Goal: Information Seeking & Learning: Learn about a topic

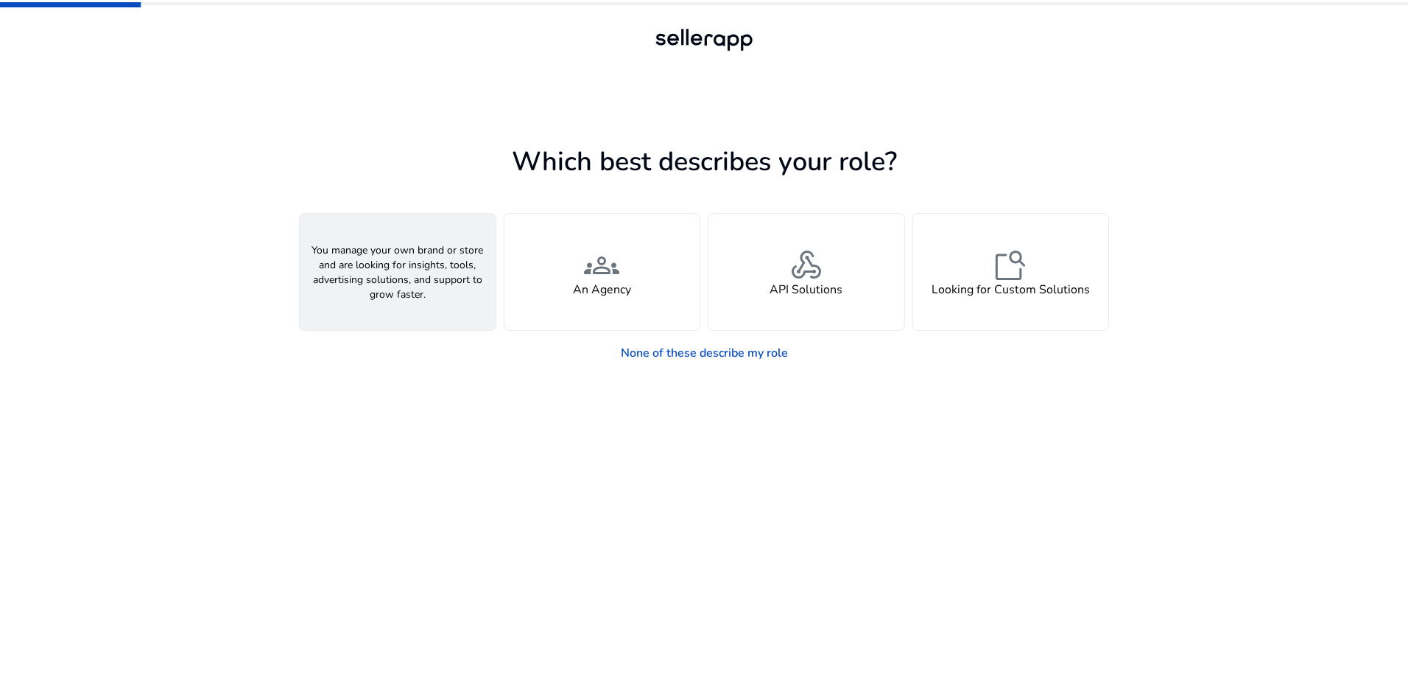
click at [410, 284] on h4 "A Seller" at bounding box center [398, 290] width 44 height 14
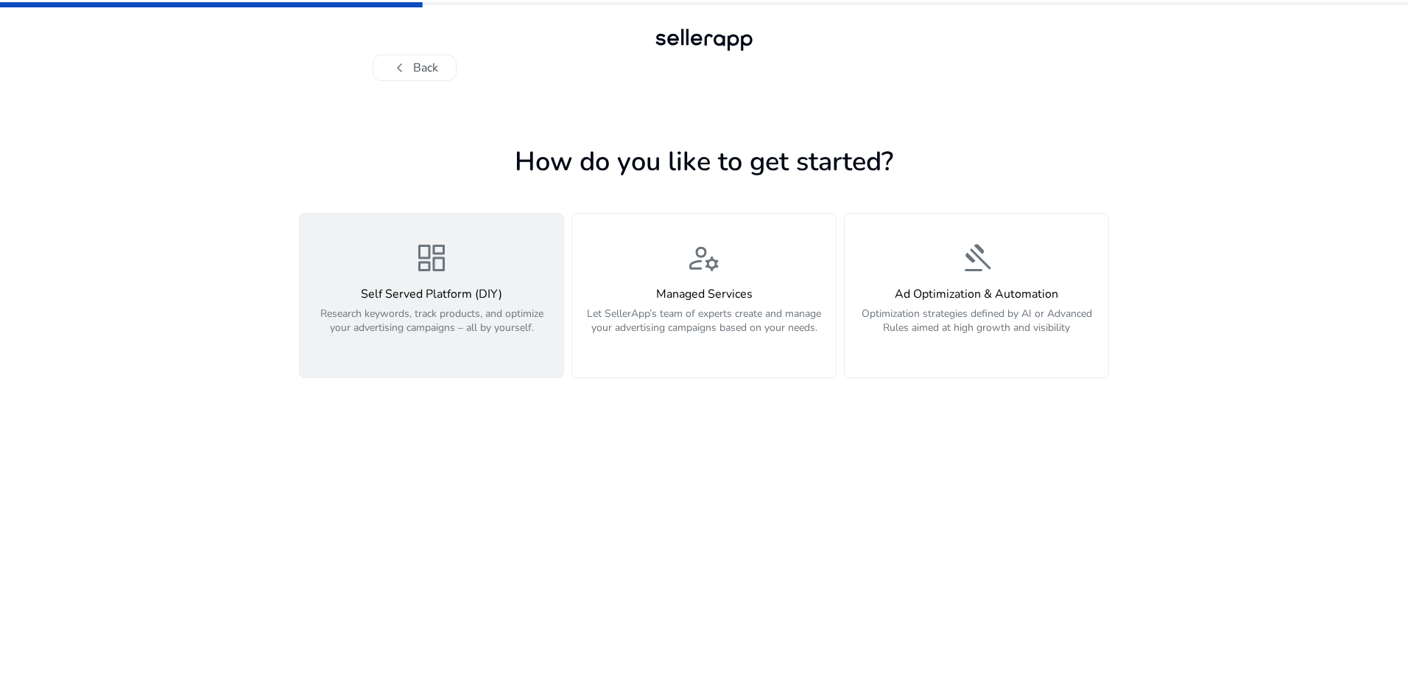
click at [443, 288] on h4 "Self Served Platform (DIY)" at bounding box center [432, 294] width 246 height 14
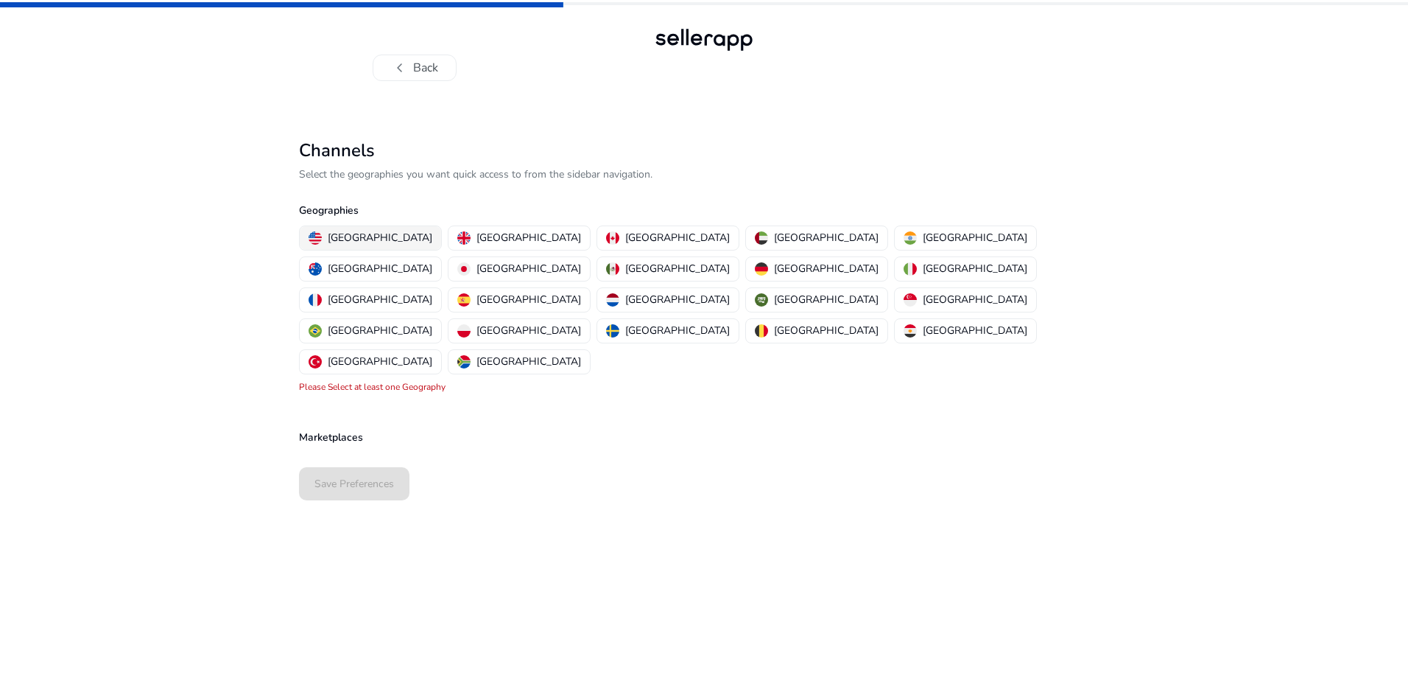
click at [357, 235] on p "[GEOGRAPHIC_DATA]" at bounding box center [380, 237] width 105 height 15
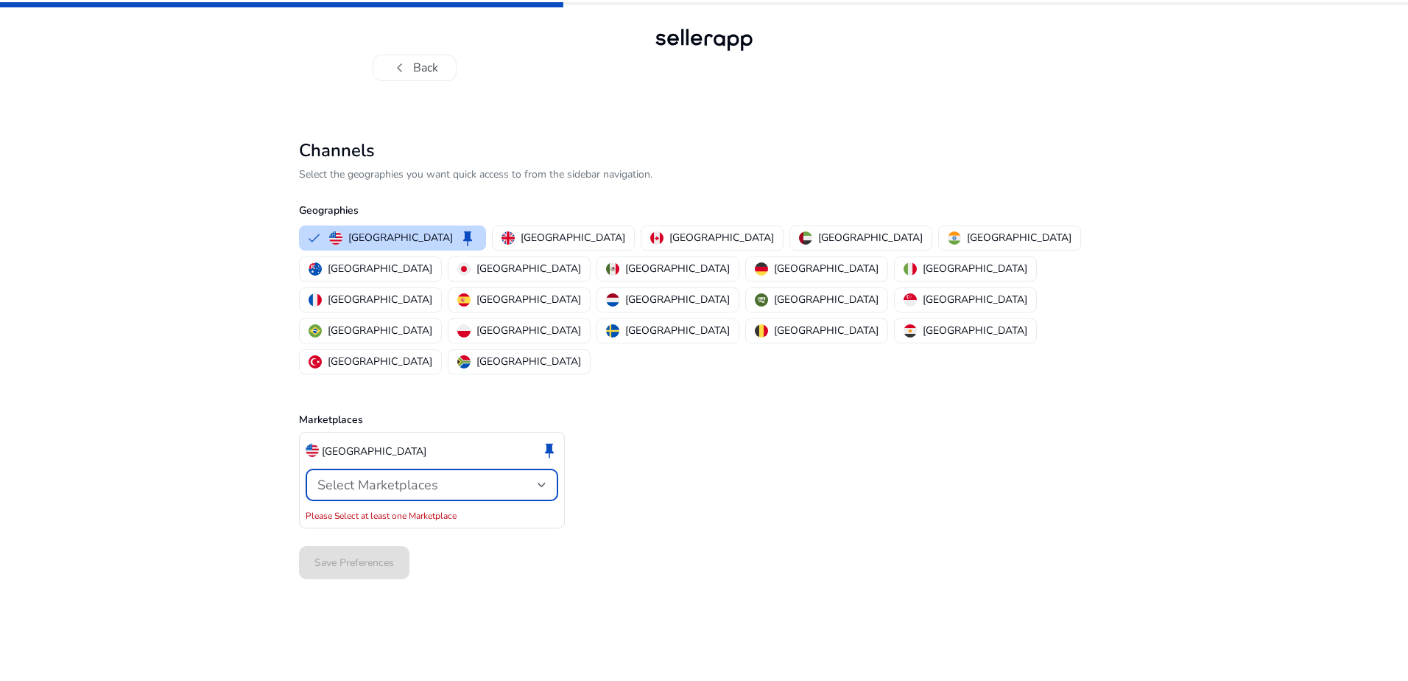
click at [543, 482] on div at bounding box center [542, 485] width 9 height 6
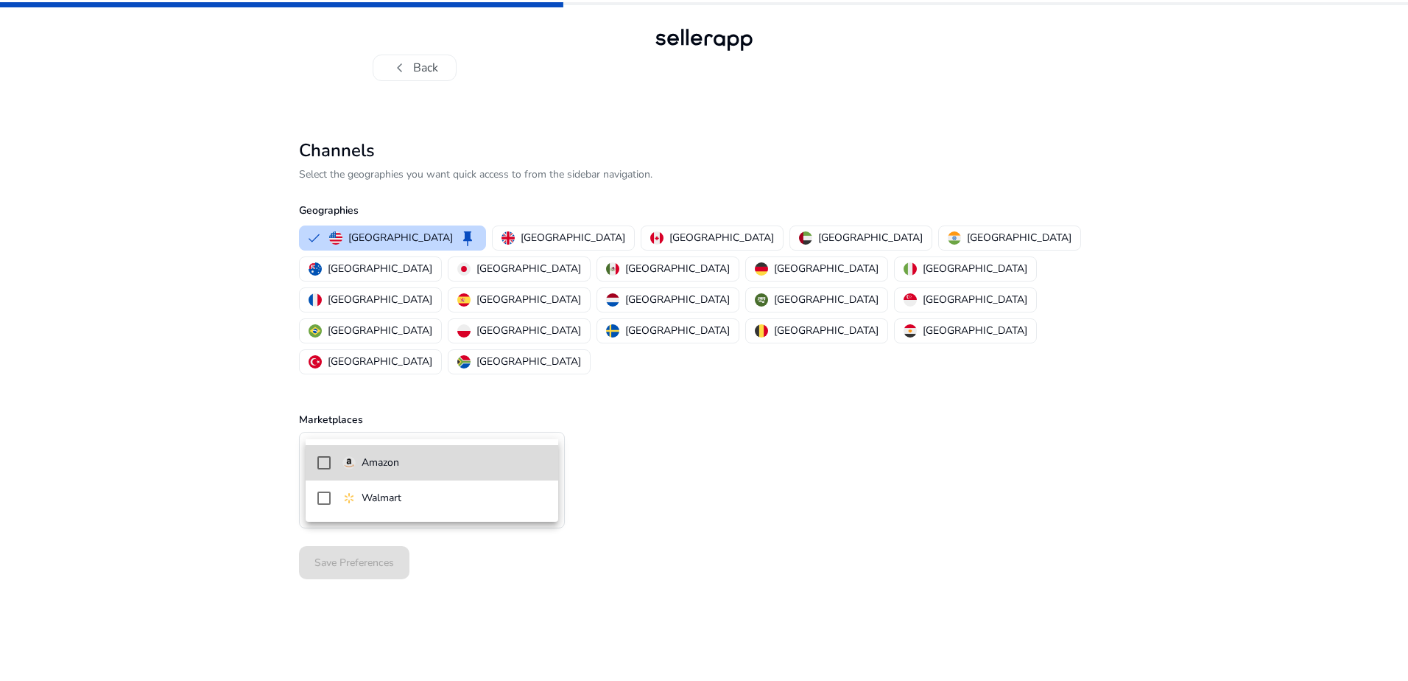
click at [382, 464] on p "Amazon" at bounding box center [381, 463] width 38 height 16
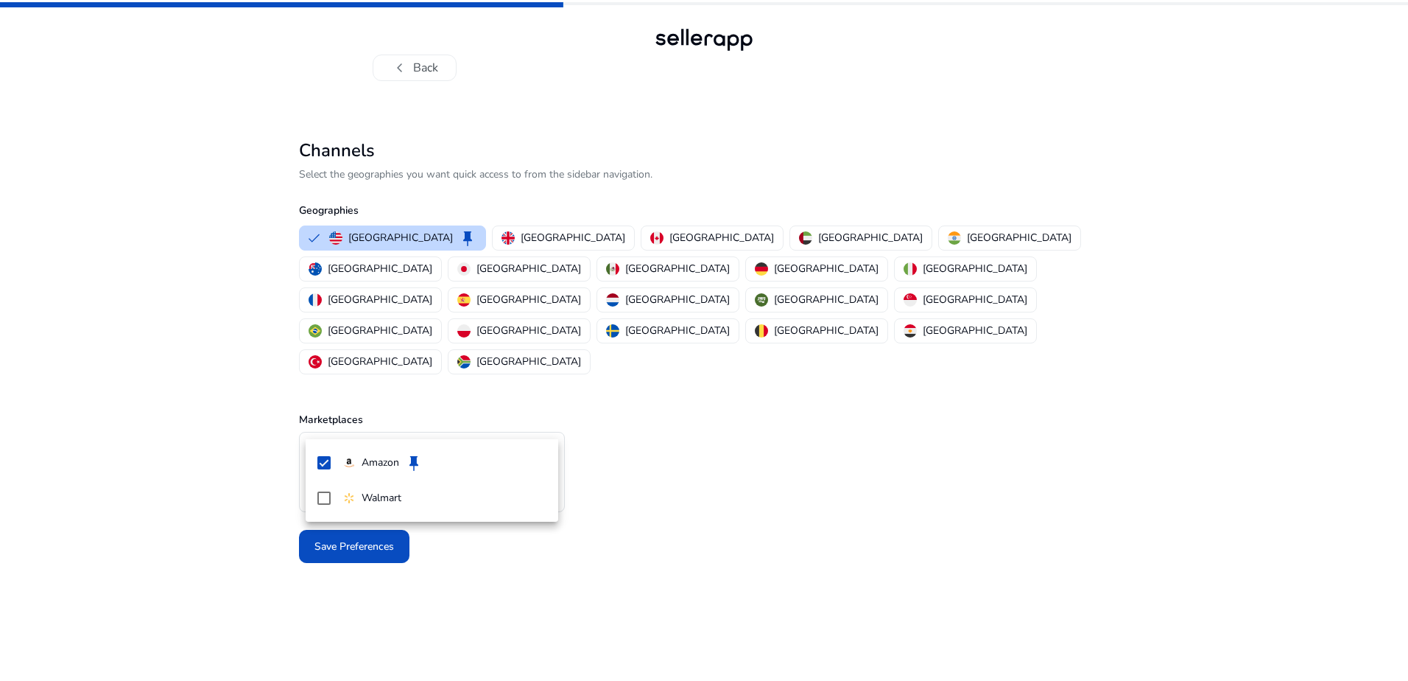
click at [681, 436] on div at bounding box center [704, 340] width 1408 height 681
click at [365, 538] on span "Save Preferences" at bounding box center [355, 545] width 80 height 15
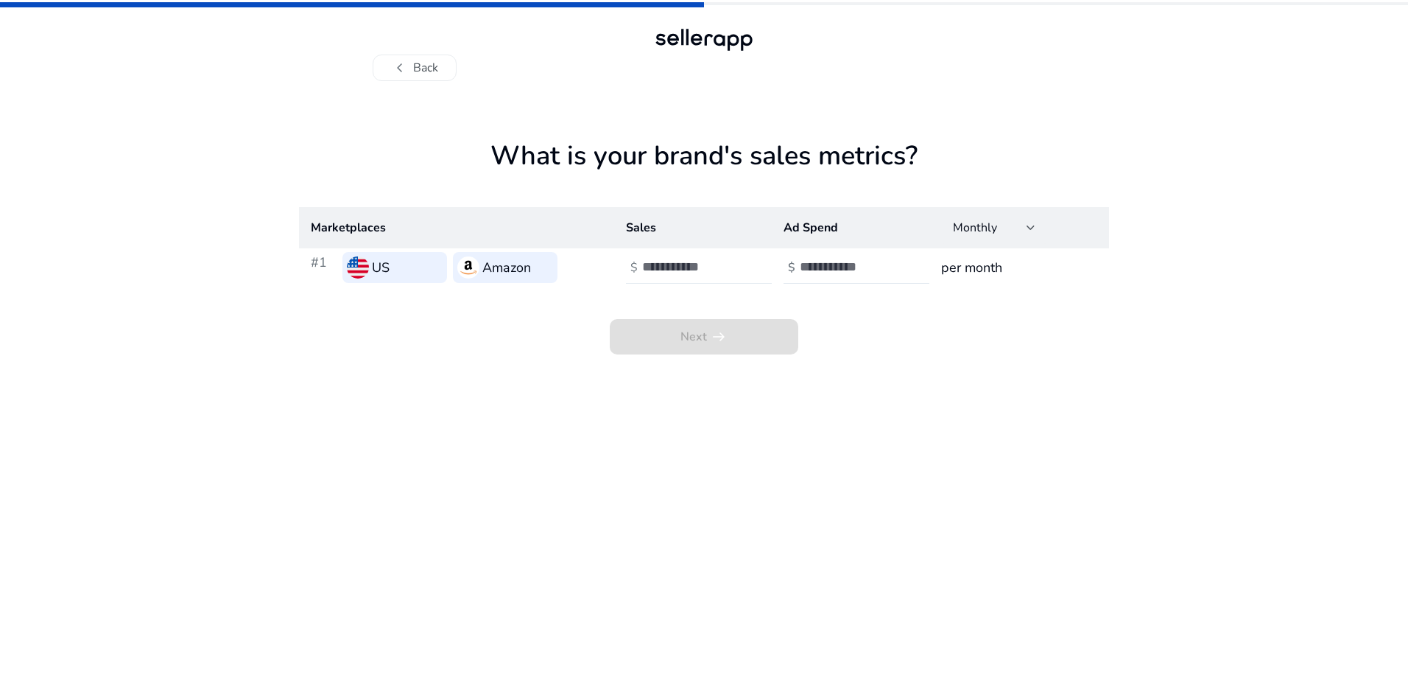
click at [670, 267] on input "number" at bounding box center [691, 267] width 99 height 16
type input "******"
click at [840, 268] on input "number" at bounding box center [849, 267] width 99 height 16
drag, startPoint x: 835, startPoint y: 263, endPoint x: 784, endPoint y: 268, distance: 51.8
click at [784, 268] on div "$ ****" at bounding box center [858, 267] width 149 height 32
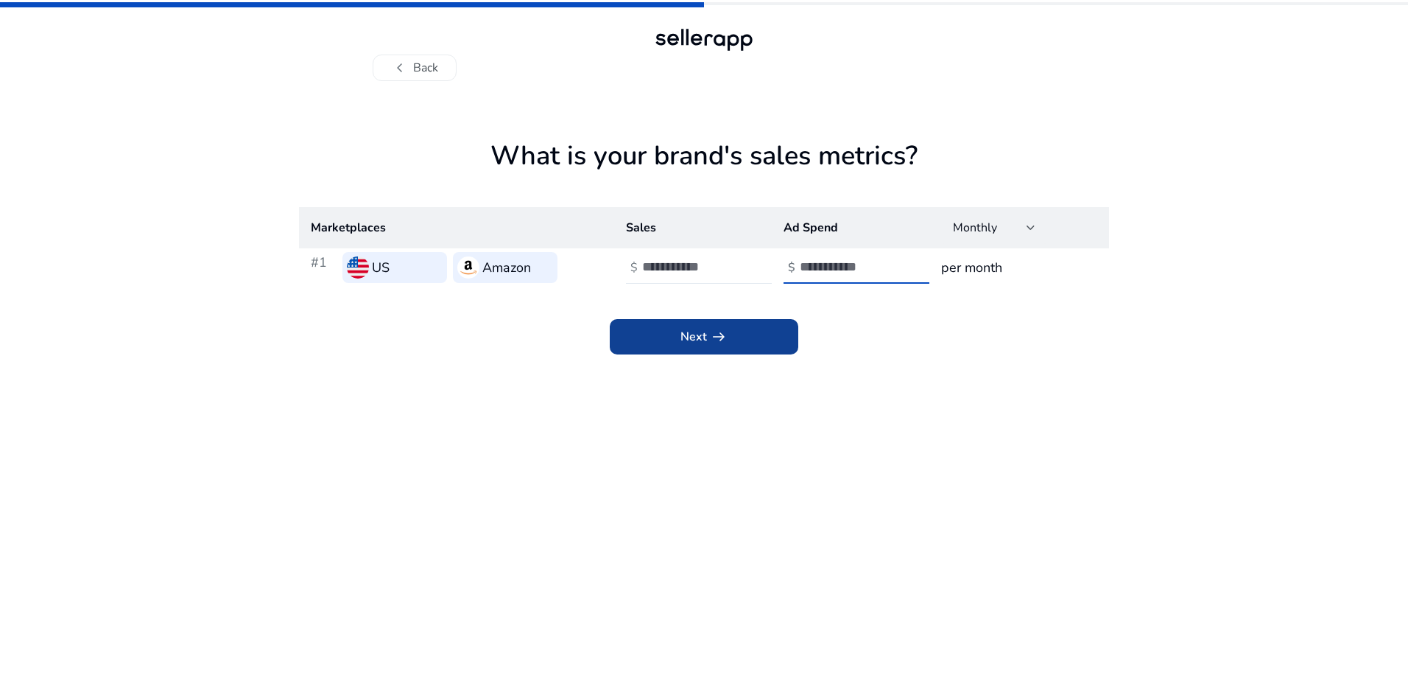
type input "****"
click at [707, 340] on app-icon "arrow_right_alt" at bounding box center [717, 337] width 21 height 18
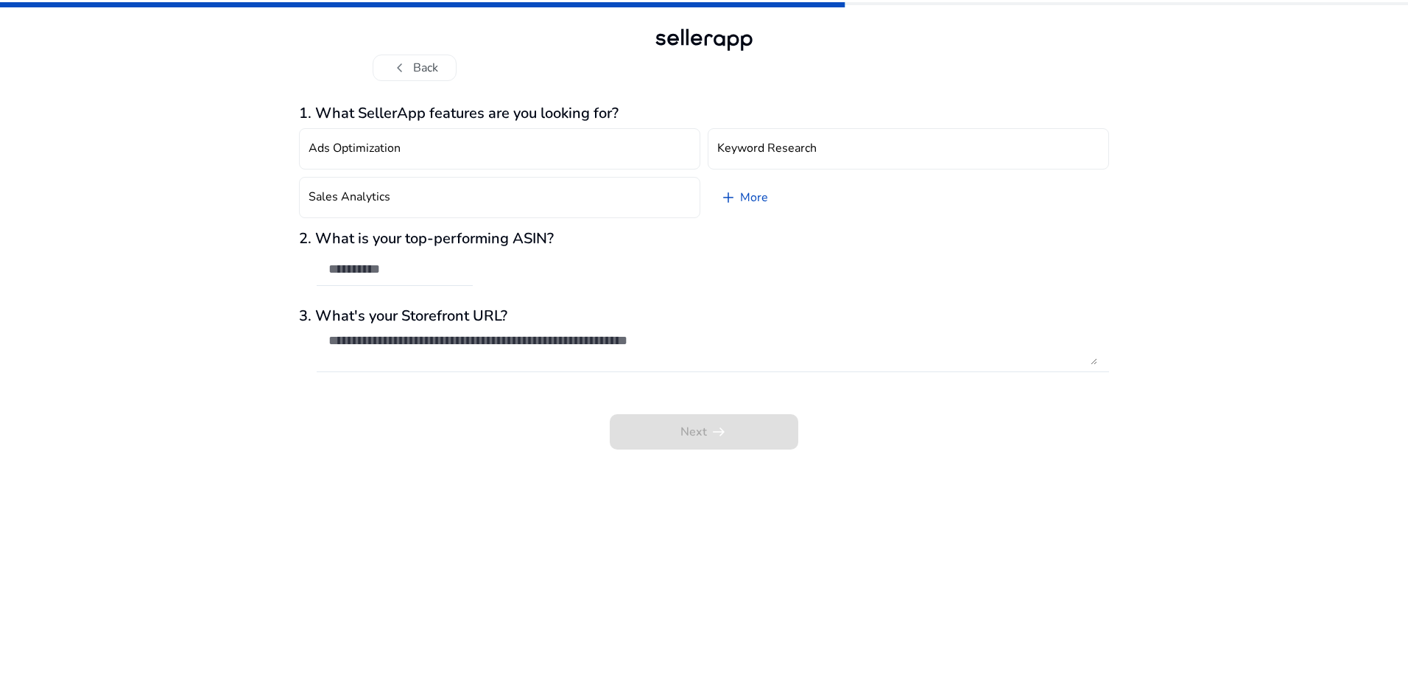
click at [688, 39] on div at bounding box center [704, 39] width 106 height 29
click at [688, 40] on div at bounding box center [704, 39] width 106 height 29
click at [415, 68] on button "chevron_left Back" at bounding box center [415, 68] width 84 height 27
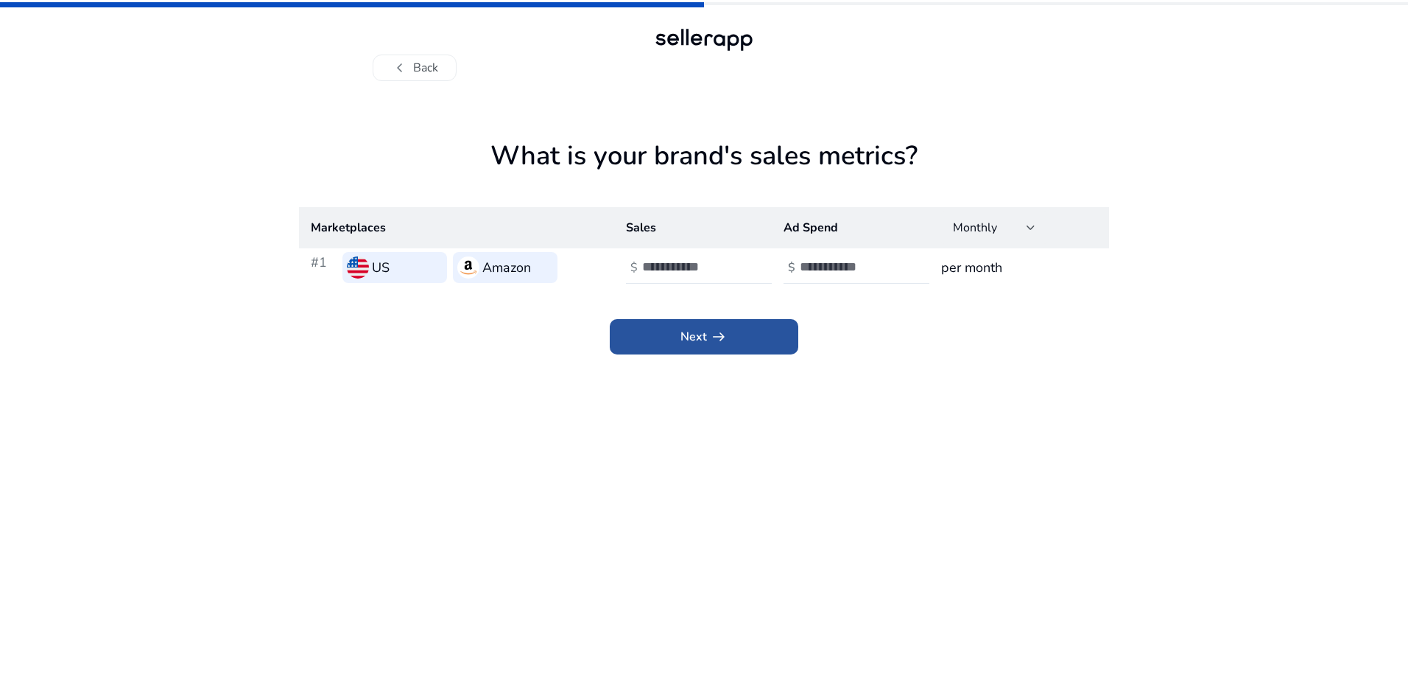
click at [706, 337] on span "Next arrow_right_alt" at bounding box center [704, 337] width 47 height 18
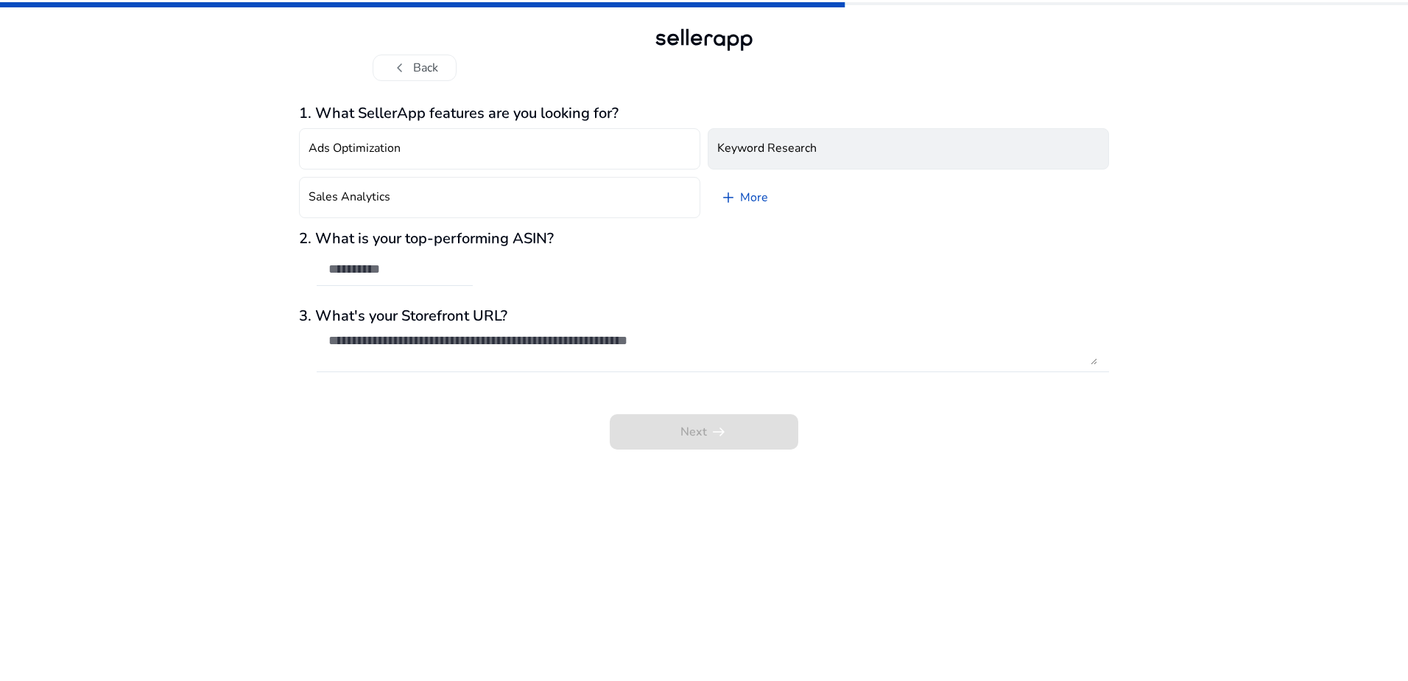
click at [774, 153] on h4 "Keyword Research" at bounding box center [767, 148] width 99 height 14
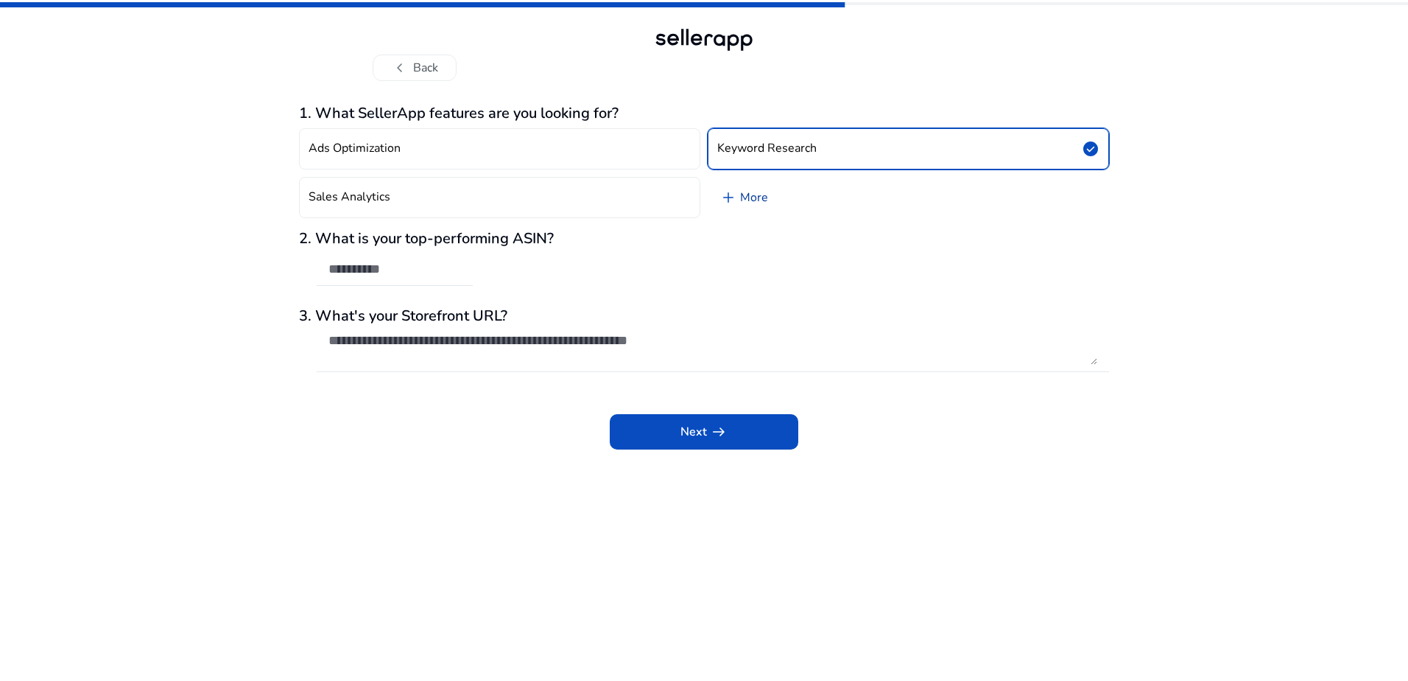
click at [756, 197] on link "add More" at bounding box center [744, 197] width 72 height 41
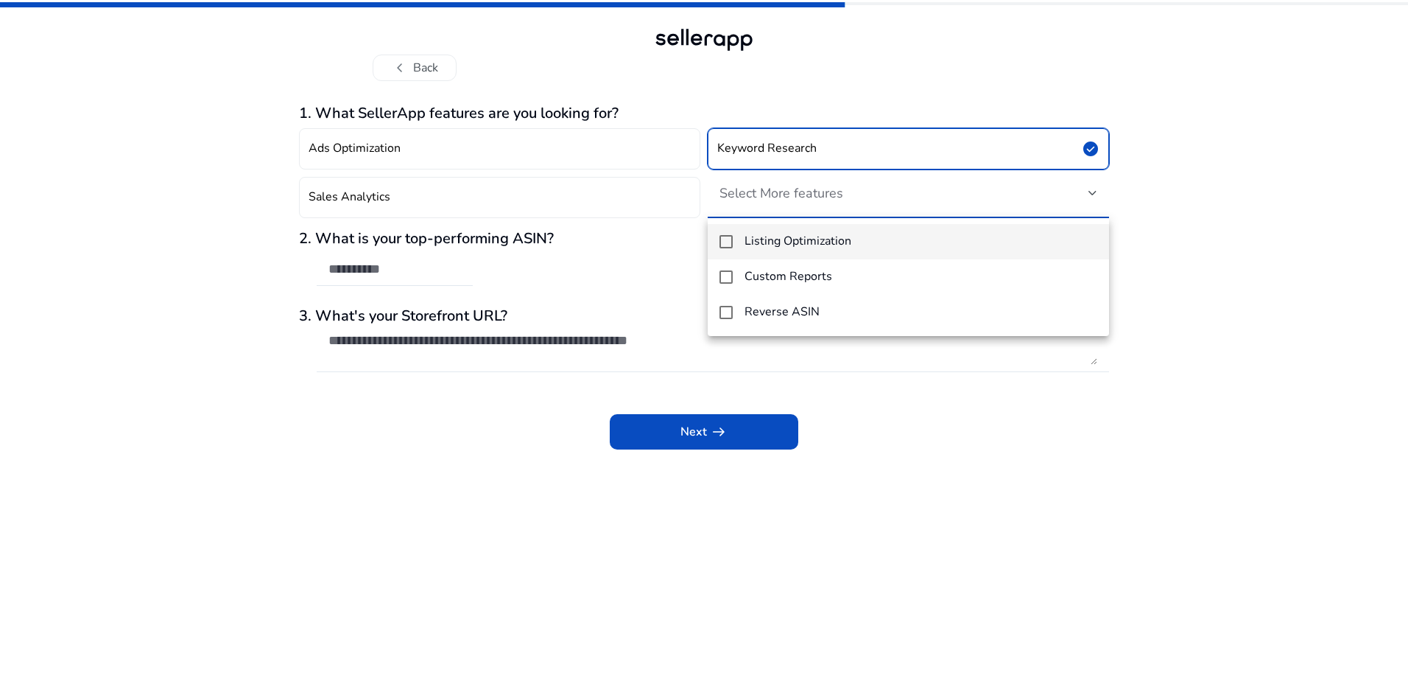
click at [1227, 222] on div at bounding box center [704, 340] width 1408 height 681
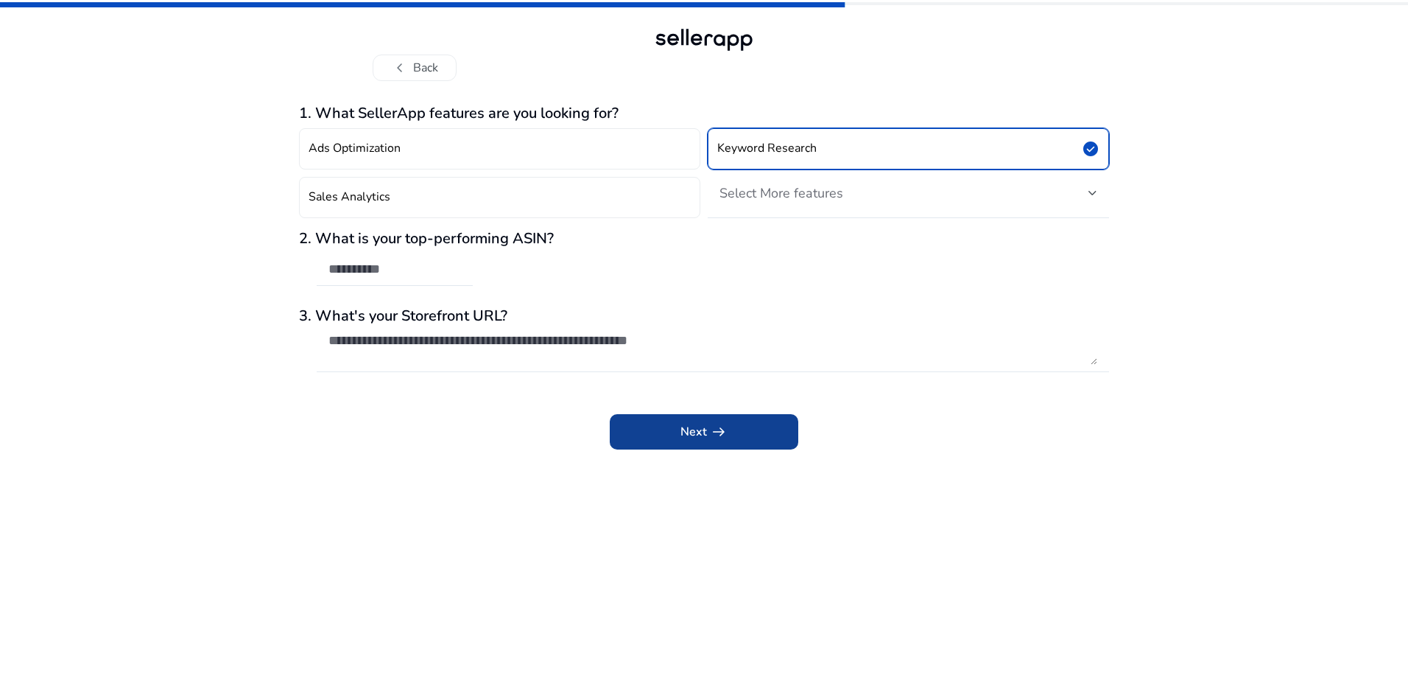
click at [726, 434] on span "arrow_right_alt" at bounding box center [719, 432] width 18 height 18
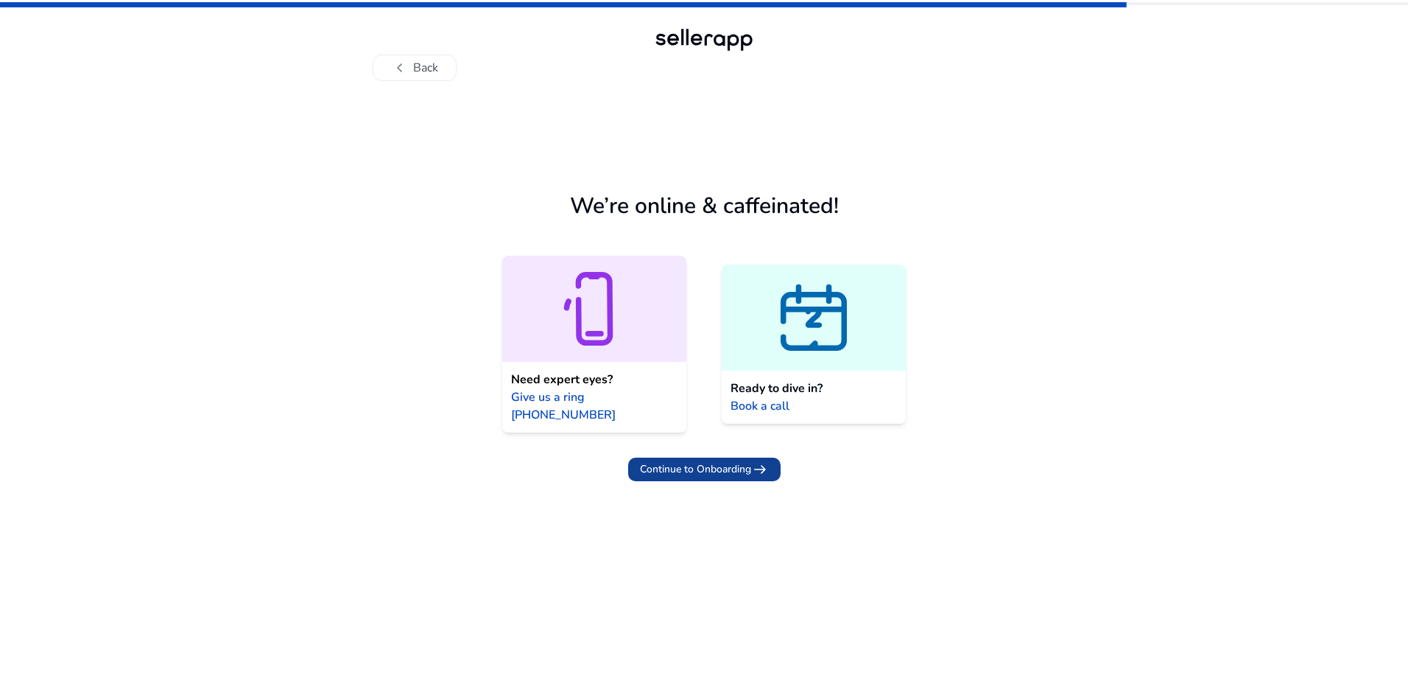
click at [704, 461] on span "Continue to Onboarding" at bounding box center [695, 468] width 111 height 15
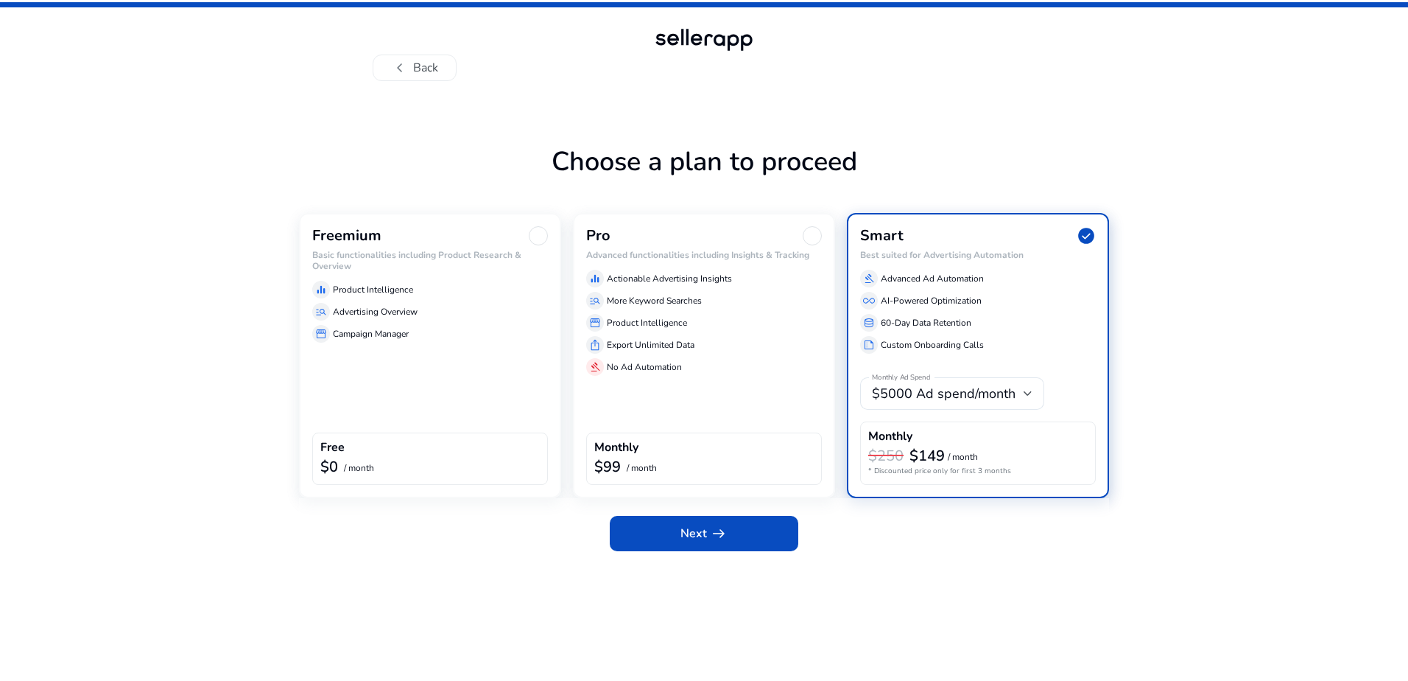
click at [404, 250] on h6 "Basic functionalities including Product Research & Overview" at bounding box center [430, 260] width 236 height 21
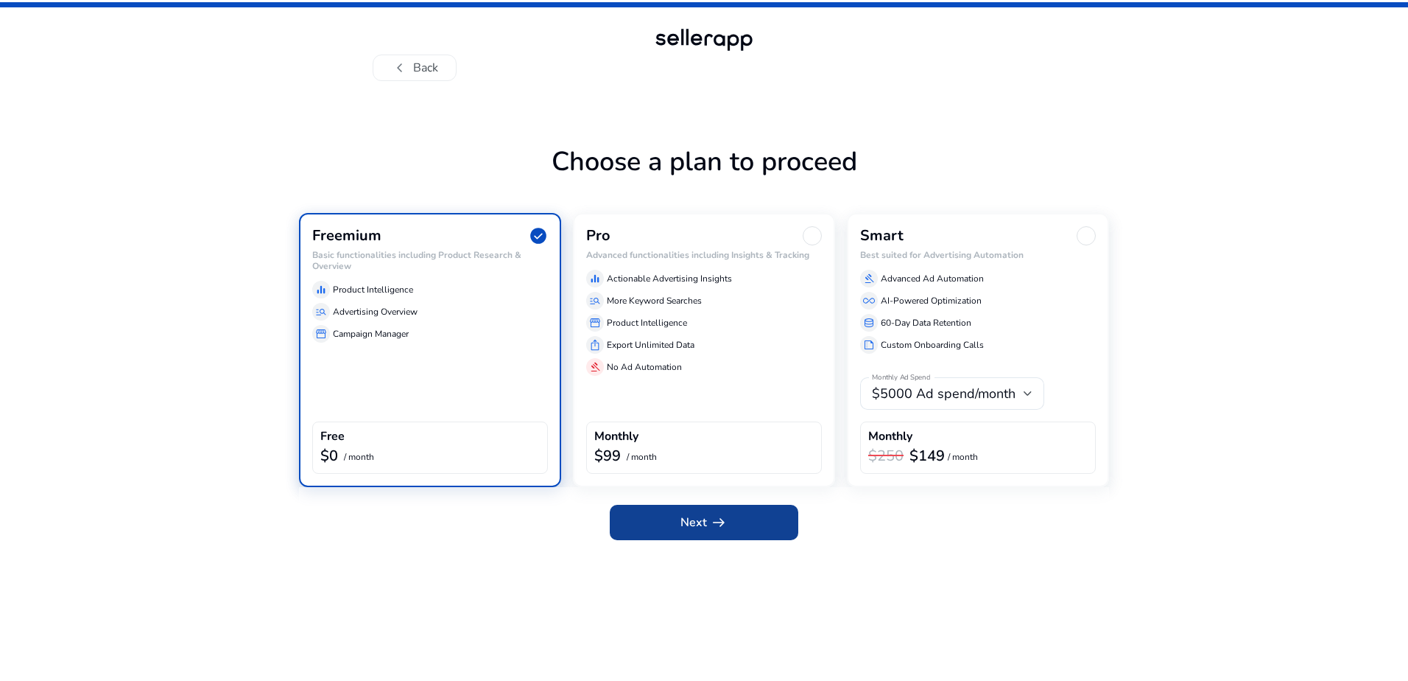
click at [693, 516] on span "Next arrow_right_alt" at bounding box center [704, 522] width 47 height 18
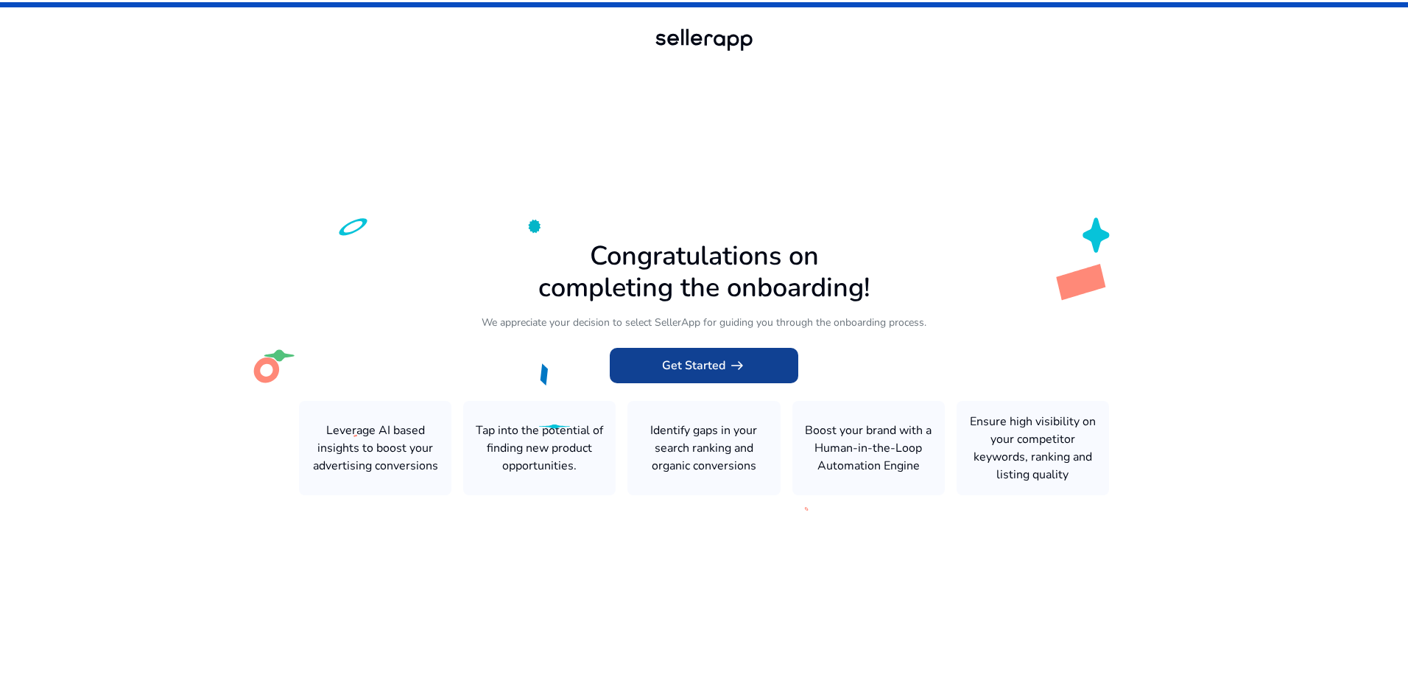
click at [691, 365] on span "Get Started arrow_right_alt" at bounding box center [704, 366] width 84 height 18
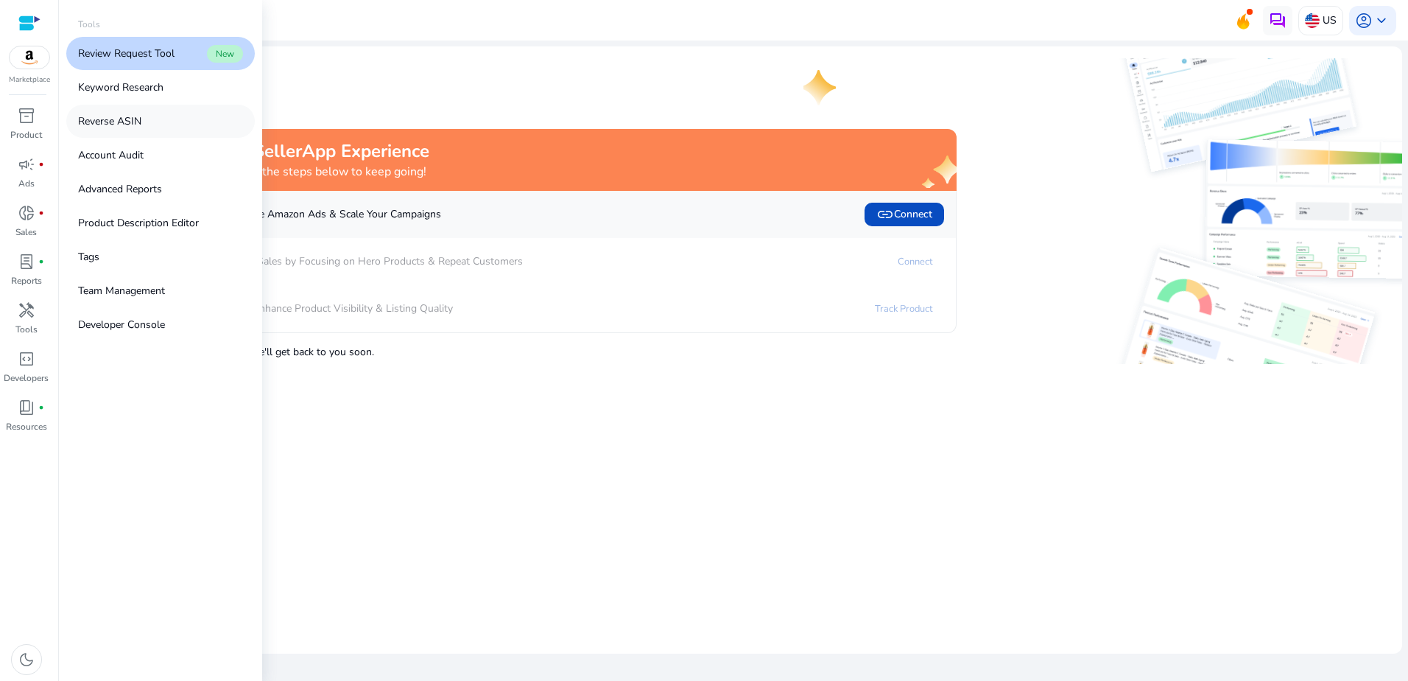
click at [120, 122] on p "Reverse ASIN" at bounding box center [109, 120] width 63 height 15
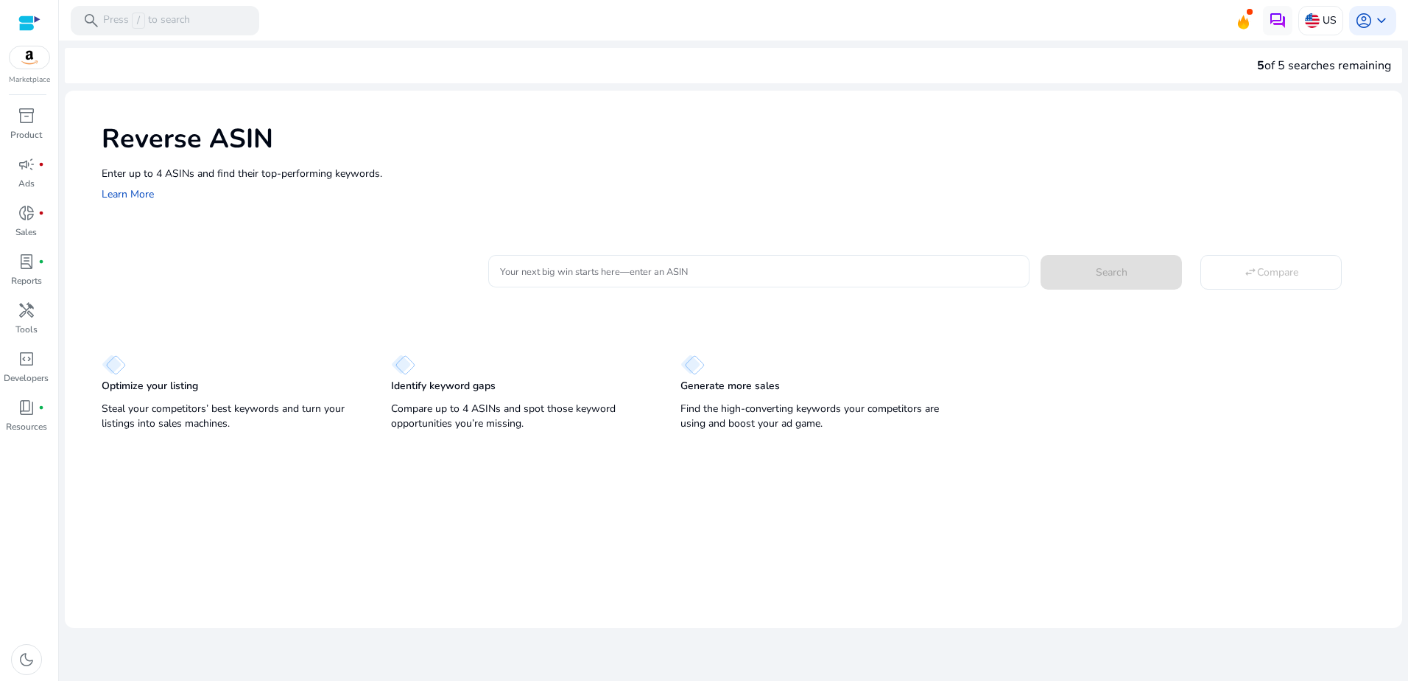
click at [526, 274] on input "Your next big win starts here—enter an ASIN" at bounding box center [759, 271] width 518 height 16
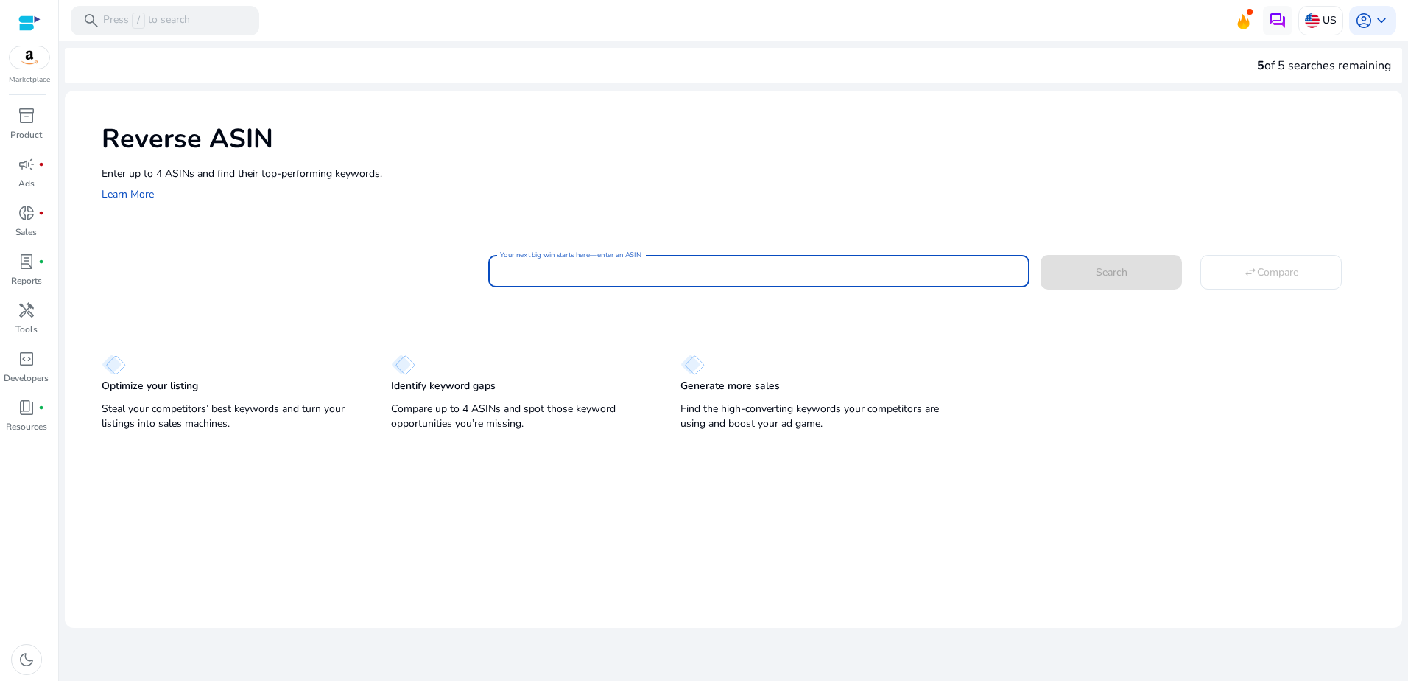
paste input "**********"
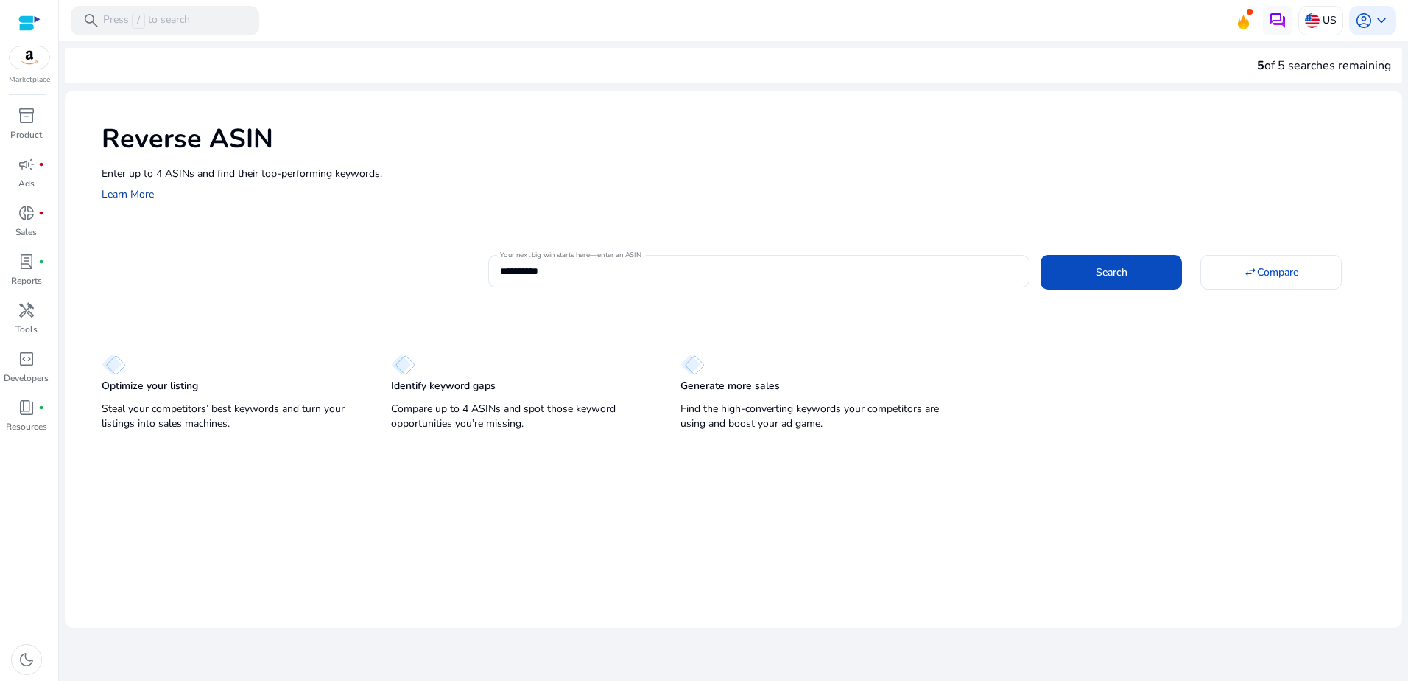
click at [133, 195] on link "Learn More" at bounding box center [128, 194] width 52 height 14
click at [1084, 274] on span at bounding box center [1111, 271] width 141 height 35
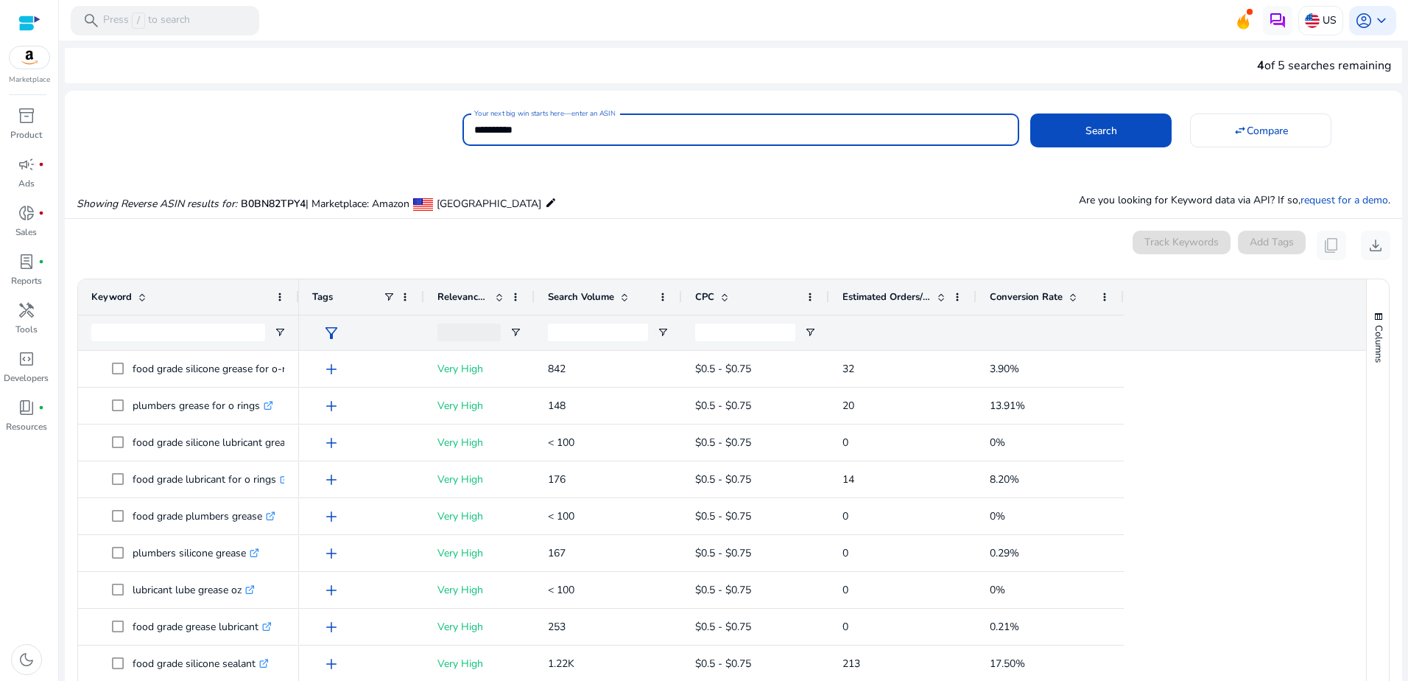
click at [561, 127] on input "**********" at bounding box center [740, 130] width 533 height 16
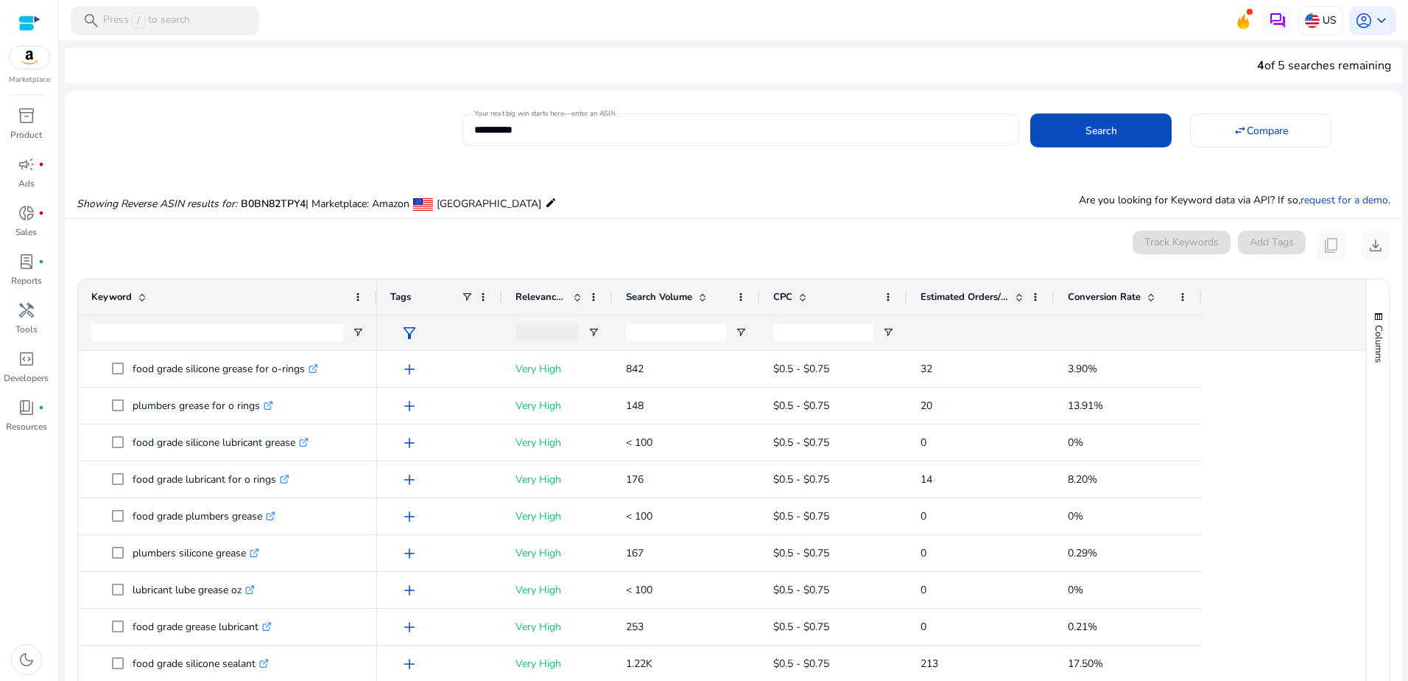
drag, startPoint x: 297, startPoint y: 294, endPoint x: 375, endPoint y: 300, distance: 78.3
click at [375, 300] on div at bounding box center [376, 296] width 6 height 35
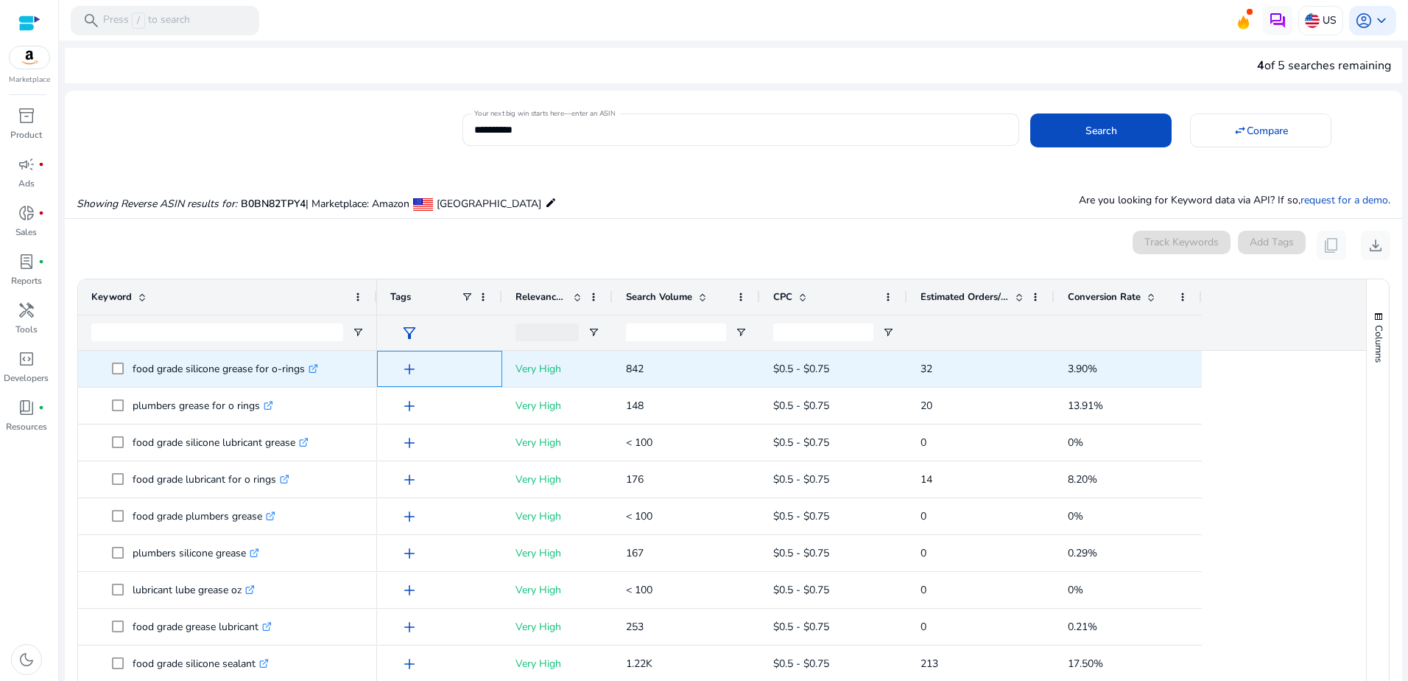
click at [411, 371] on span "add" at bounding box center [410, 369] width 18 height 18
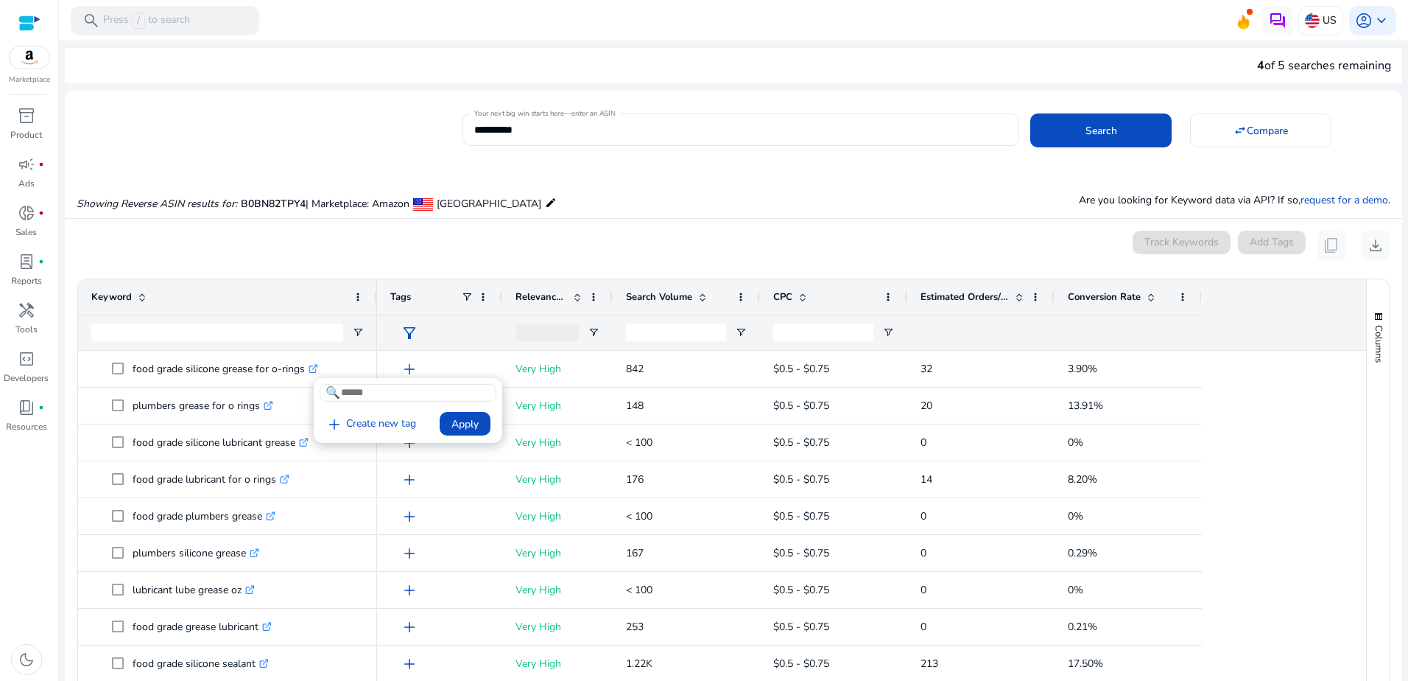
click at [578, 242] on div at bounding box center [704, 340] width 1408 height 681
click at [1367, 240] on span "download" at bounding box center [1376, 245] width 18 height 18
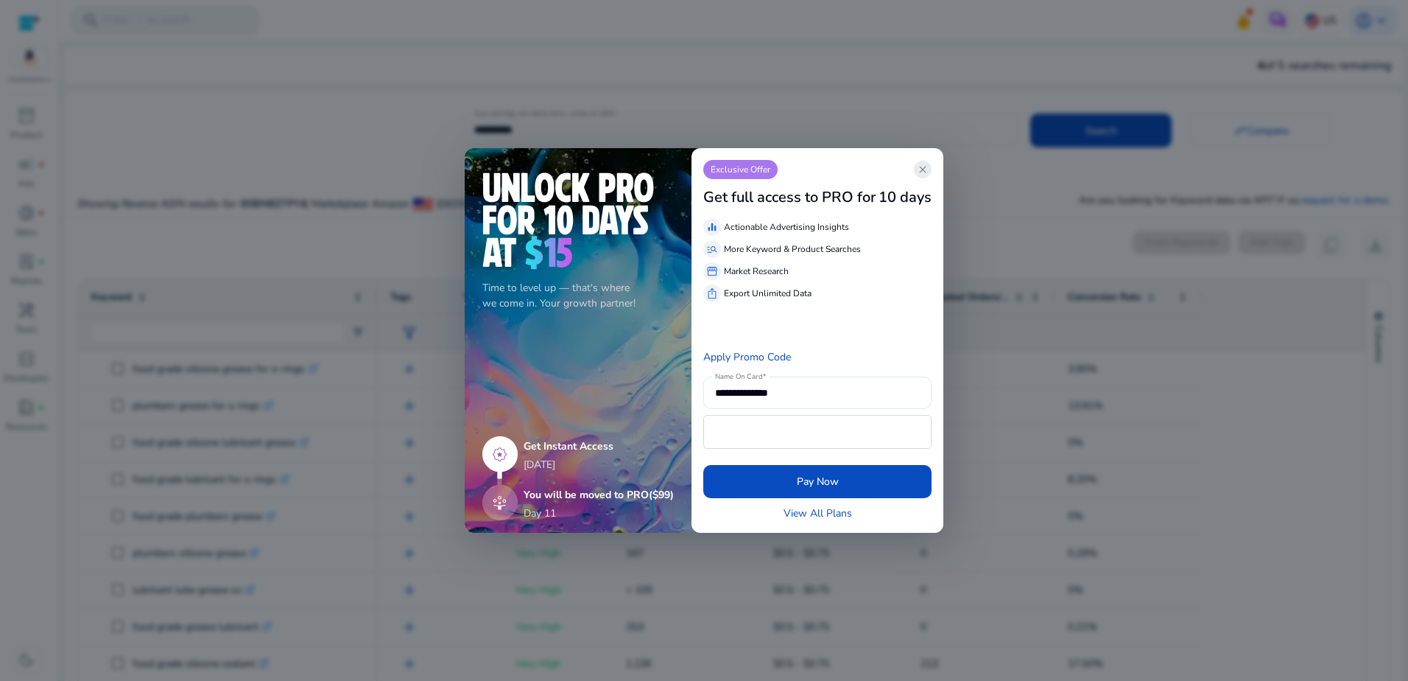
click at [927, 170] on span "close" at bounding box center [923, 170] width 12 height 12
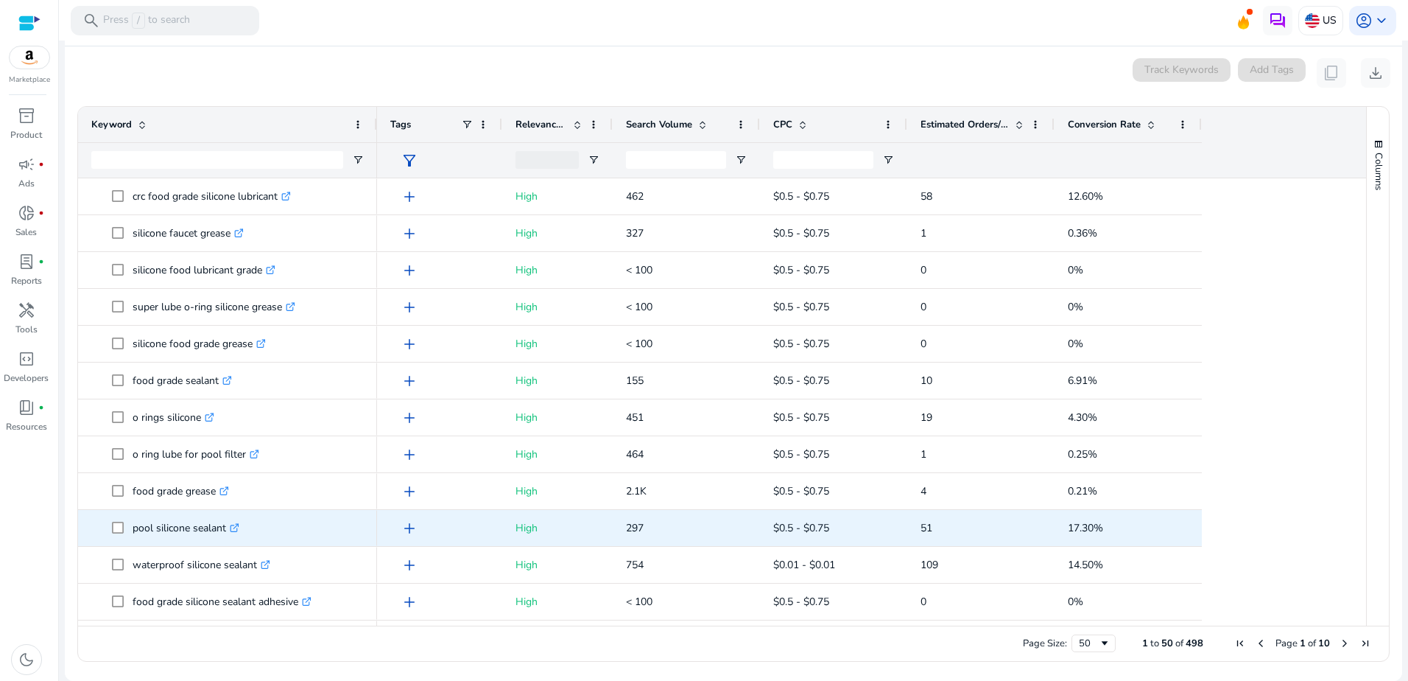
scroll to position [1394, 0]
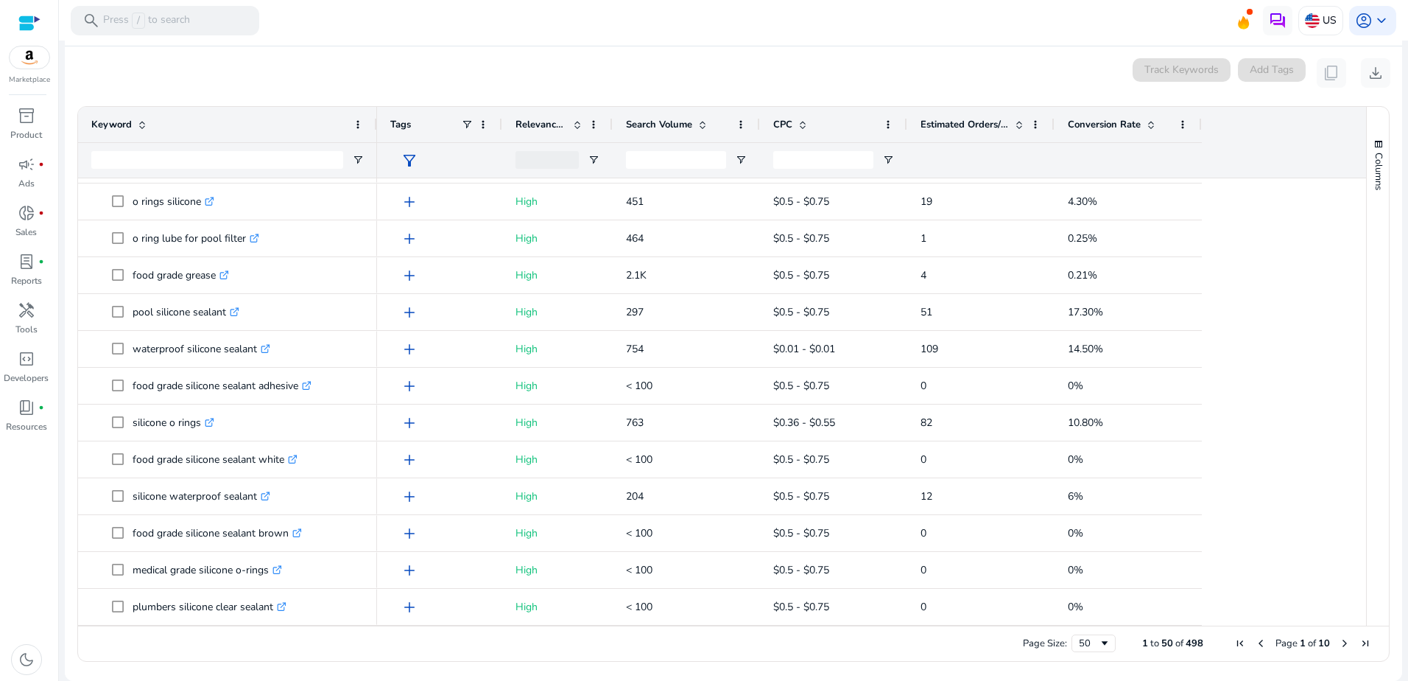
click at [224, 125] on div "Keyword" at bounding box center [219, 124] width 256 height 28
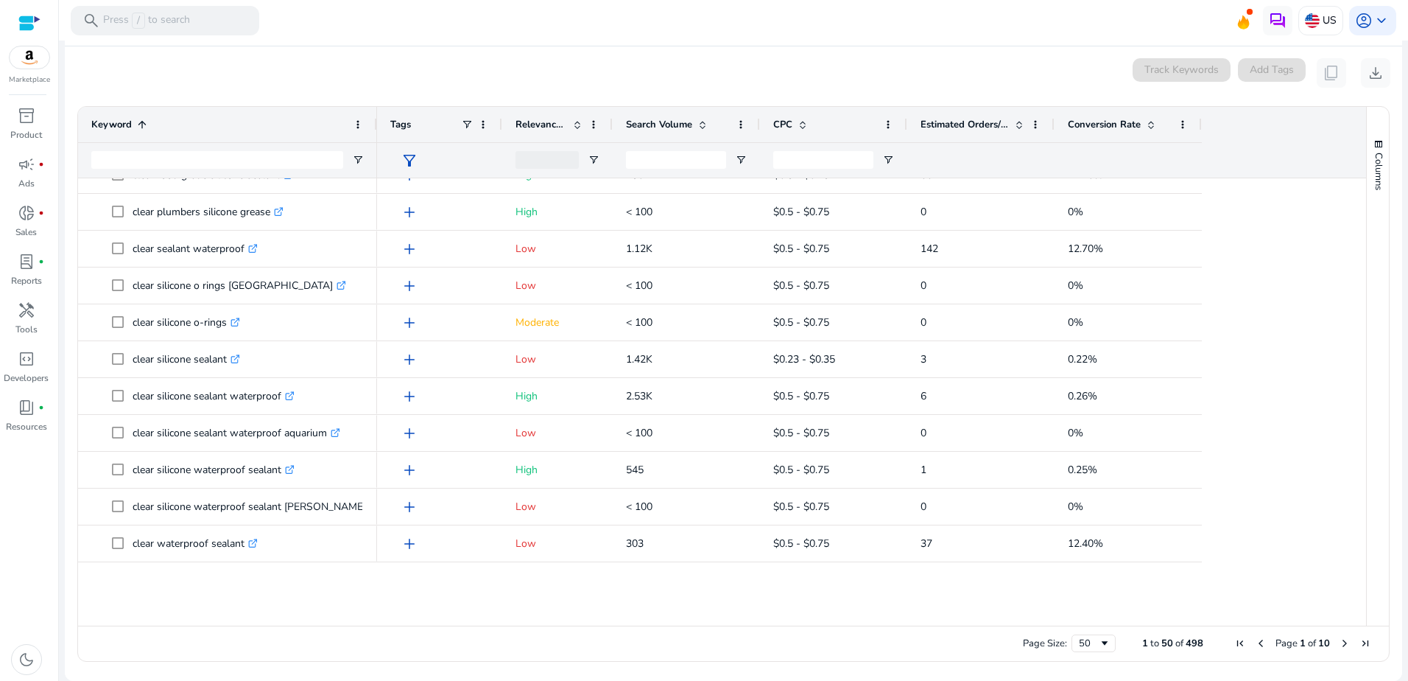
scroll to position [0, 0]
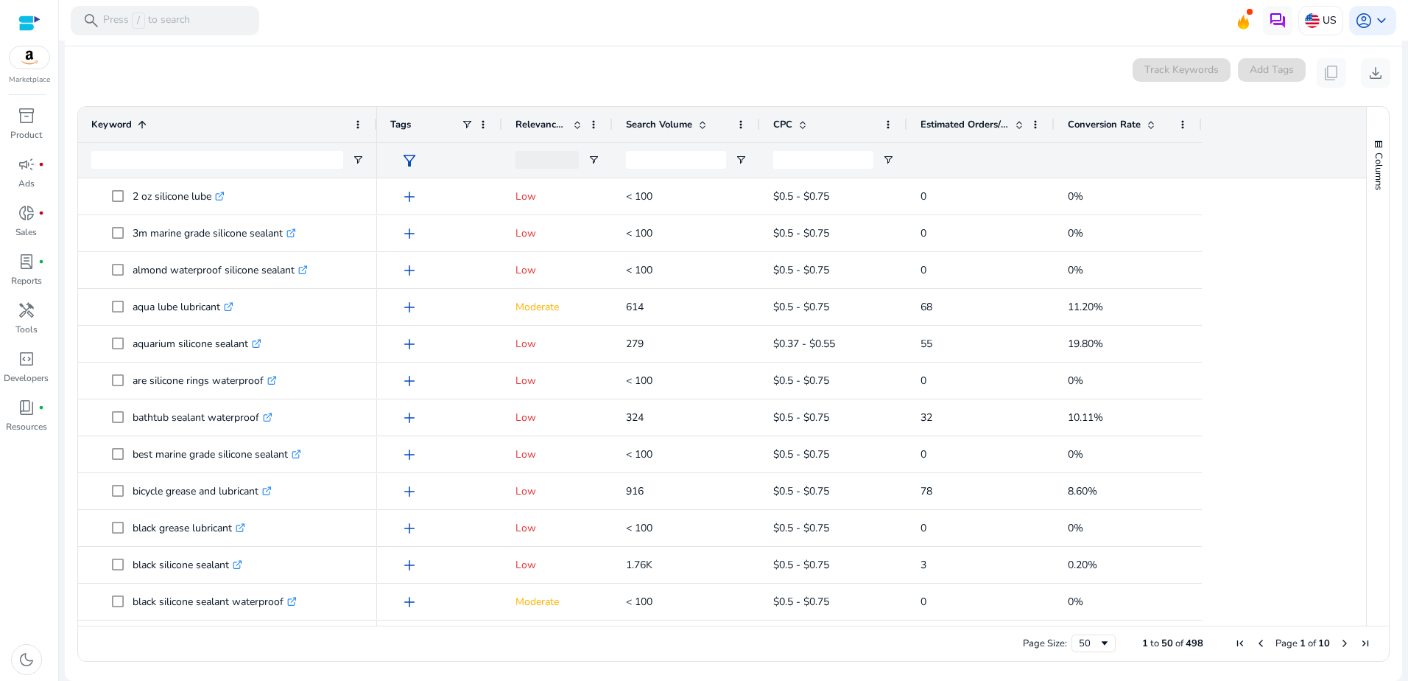
click at [544, 124] on span "Relevance Score" at bounding box center [542, 124] width 52 height 13
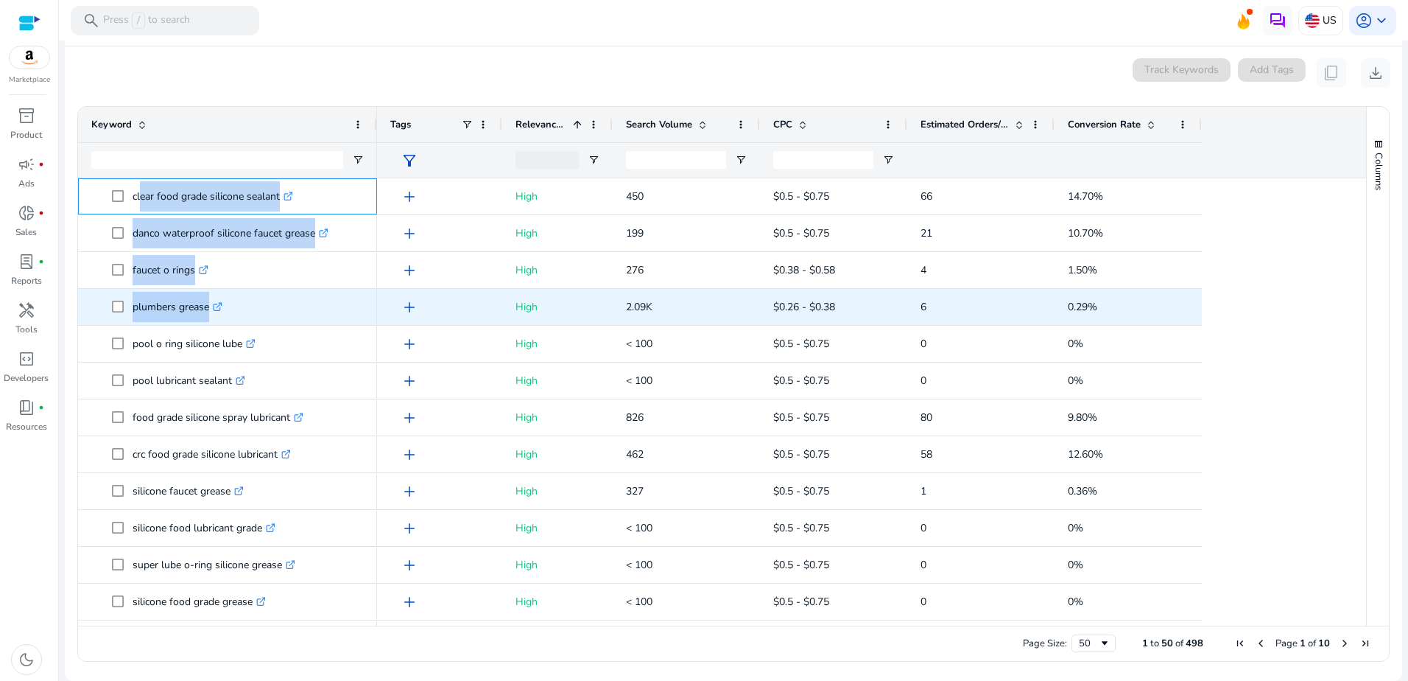
drag, startPoint x: 138, startPoint y: 195, endPoint x: 277, endPoint y: 279, distance: 162.6
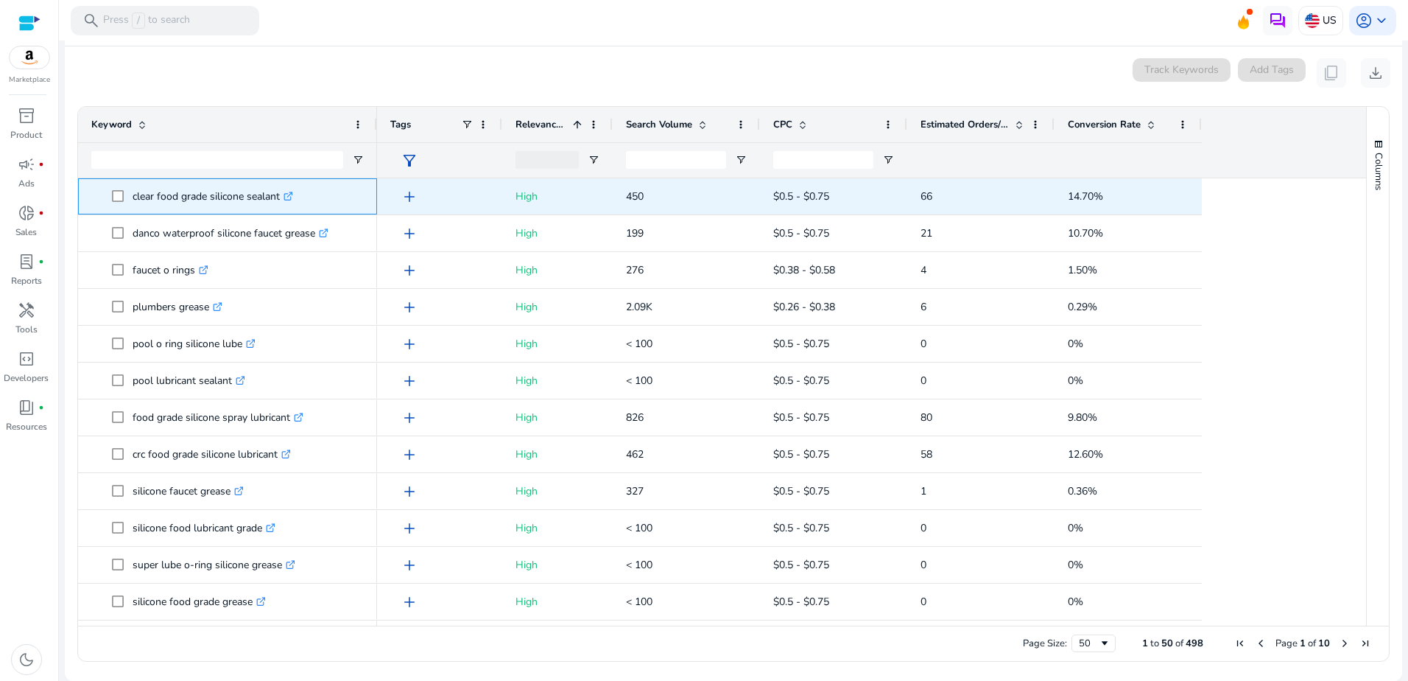
click at [134, 194] on p "clear food grade silicone sealant .st0{fill:#2c8af8}" at bounding box center [213, 196] width 161 height 30
click at [129, 196] on span at bounding box center [122, 196] width 21 height 30
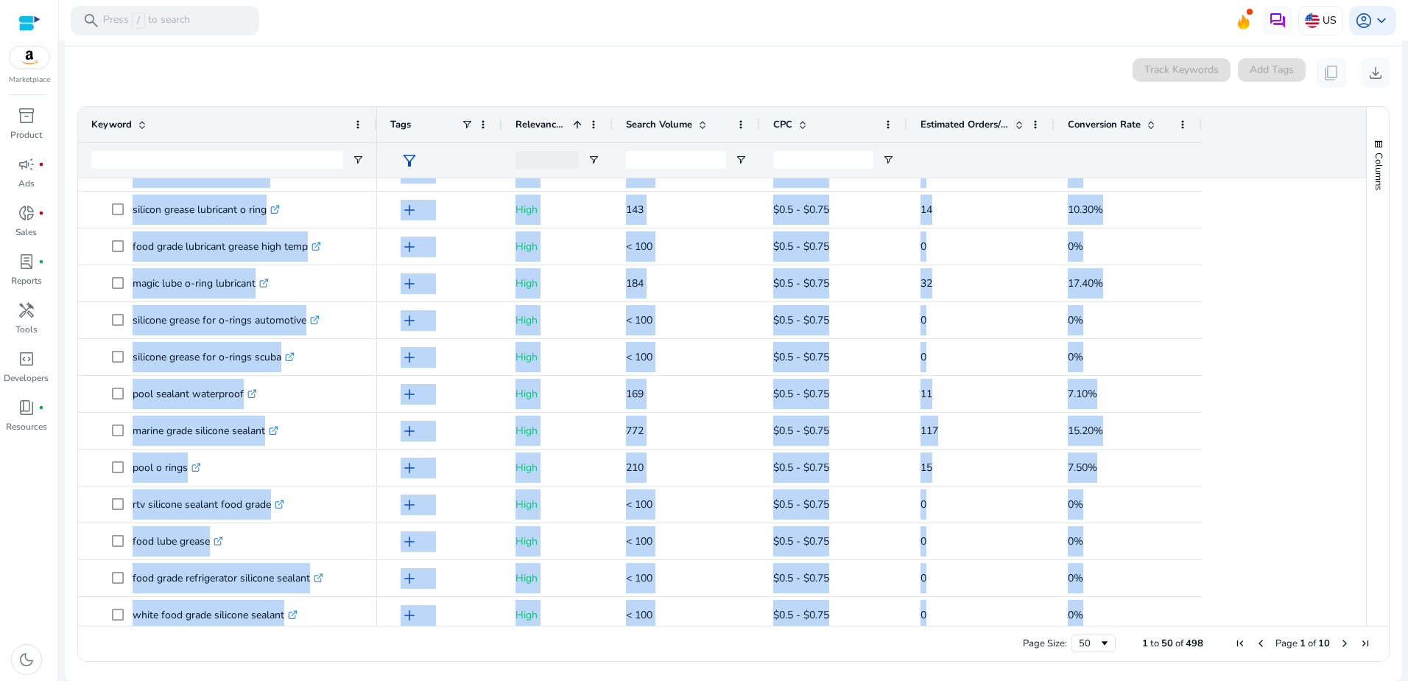
scroll to position [1394, 0]
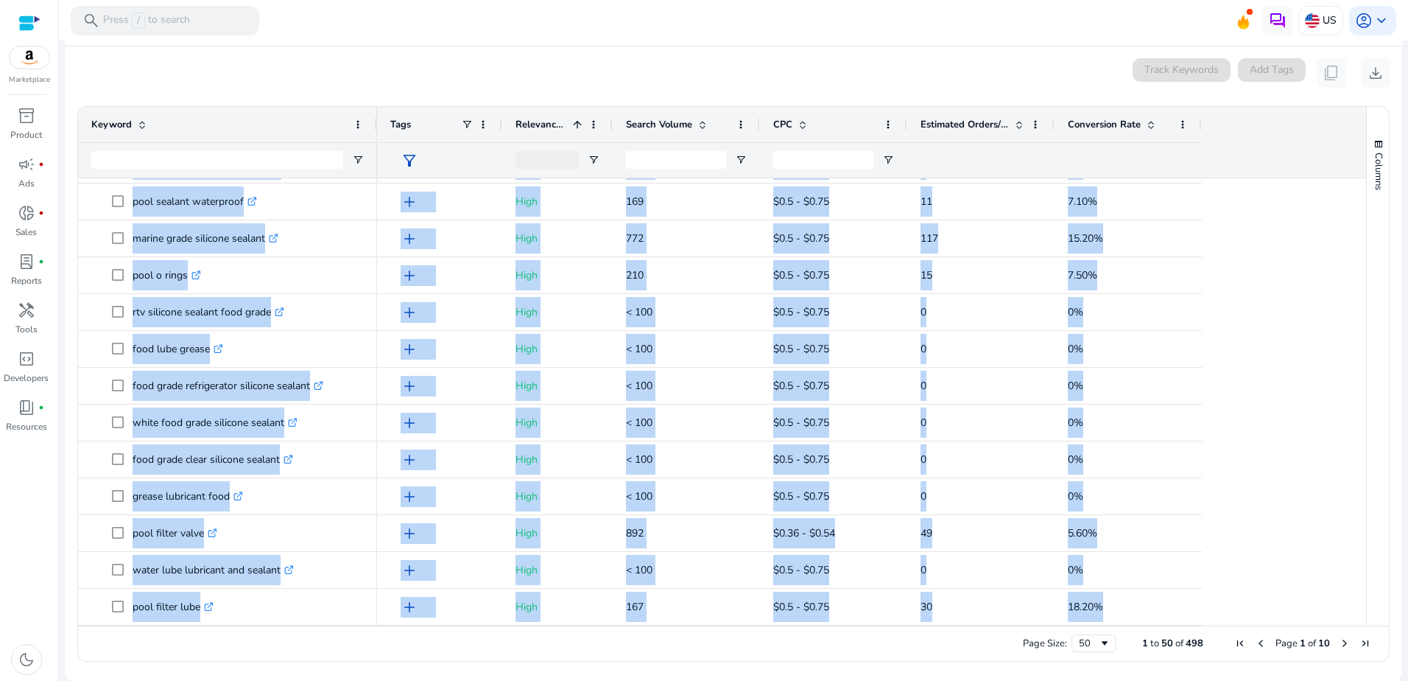
drag, startPoint x: 132, startPoint y: 196, endPoint x: 209, endPoint y: 628, distance: 438.6
click at [209, 628] on div "Drag here to set row groups Drag here to set column labels Keyword Tags 1" at bounding box center [733, 383] width 1313 height 555
copy body "clear food grade silicone sealant .st0{fill:#2c8af8} danco waterproof silicone …"
click at [1032, 80] on div "0 keyword(s) selected Track Keywords Add Tags content_copy download" at bounding box center [734, 72] width 1314 height 29
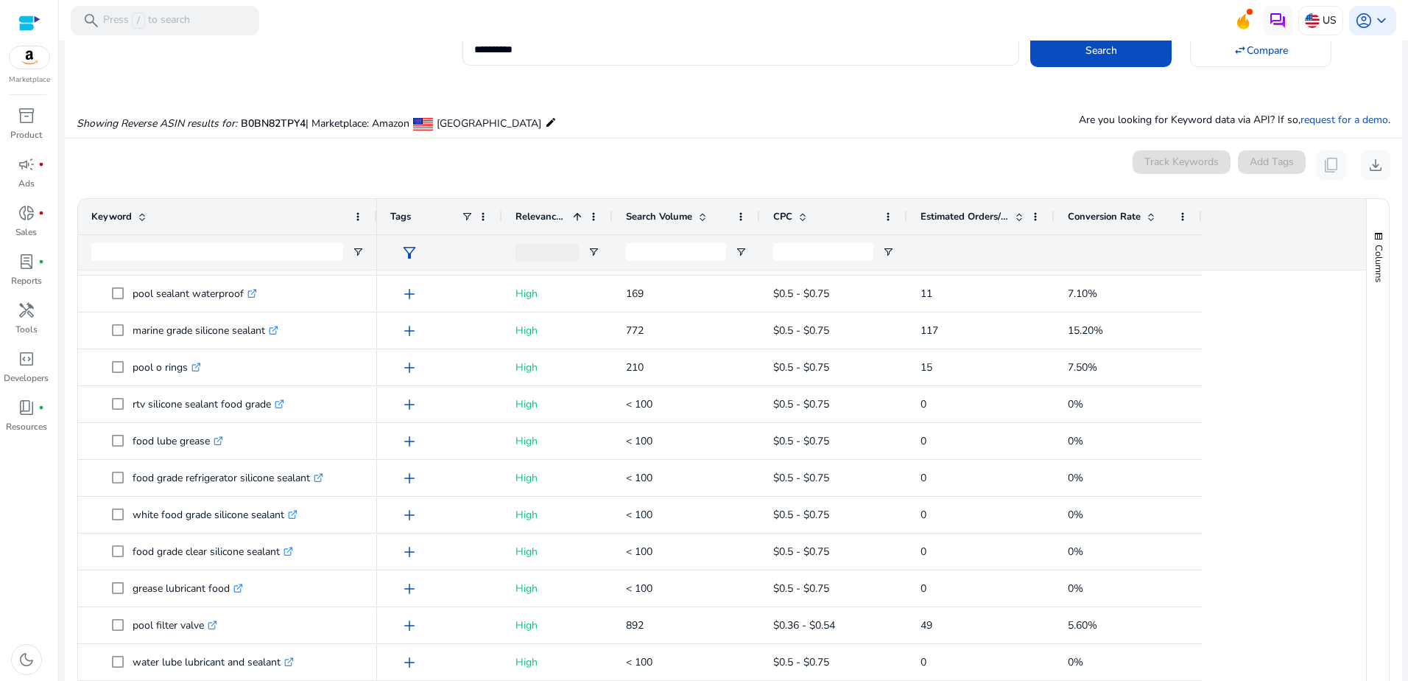
scroll to position [0, 0]
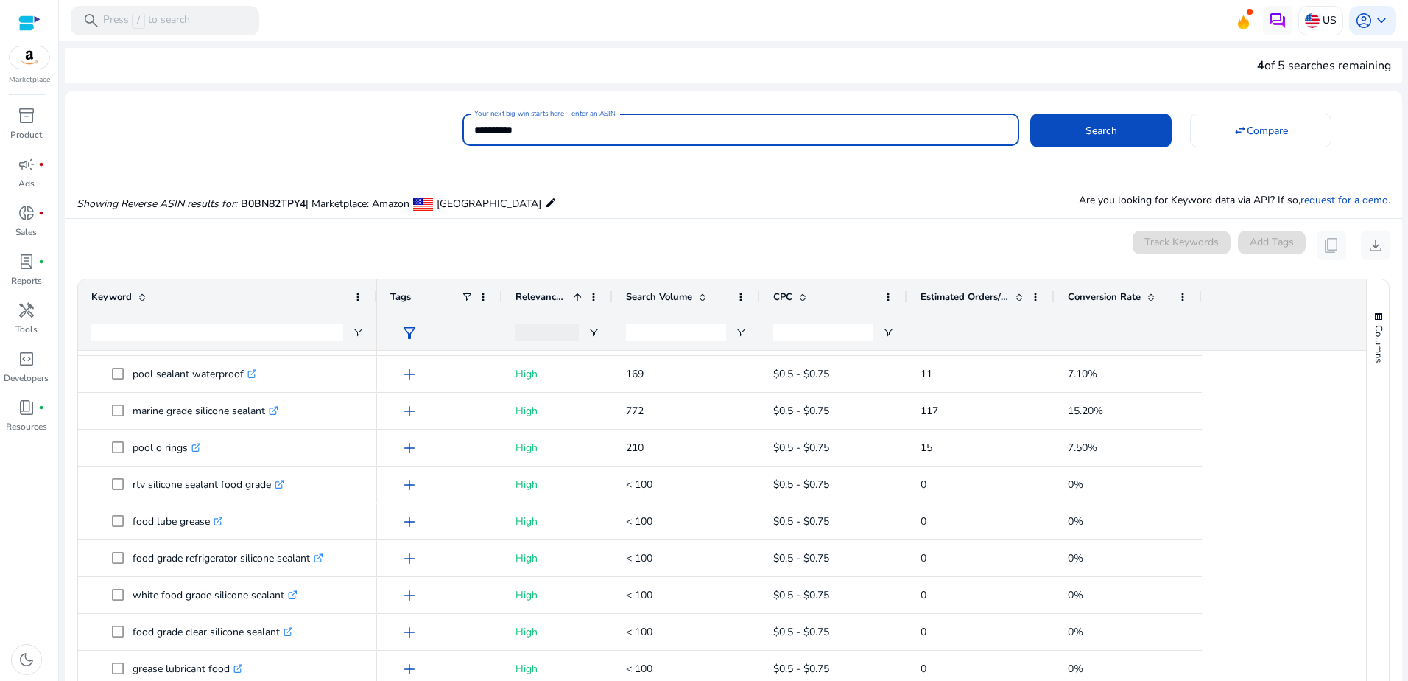
click at [561, 125] on input "**********" at bounding box center [740, 130] width 533 height 16
paste input "**********"
click at [1065, 135] on span at bounding box center [1101, 130] width 141 height 35
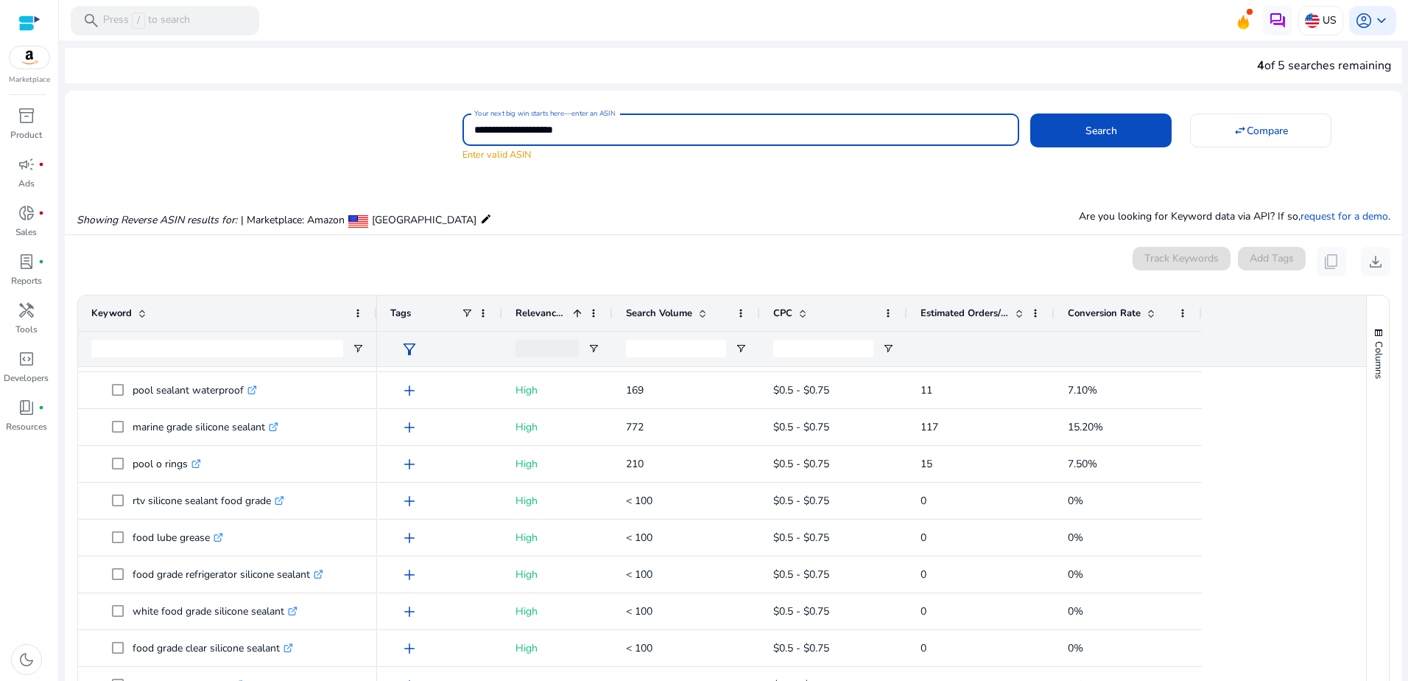
drag, startPoint x: 540, startPoint y: 126, endPoint x: 409, endPoint y: 127, distance: 131.1
click at [409, 127] on div "**********" at bounding box center [728, 136] width 1326 height 52
type input "**********"
click at [1087, 125] on span "Search" at bounding box center [1102, 130] width 32 height 15
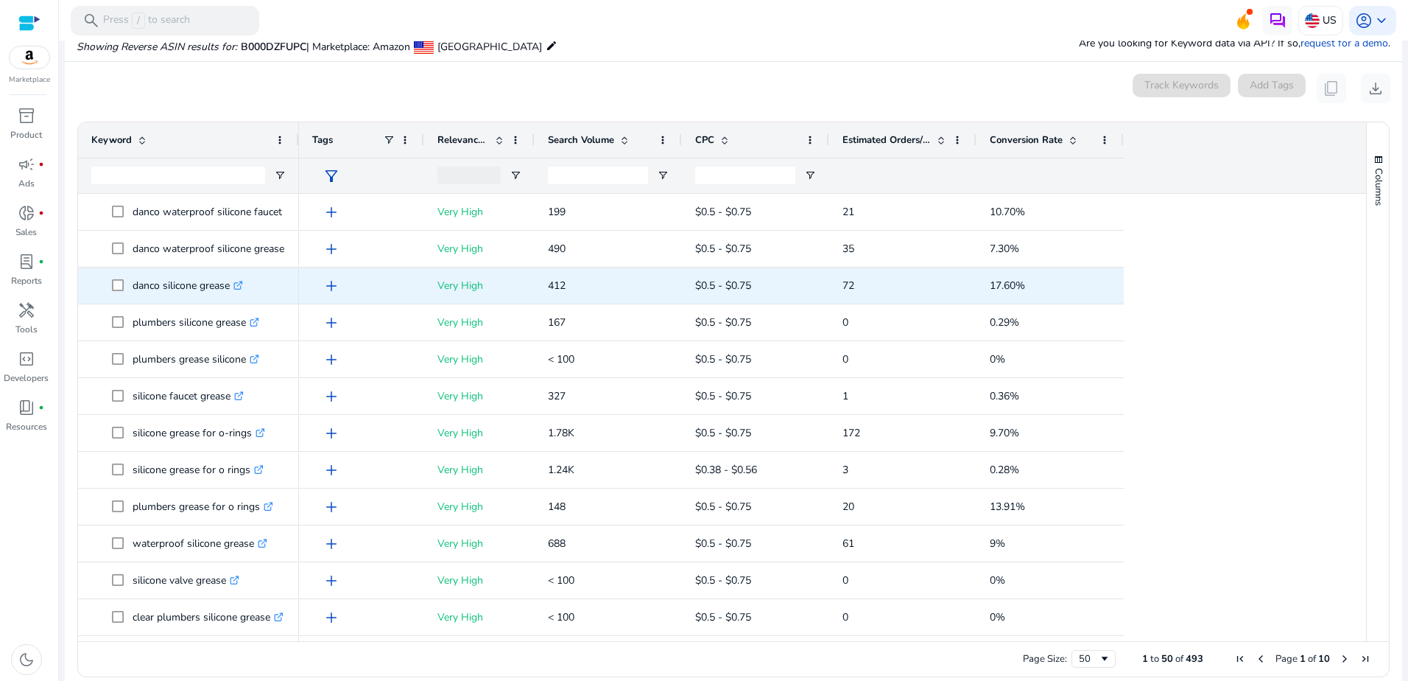
scroll to position [158, 0]
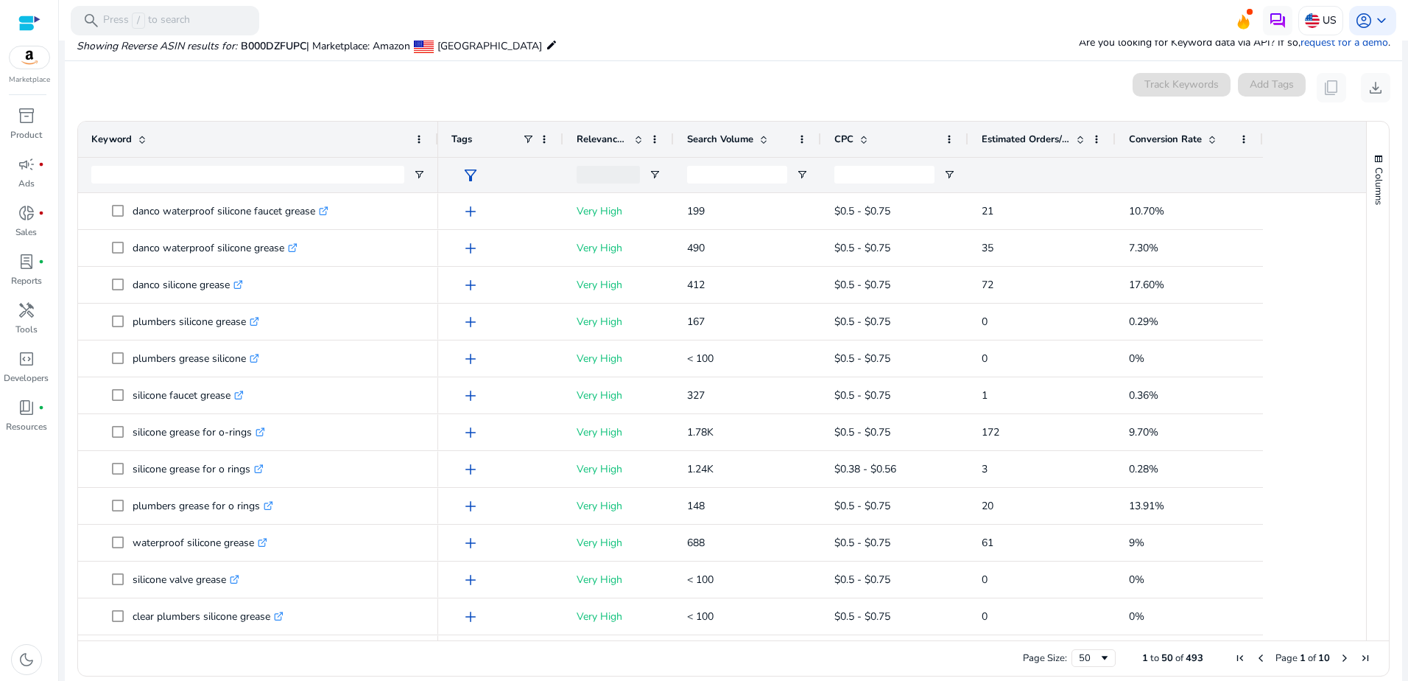
drag, startPoint x: 296, startPoint y: 146, endPoint x: 435, endPoint y: 144, distance: 139.2
click at [435, 144] on div at bounding box center [438, 139] width 6 height 35
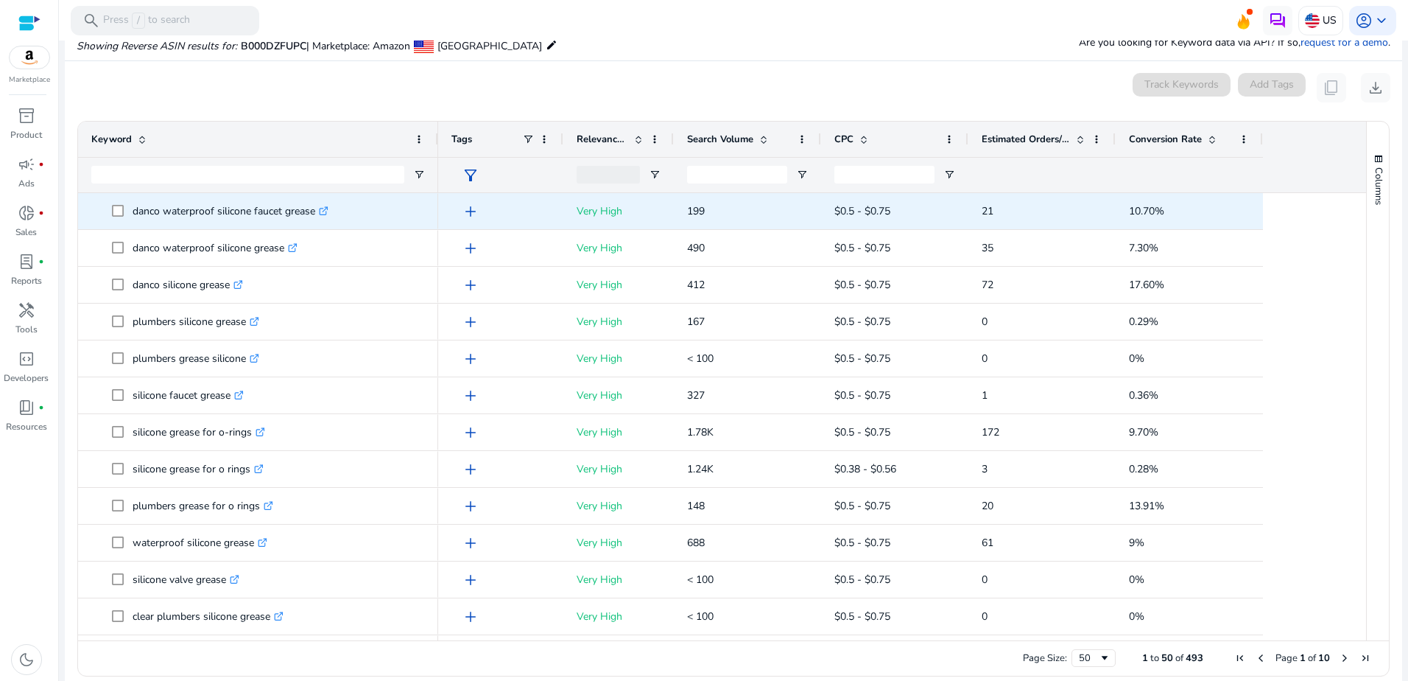
click at [134, 212] on p "danco waterproof silicone faucet grease .st0{fill:#2c8af8}" at bounding box center [231, 211] width 196 height 30
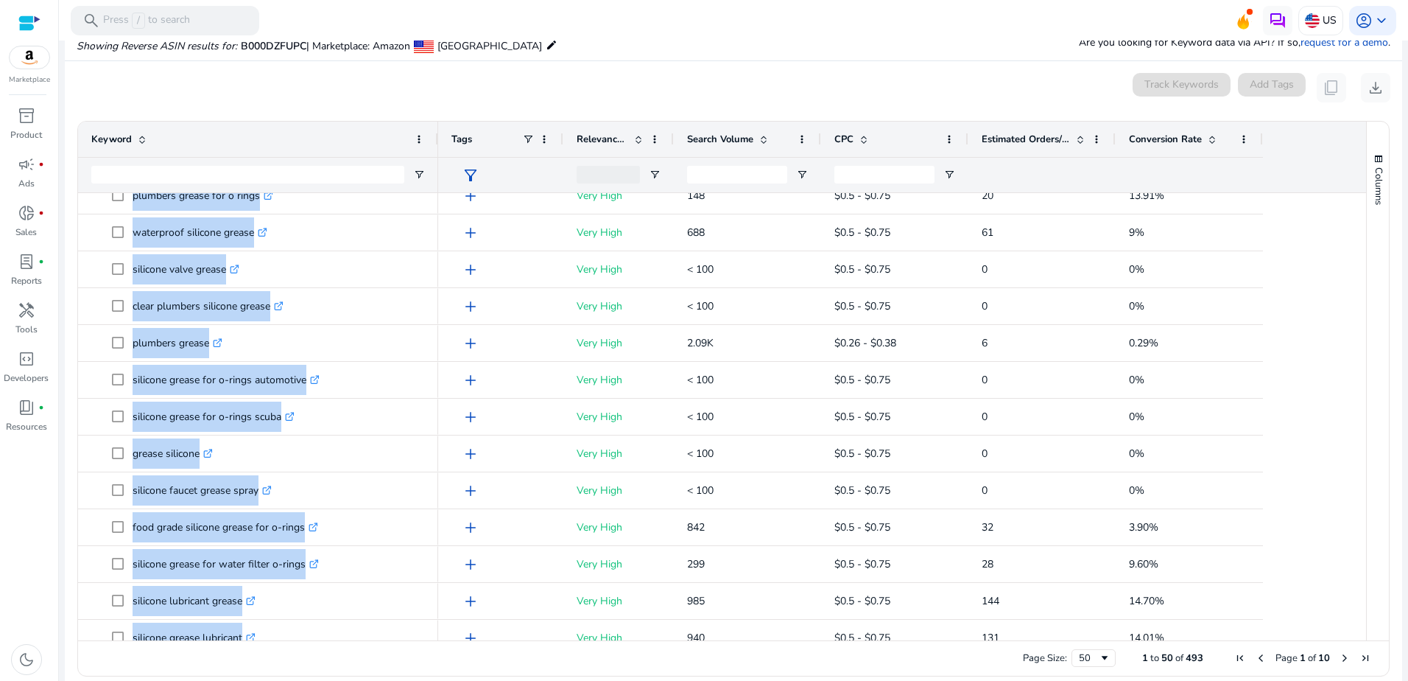
scroll to position [454, 0]
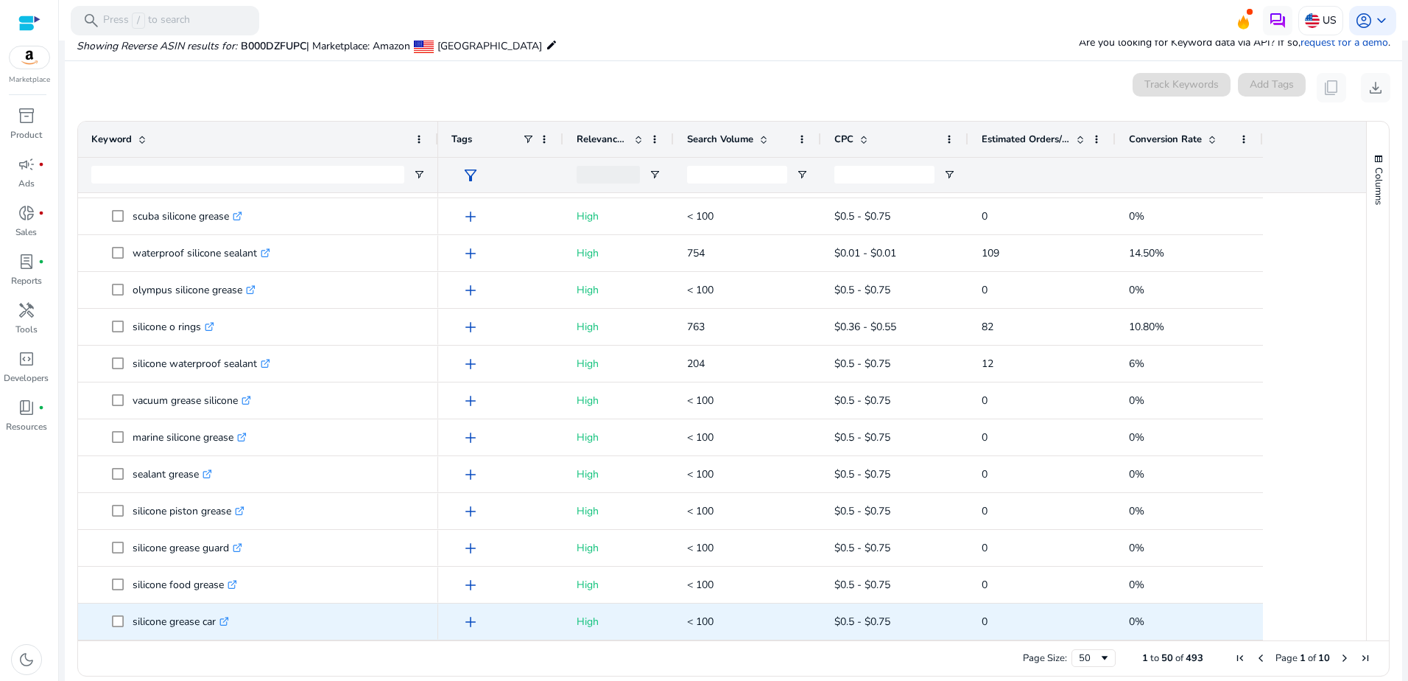
drag, startPoint x: 134, startPoint y: 211, endPoint x: 219, endPoint y: 620, distance: 416.8
copy div "danco waterproof silicone faucet grease .st0{fill:#2c8af8} faucet valve grease …"
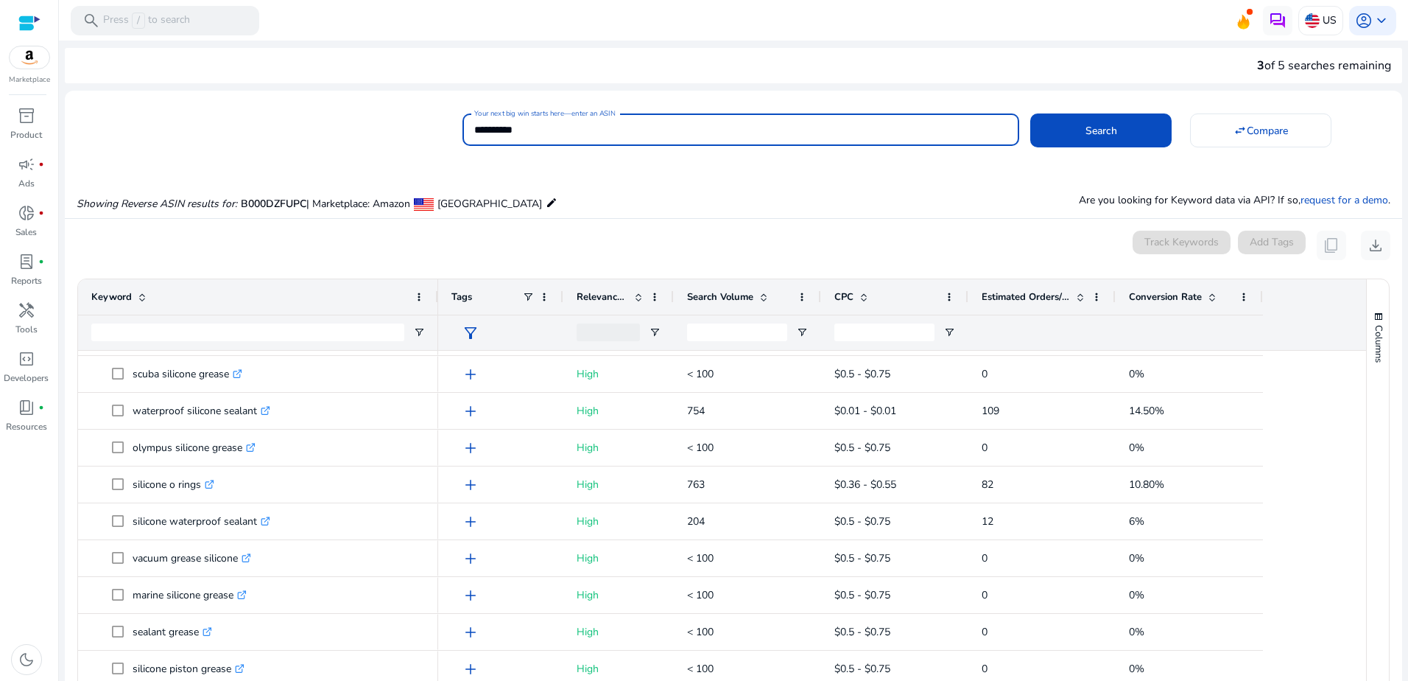
drag, startPoint x: 555, startPoint y: 123, endPoint x: 373, endPoint y: 105, distance: 183.6
click at [381, 110] on div "**********" at bounding box center [728, 128] width 1326 height 36
paste input "**********"
click at [1087, 122] on span at bounding box center [1101, 130] width 141 height 35
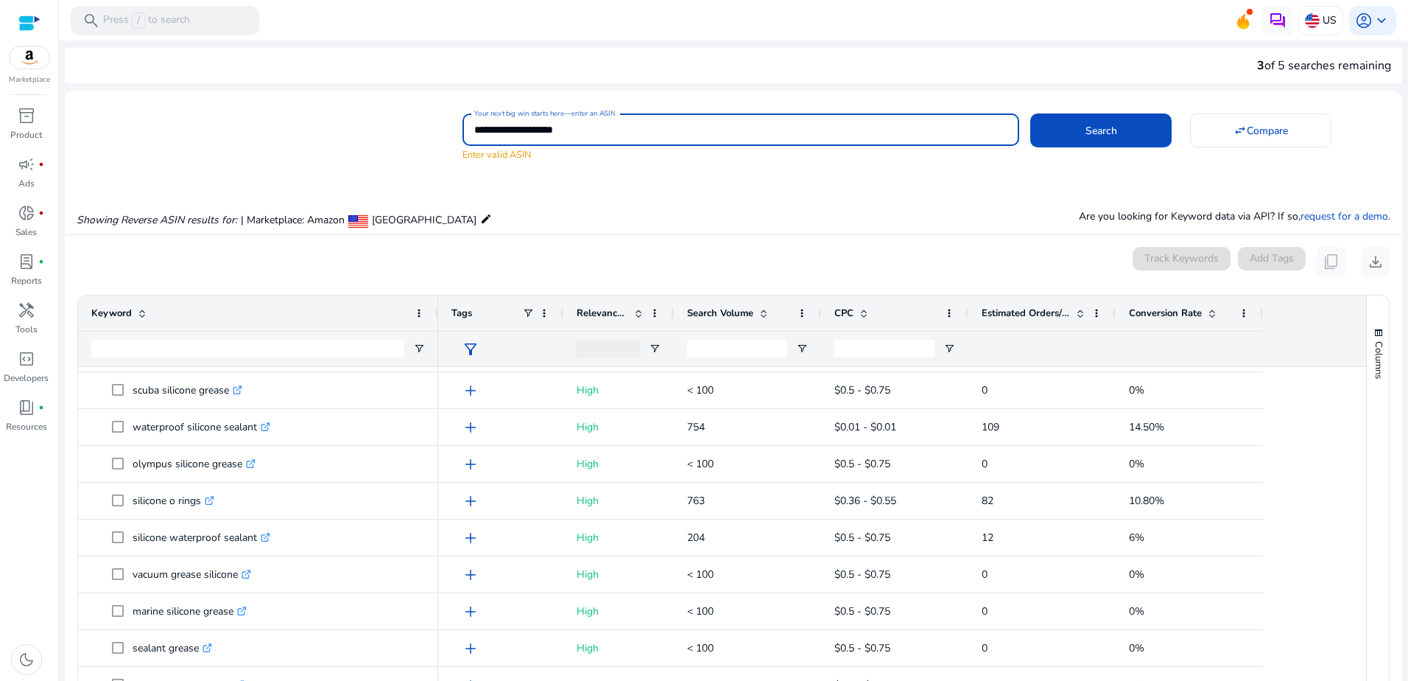
drag, startPoint x: 552, startPoint y: 127, endPoint x: 651, endPoint y: 126, distance: 98.7
click at [651, 126] on input "**********" at bounding box center [740, 130] width 533 height 16
click at [1098, 136] on span "Search" at bounding box center [1102, 130] width 32 height 15
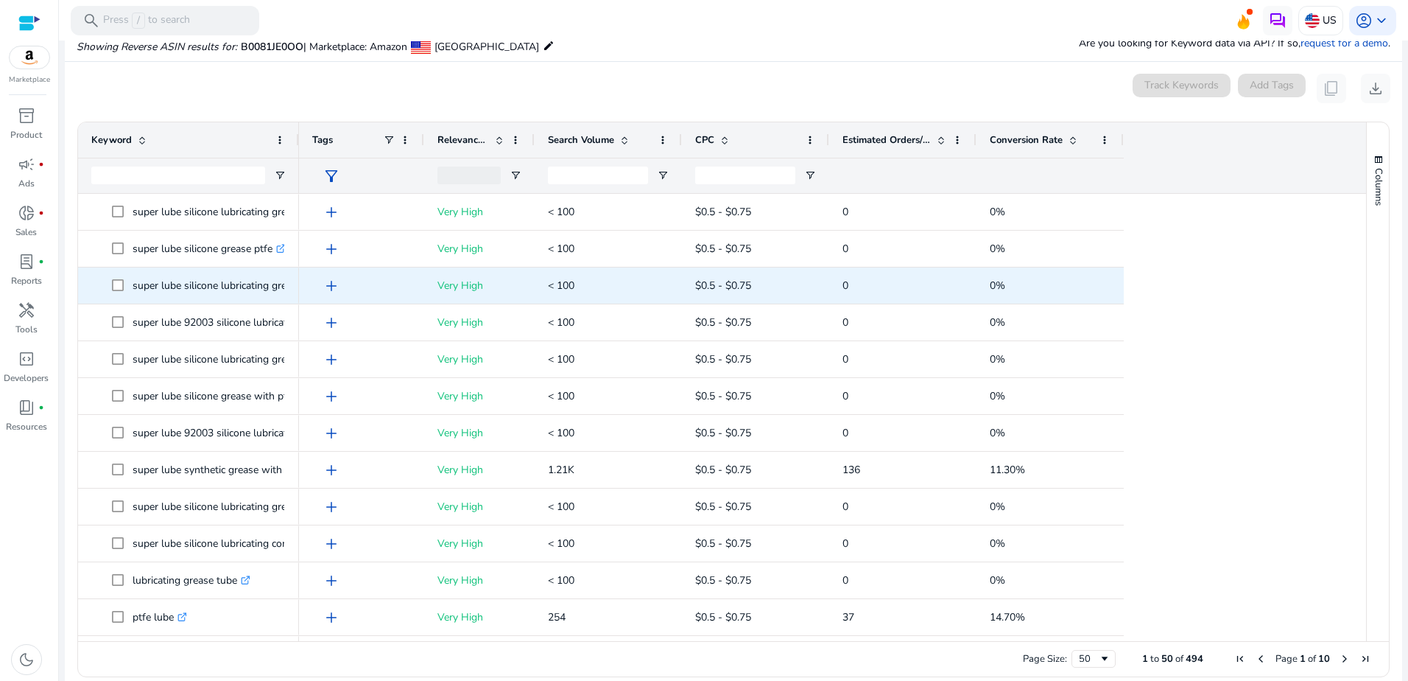
scroll to position [158, 0]
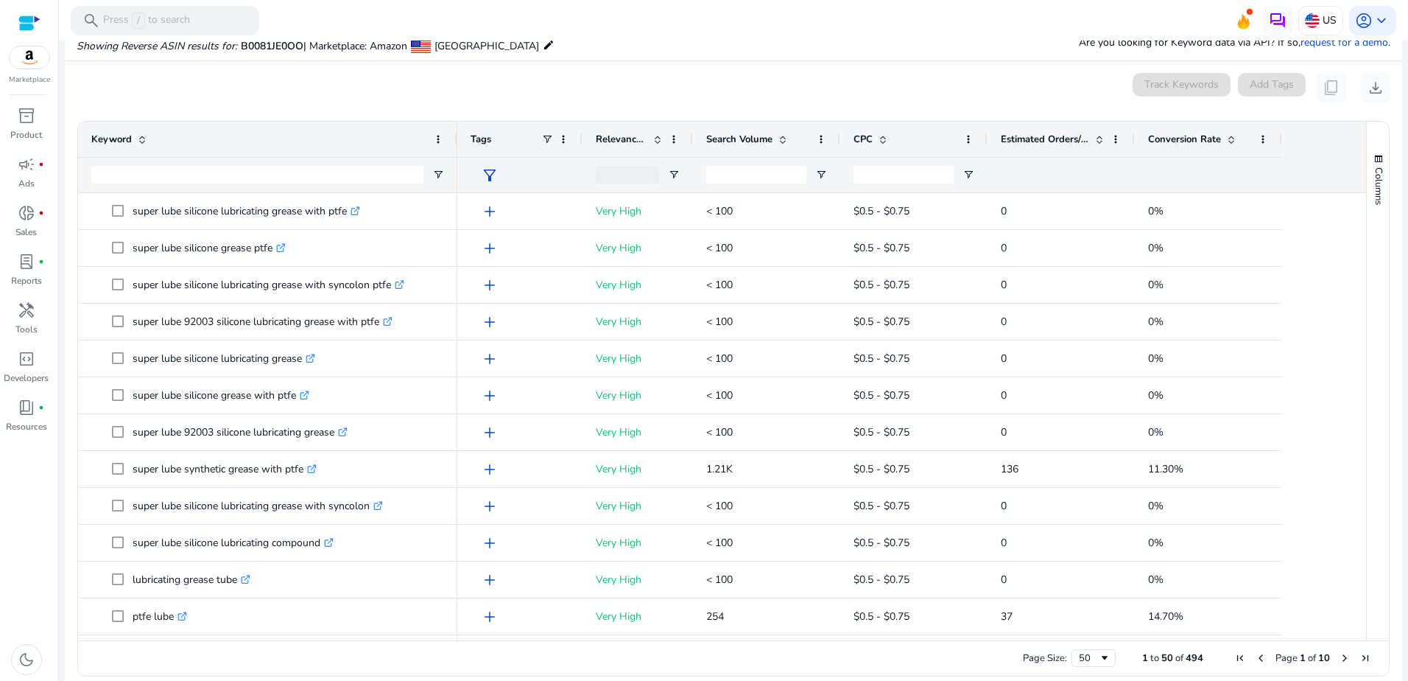
drag, startPoint x: 296, startPoint y: 139, endPoint x: 455, endPoint y: 142, distance: 158.4
click at [455, 142] on div at bounding box center [457, 139] width 6 height 35
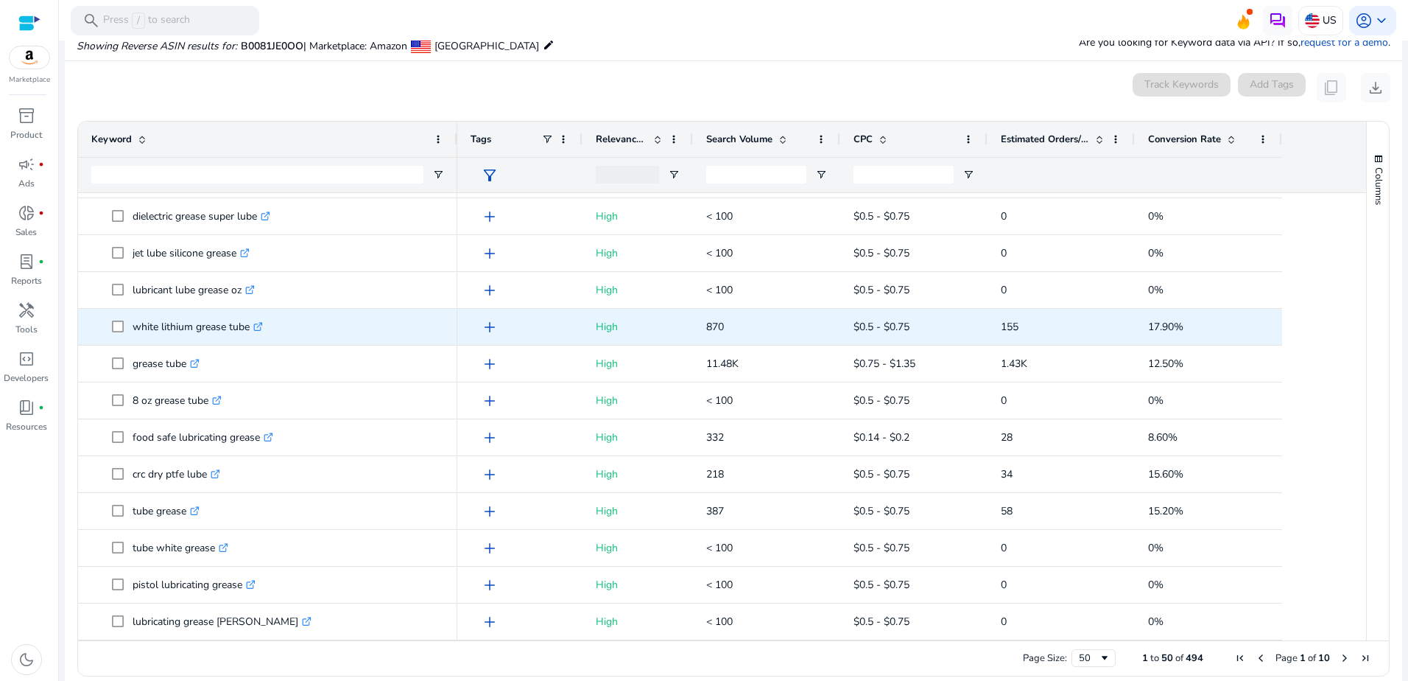
scroll to position [172, 0]
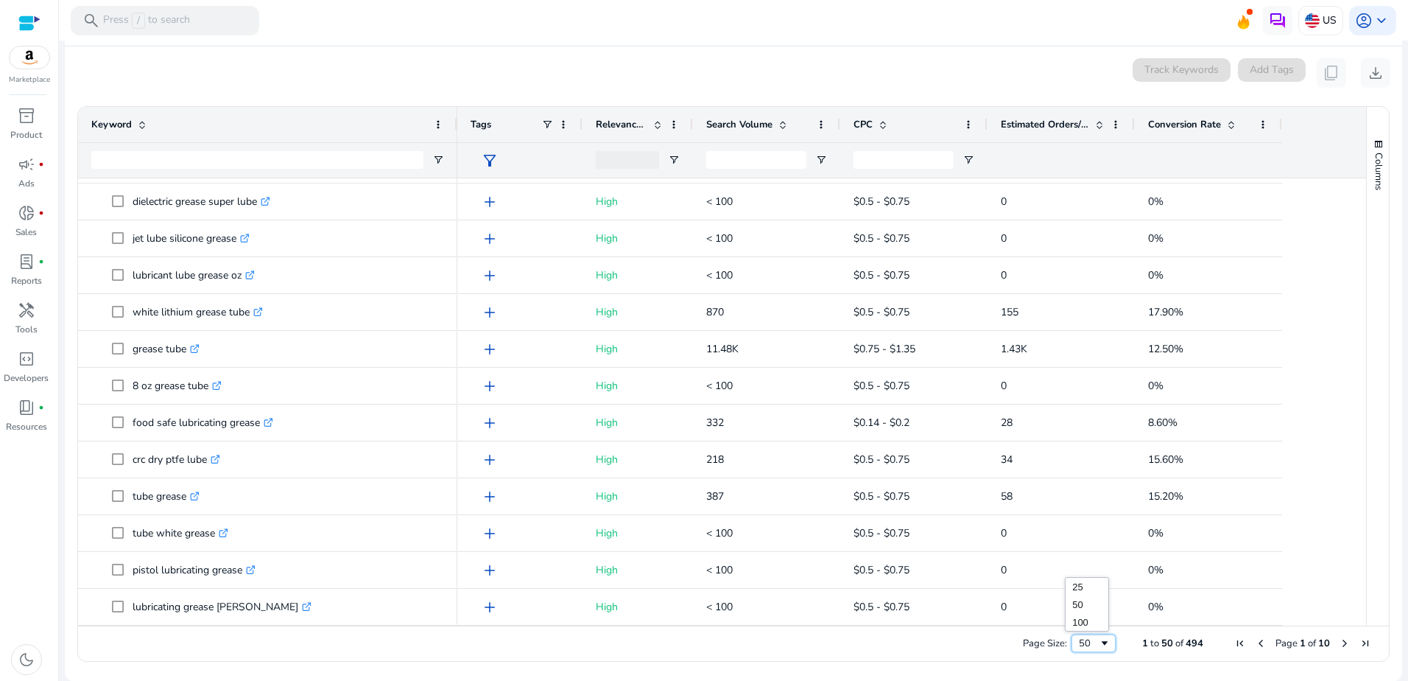
click at [1100, 644] on span "Page Size" at bounding box center [1105, 643] width 12 height 12
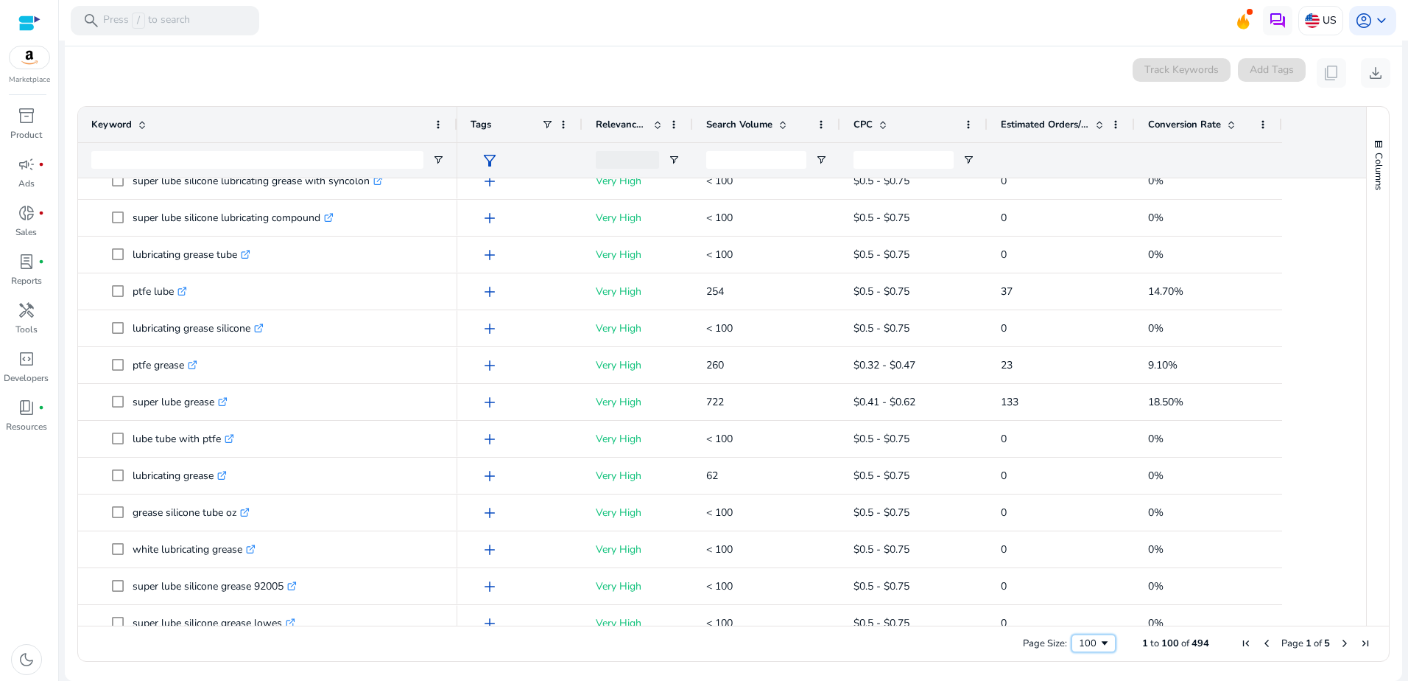
scroll to position [0, 0]
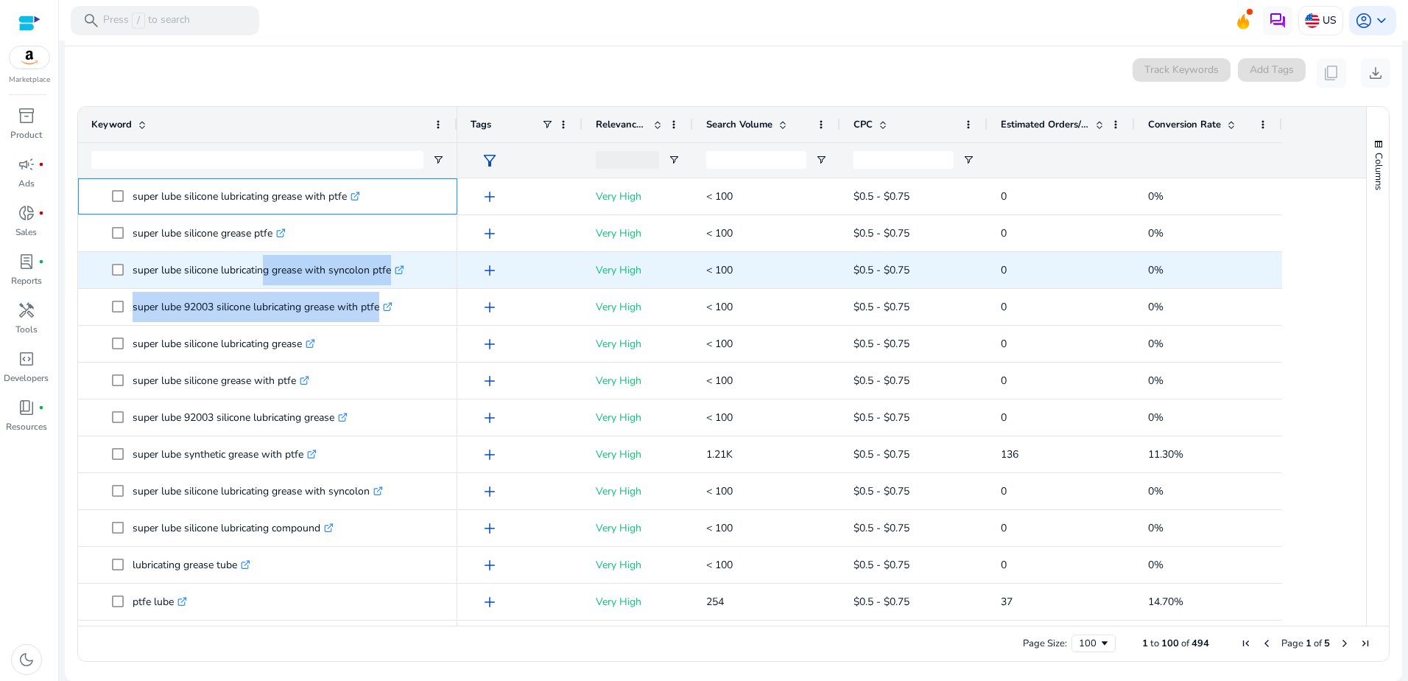
drag, startPoint x: 134, startPoint y: 197, endPoint x: 243, endPoint y: 270, distance: 131.2
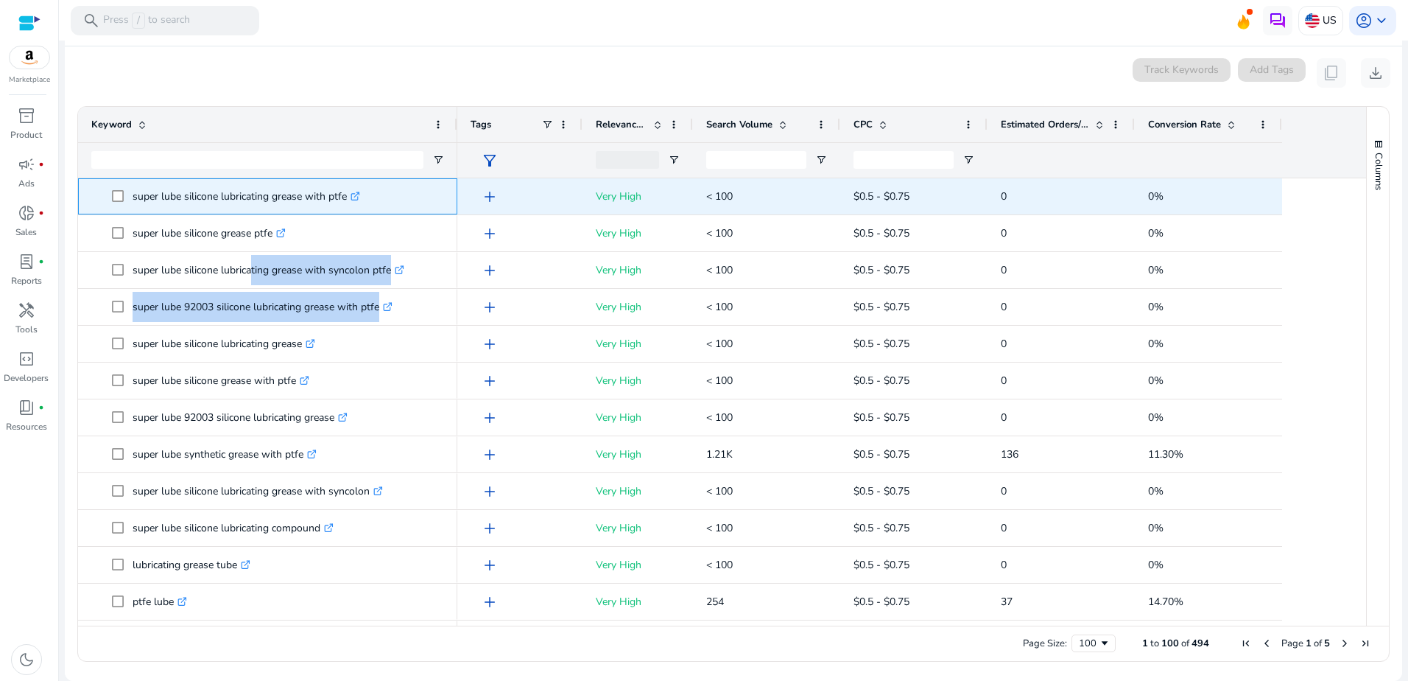
click at [133, 192] on p "super lube silicone lubricating grease with ptfe .st0{fill:#2c8af8}" at bounding box center [247, 196] width 228 height 30
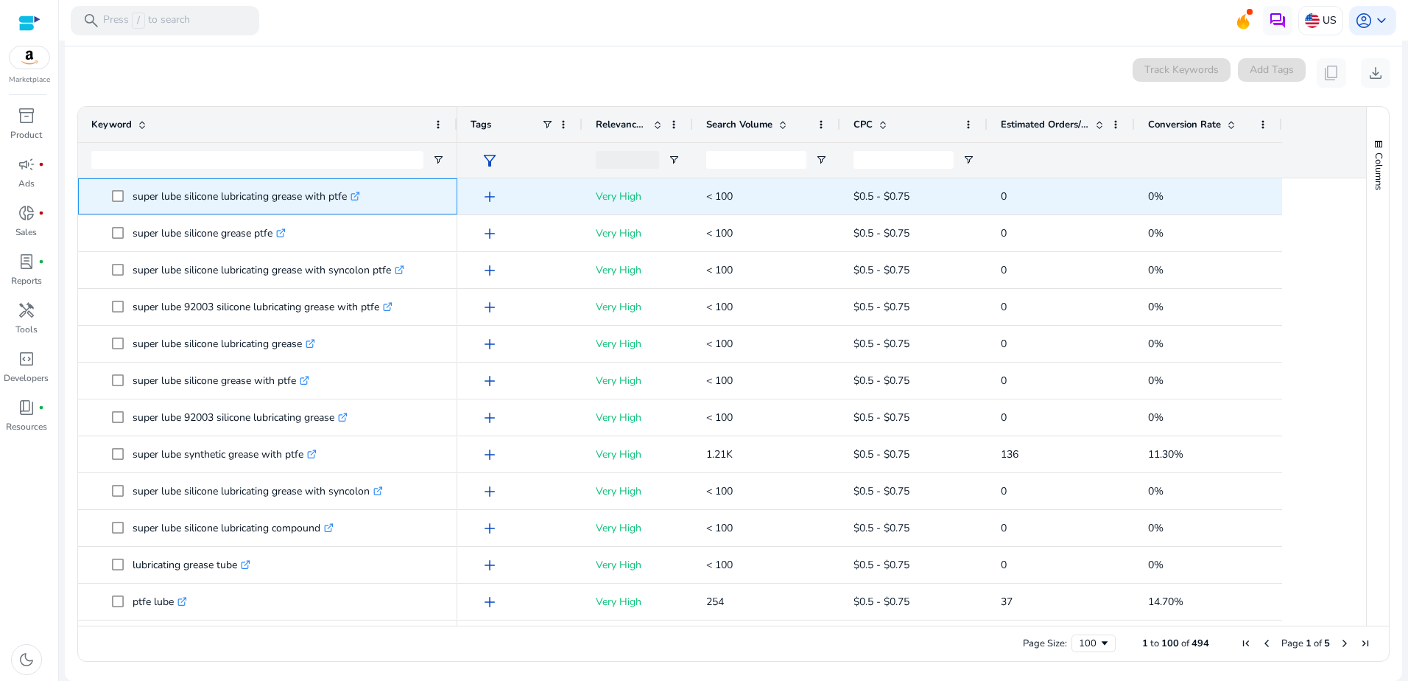
click at [134, 197] on p "super lube silicone lubricating grease with ptfe .st0{fill:#2c8af8}" at bounding box center [247, 196] width 228 height 30
click at [133, 195] on p "super lube silicone lubricating grease with ptfe .st0{fill:#2c8af8}" at bounding box center [247, 196] width 228 height 30
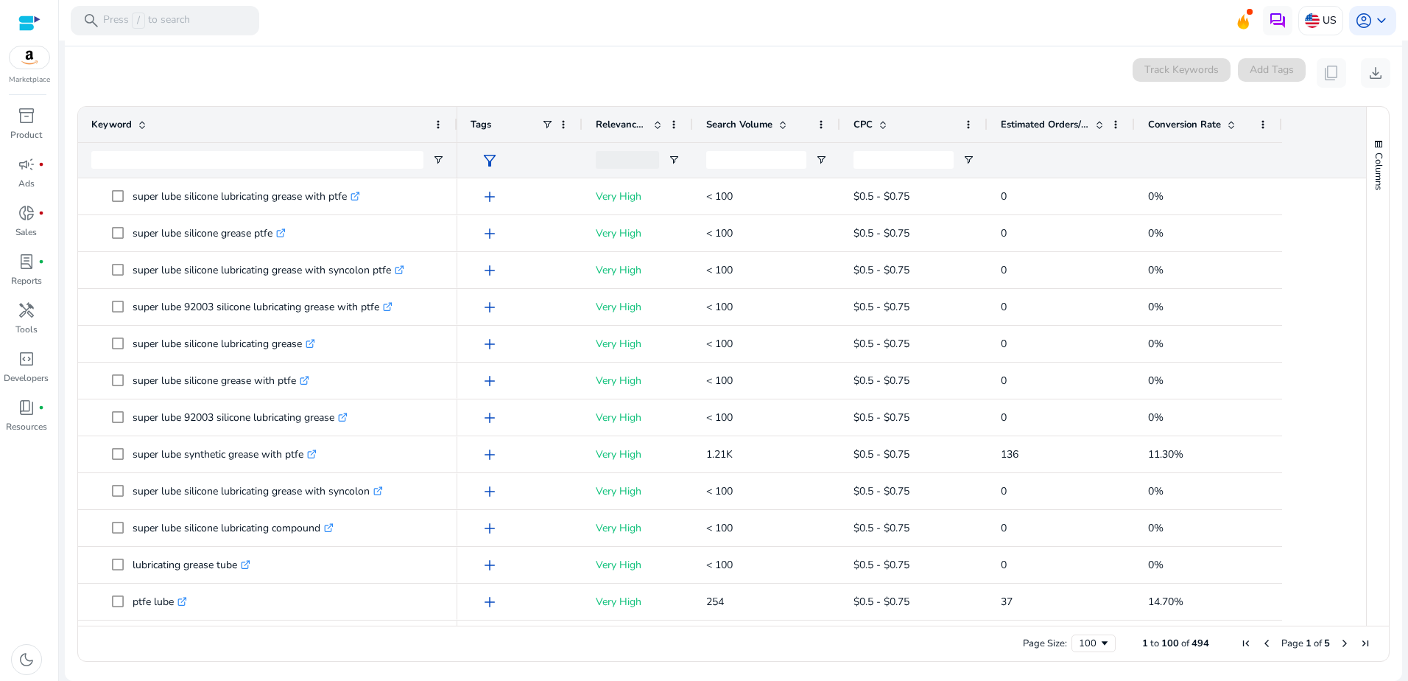
click at [323, 43] on div "Showing Reverse ASIN results for: B0081JE0OO | Marketplace: Amazon United State…" at bounding box center [734, 15] width 1338 height 60
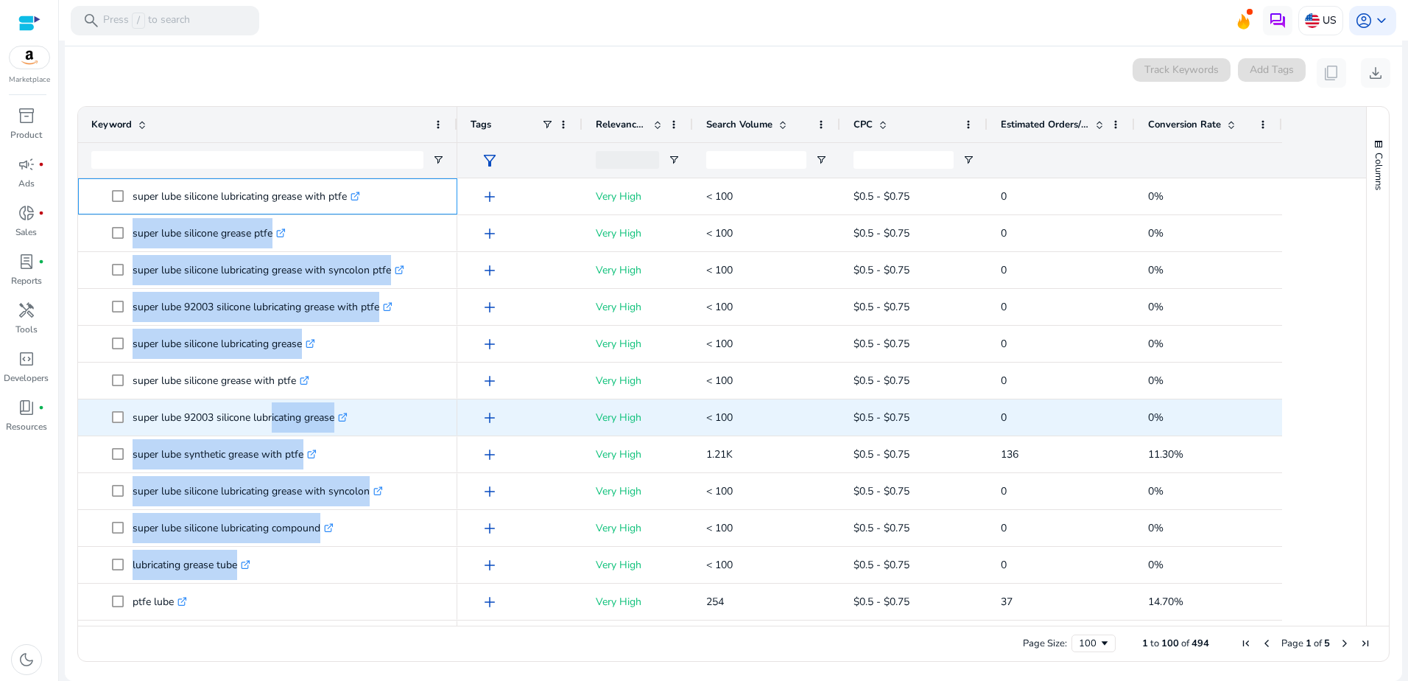
drag, startPoint x: 133, startPoint y: 196, endPoint x: 268, endPoint y: 419, distance: 261.1
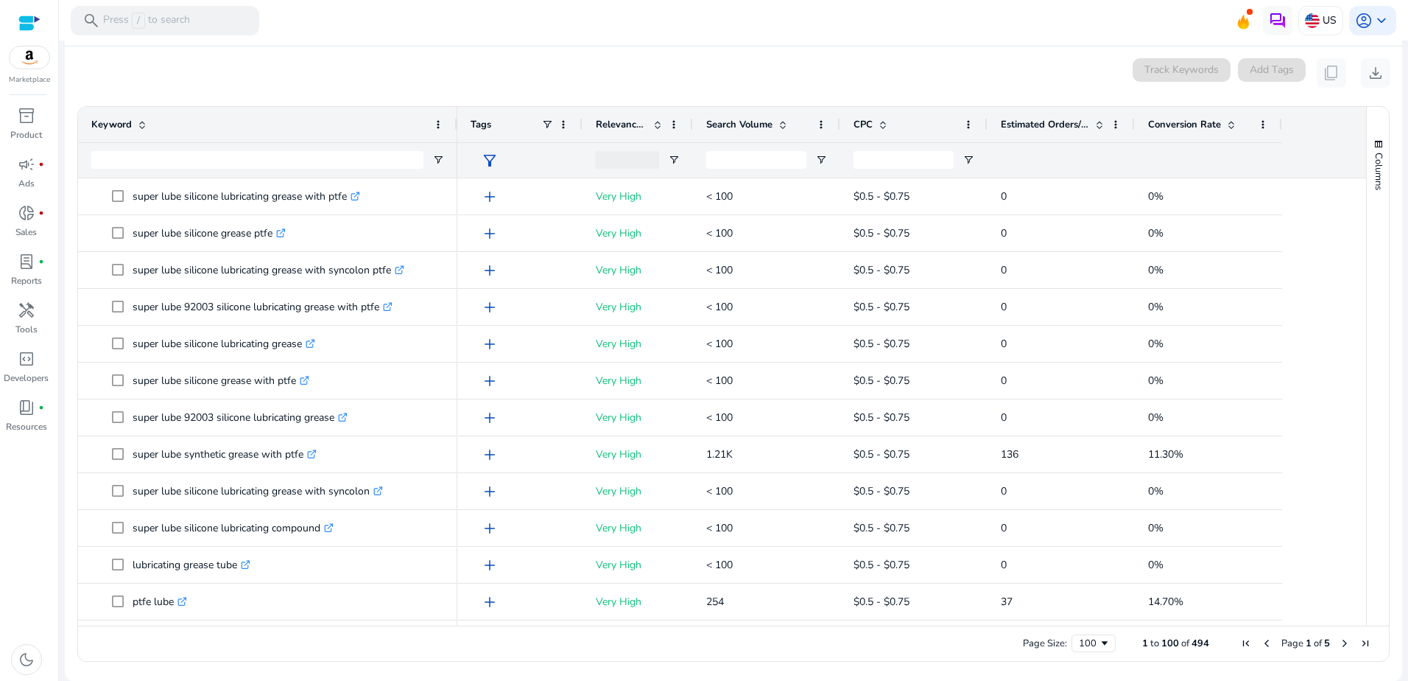
click at [284, 75] on div "0 keyword(s) selected Track Keywords Add Tags content_copy download" at bounding box center [734, 72] width 1314 height 29
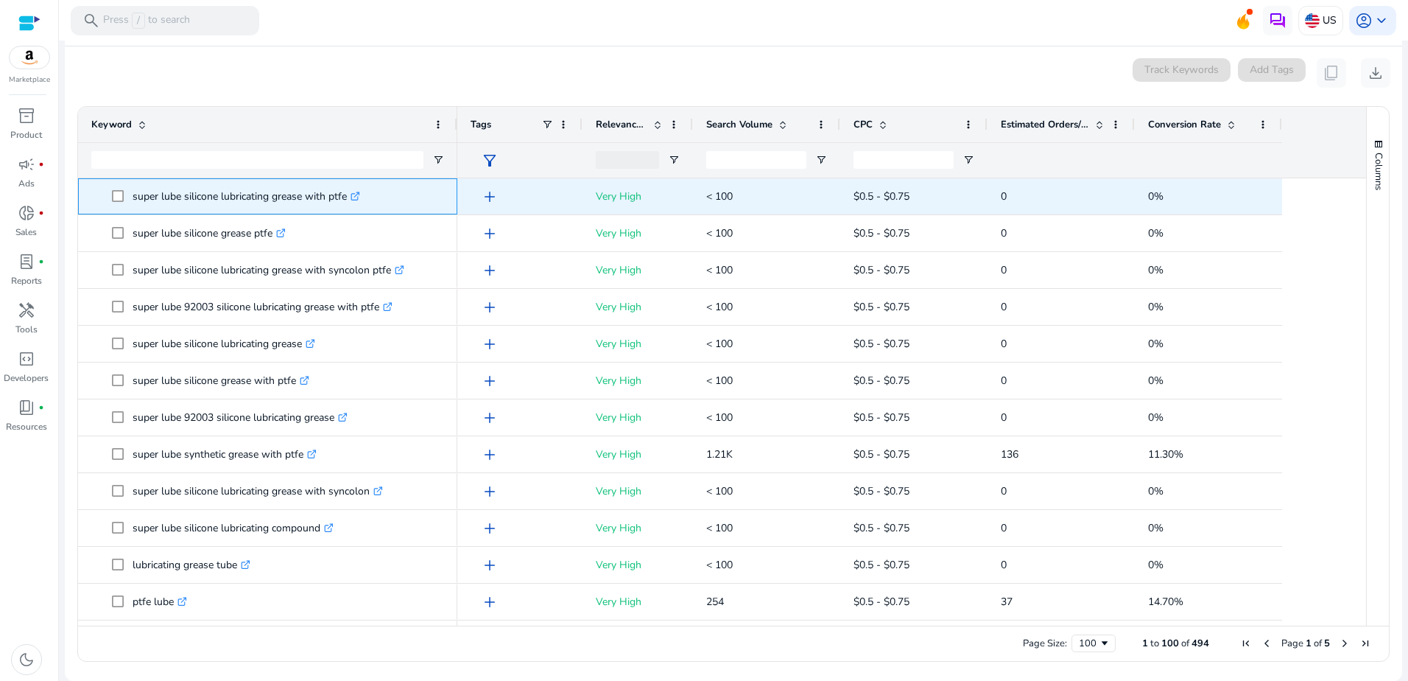
click at [136, 195] on p "super lube silicone lubricating grease with ptfe .st0{fill:#2c8af8}" at bounding box center [247, 196] width 228 height 30
click at [133, 196] on p "super lube silicone lubricating grease with ptfe .st0{fill:#2c8af8}" at bounding box center [247, 196] width 228 height 30
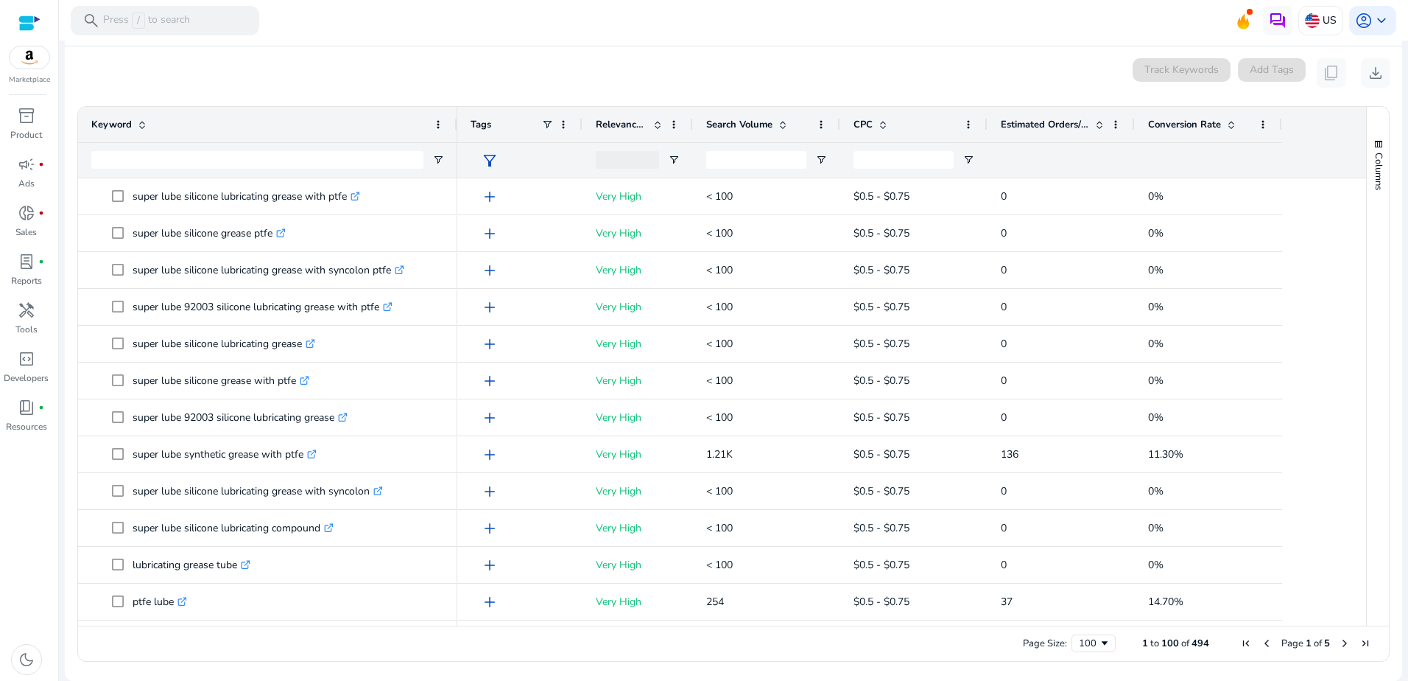
click at [273, 77] on div "0 keyword(s) selected Track Keywords Add Tags content_copy download" at bounding box center [734, 72] width 1314 height 29
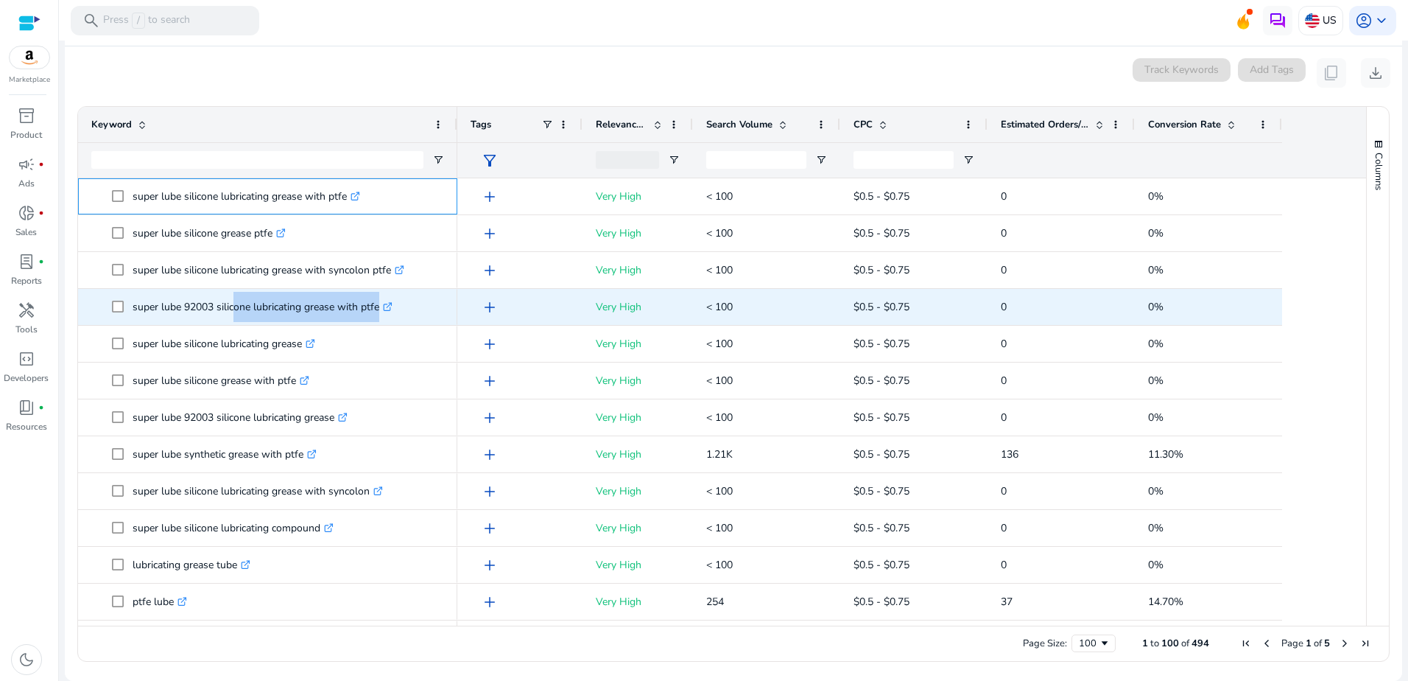
drag, startPoint x: 133, startPoint y: 198, endPoint x: 231, endPoint y: 304, distance: 144.4
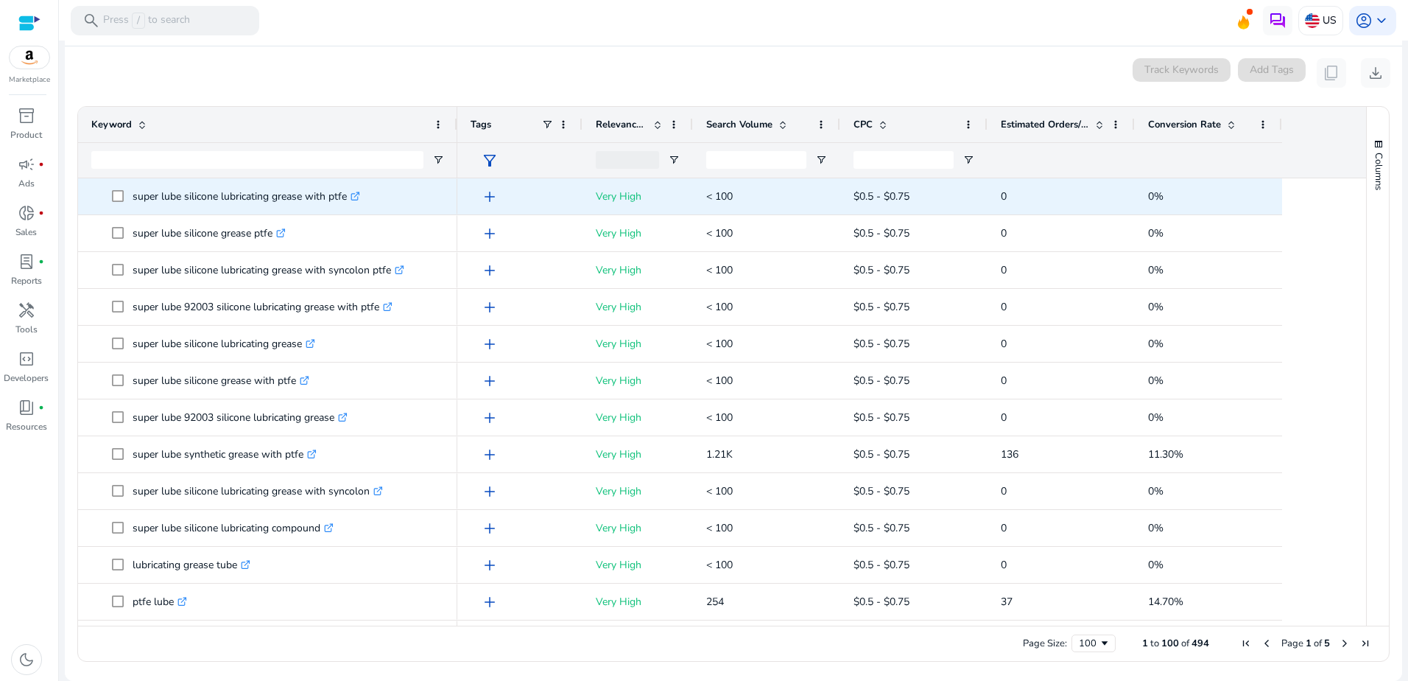
drag, startPoint x: 237, startPoint y: 608, endPoint x: 348, endPoint y: 187, distance: 435.1
copy div ".st0{fill:#2c8af8} super lube synthetic grease .st0{fill:#2c8af8} silicone diel…"
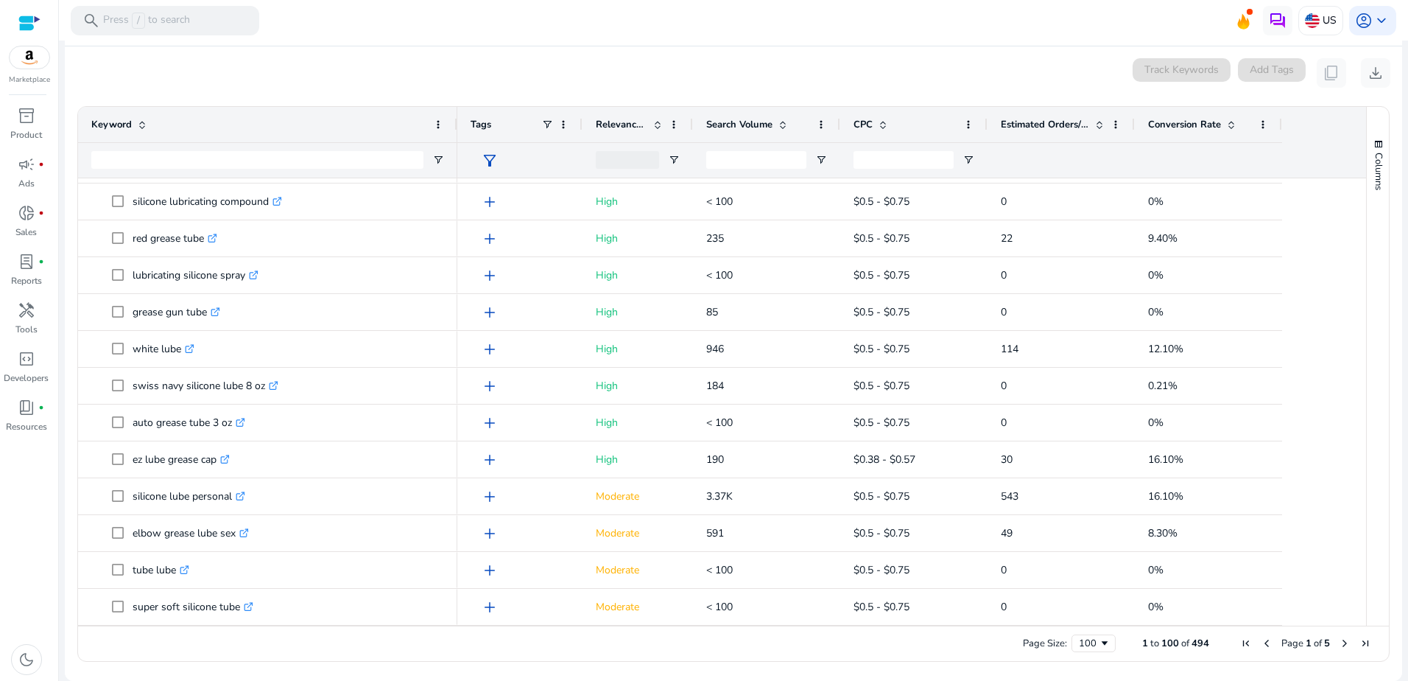
click at [1339, 642] on span "Next Page" at bounding box center [1345, 643] width 12 height 12
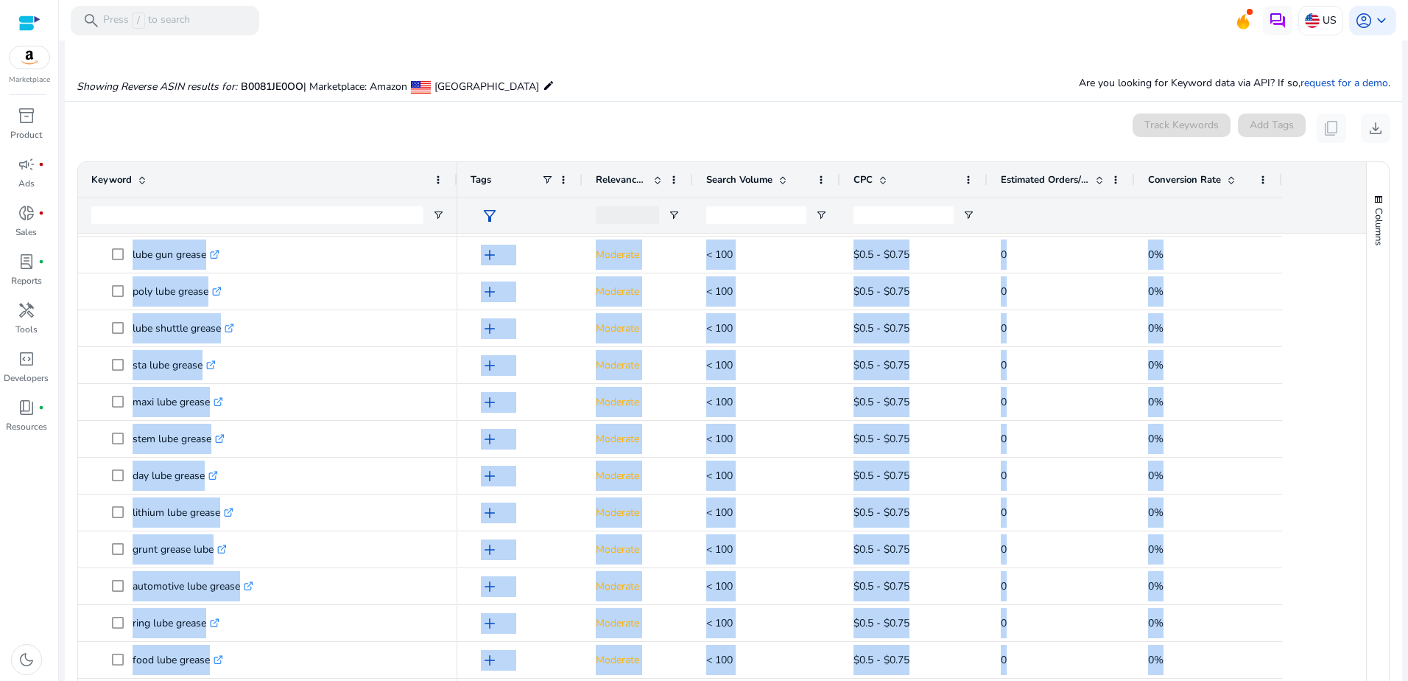
scroll to position [1820, 0]
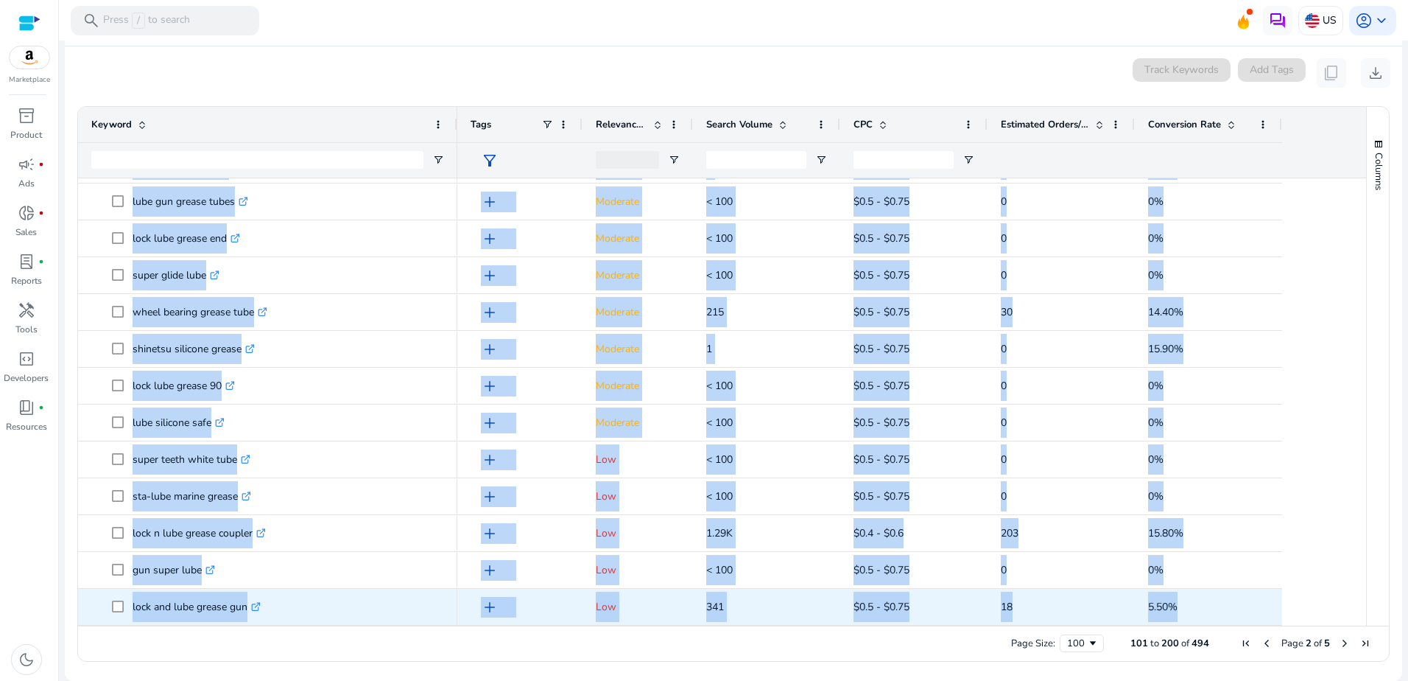
drag, startPoint x: 131, startPoint y: 366, endPoint x: 247, endPoint y: 603, distance: 263.9
copy div "lube shuttle grease gun .st0{fill:#2c8af8} danco silicone grease .st0{fill:#2c8…"
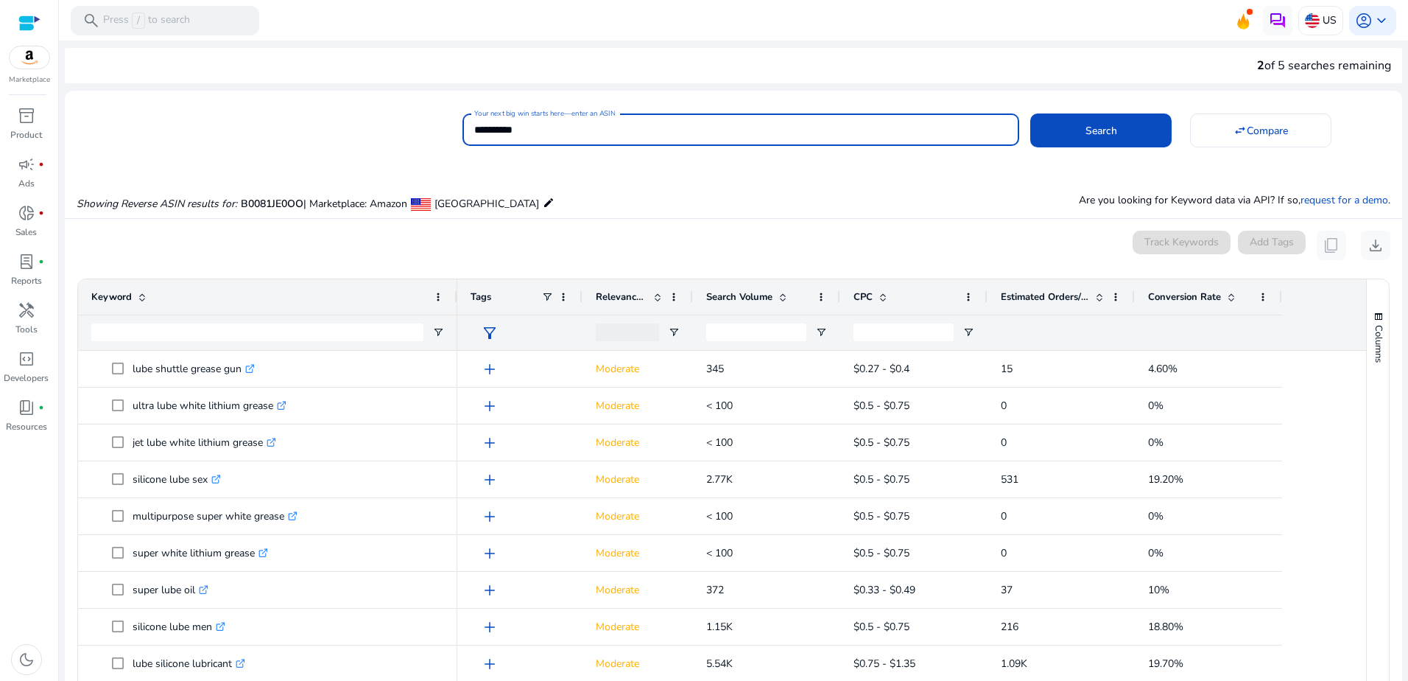
drag, startPoint x: 546, startPoint y: 127, endPoint x: 390, endPoint y: 124, distance: 156.2
click at [393, 124] on div "**********" at bounding box center [728, 128] width 1326 height 36
paste input
type input "**********"
click at [1103, 122] on span at bounding box center [1101, 130] width 141 height 35
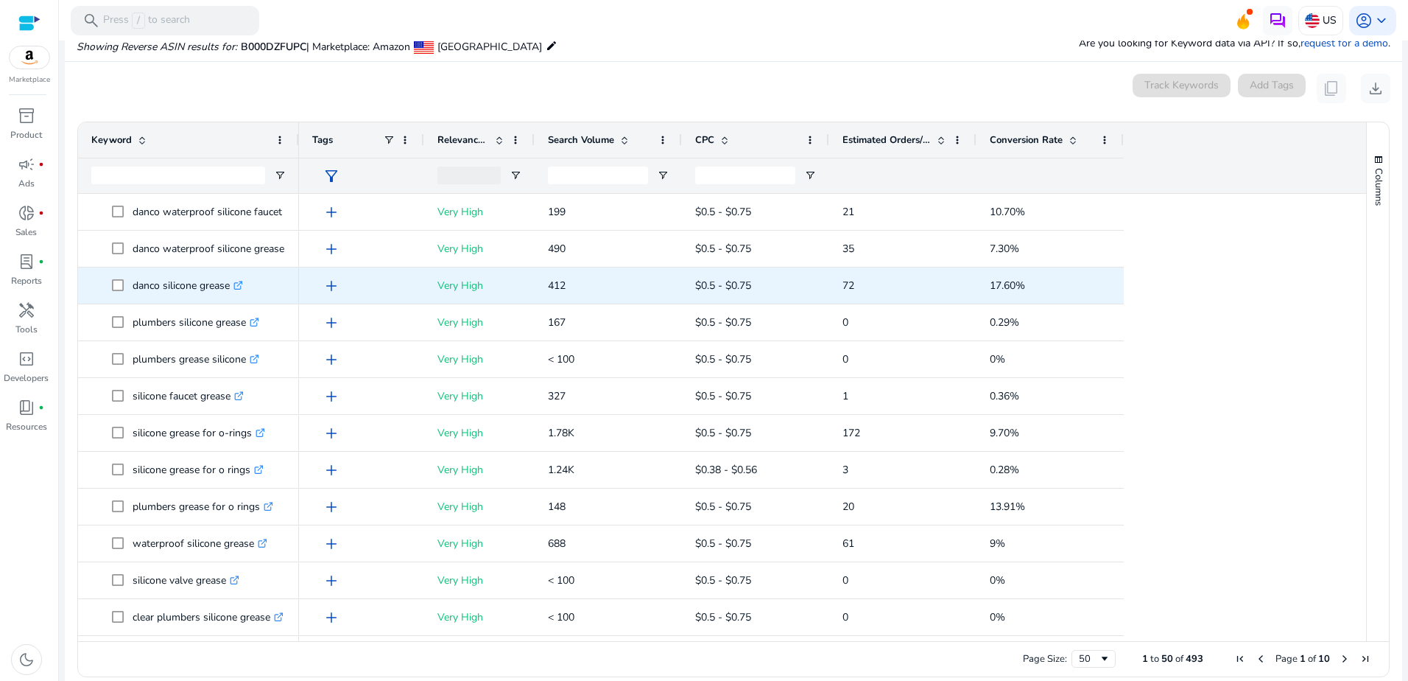
scroll to position [158, 0]
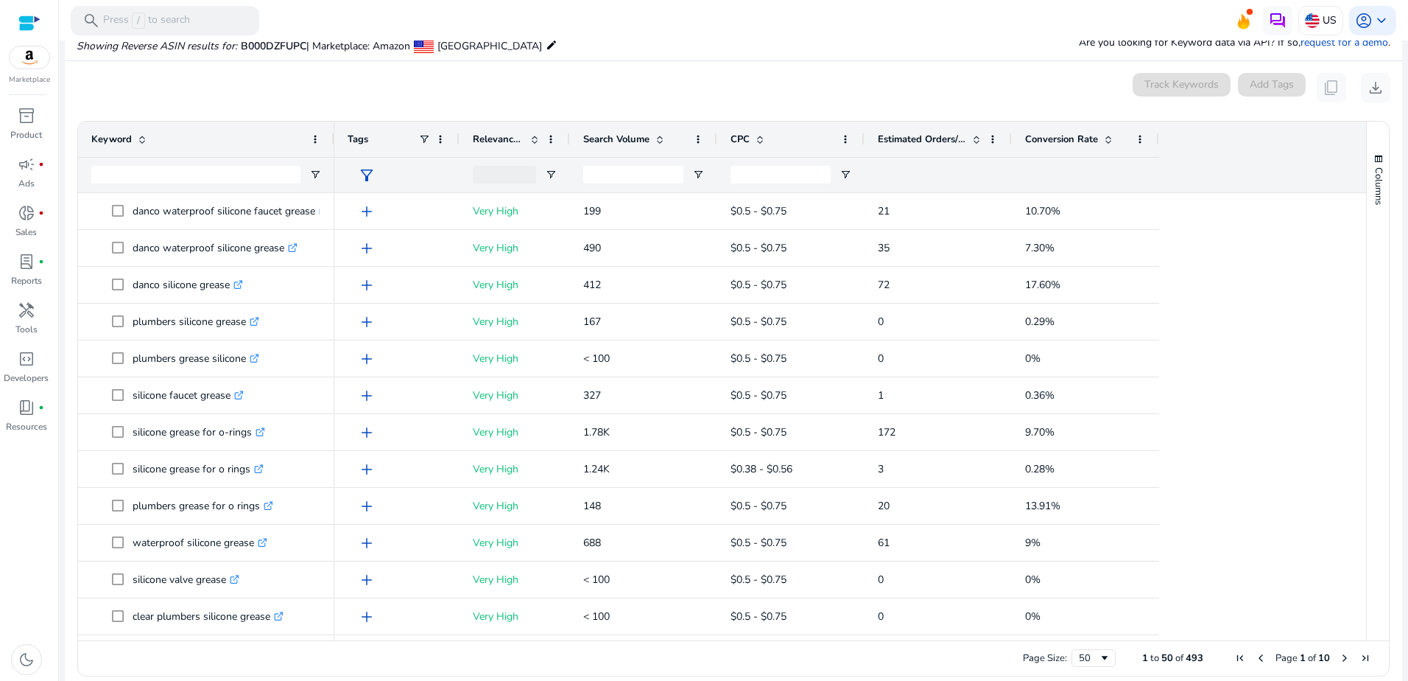
drag, startPoint x: 297, startPoint y: 139, endPoint x: 332, endPoint y: 138, distance: 35.4
click at [332, 138] on div at bounding box center [334, 139] width 6 height 35
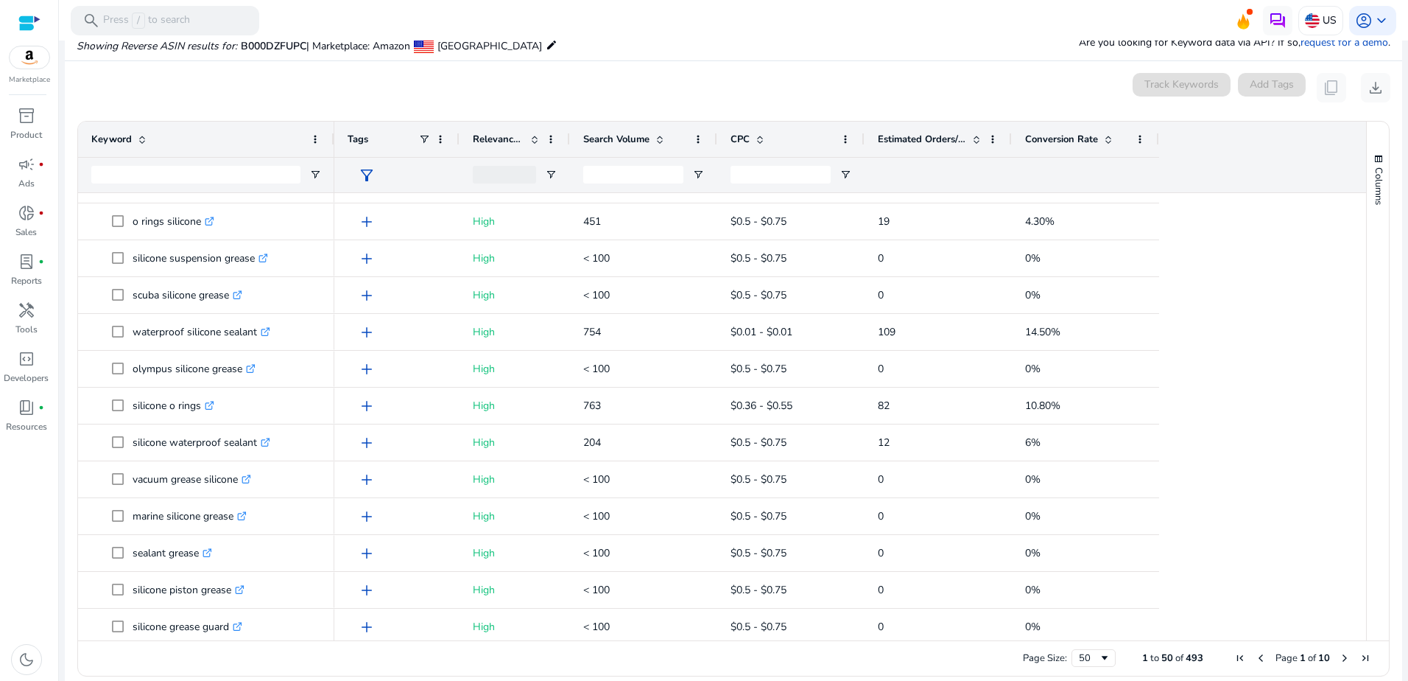
scroll to position [1394, 0]
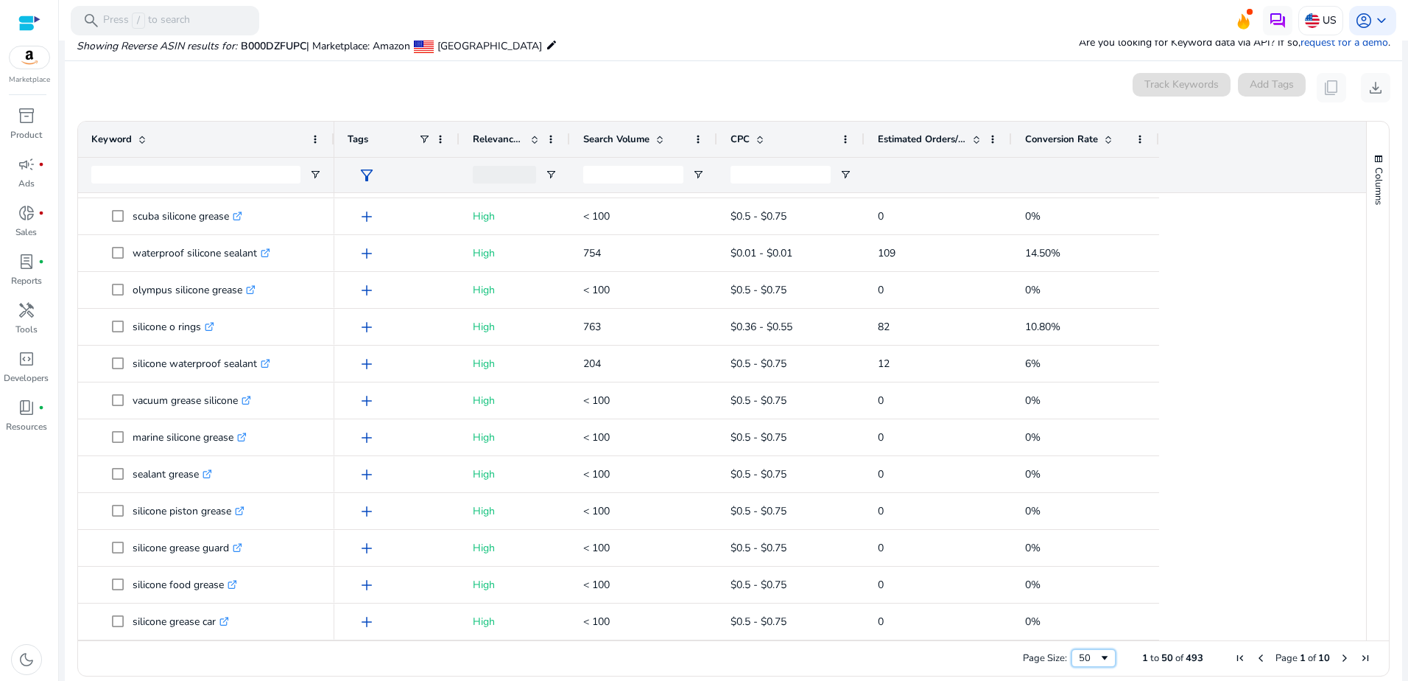
click at [1099, 654] on span "Page Size" at bounding box center [1105, 658] width 12 height 12
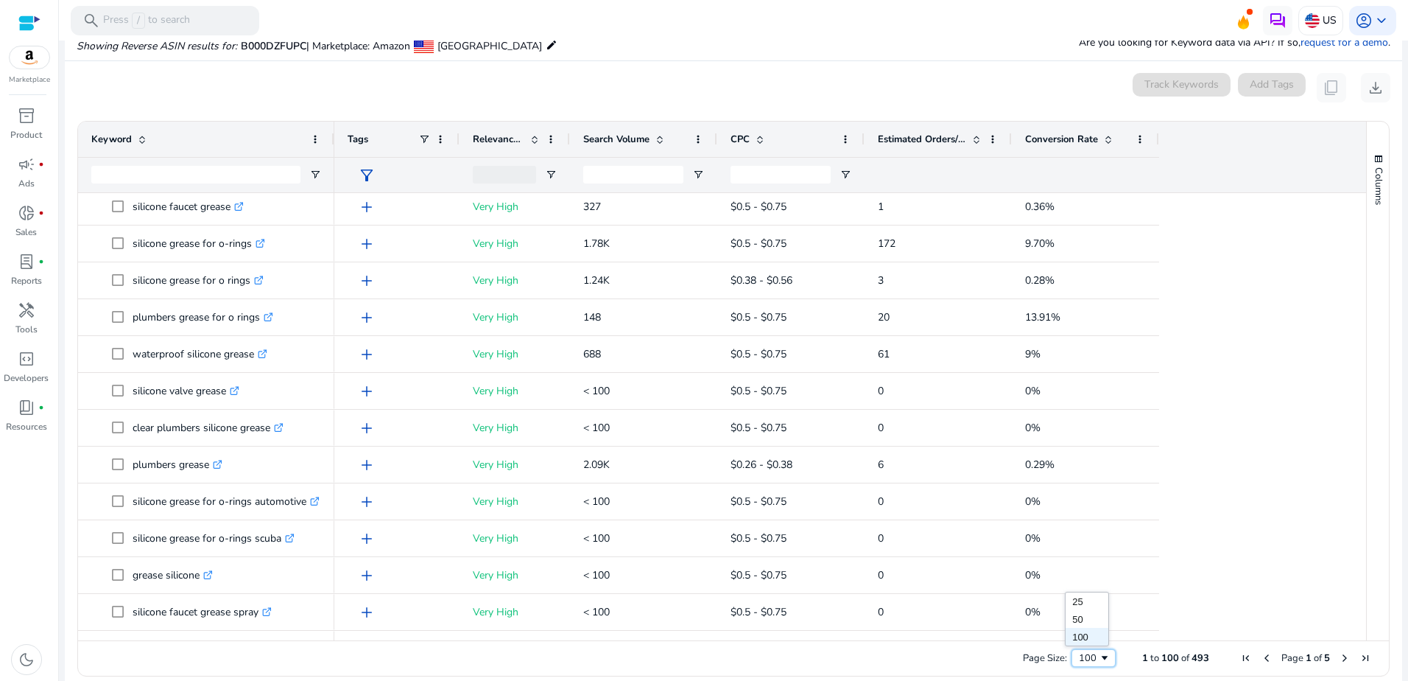
click at [1101, 660] on span "Page Size" at bounding box center [1105, 658] width 12 height 12
click at [1099, 659] on span "Page Size" at bounding box center [1105, 658] width 12 height 12
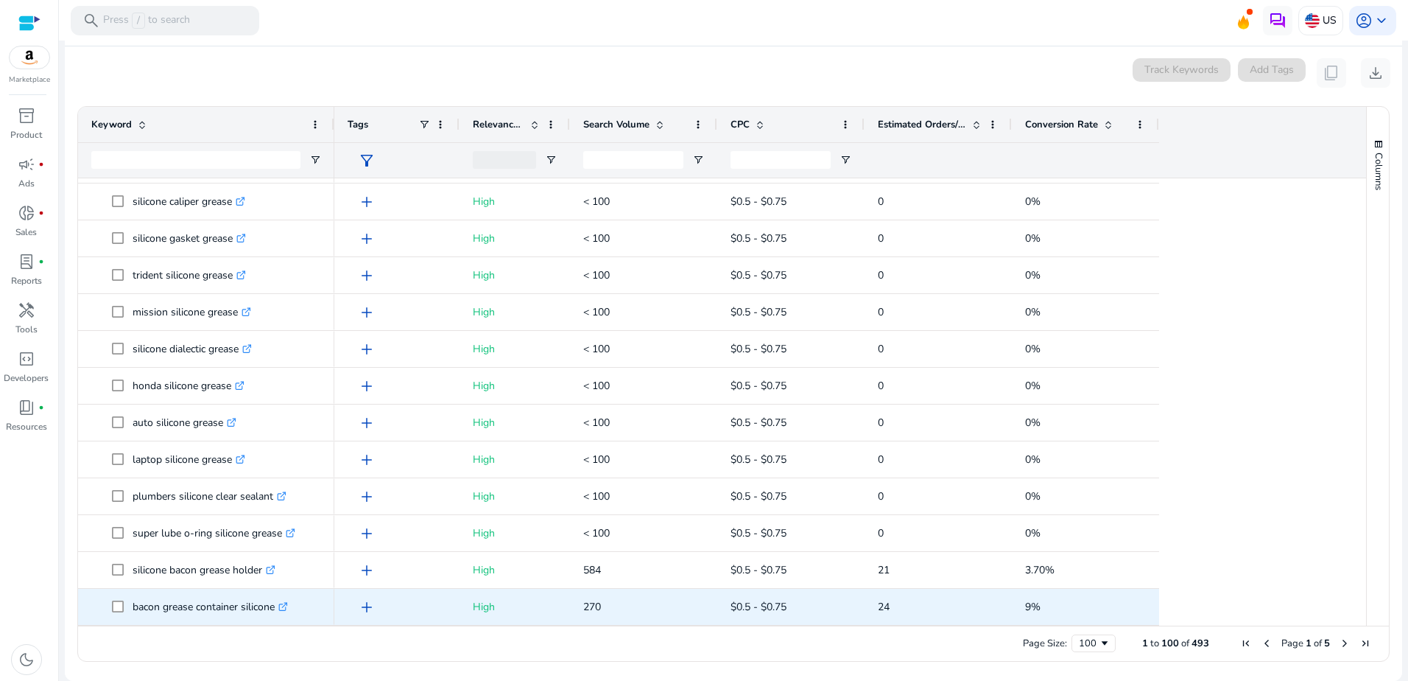
drag, startPoint x: 135, startPoint y: 211, endPoint x: 277, endPoint y: 610, distance: 423.8
copy div "danco waterproof silicone faucet grease .st0{fill:#2c8af8} silicone teflon grea…"
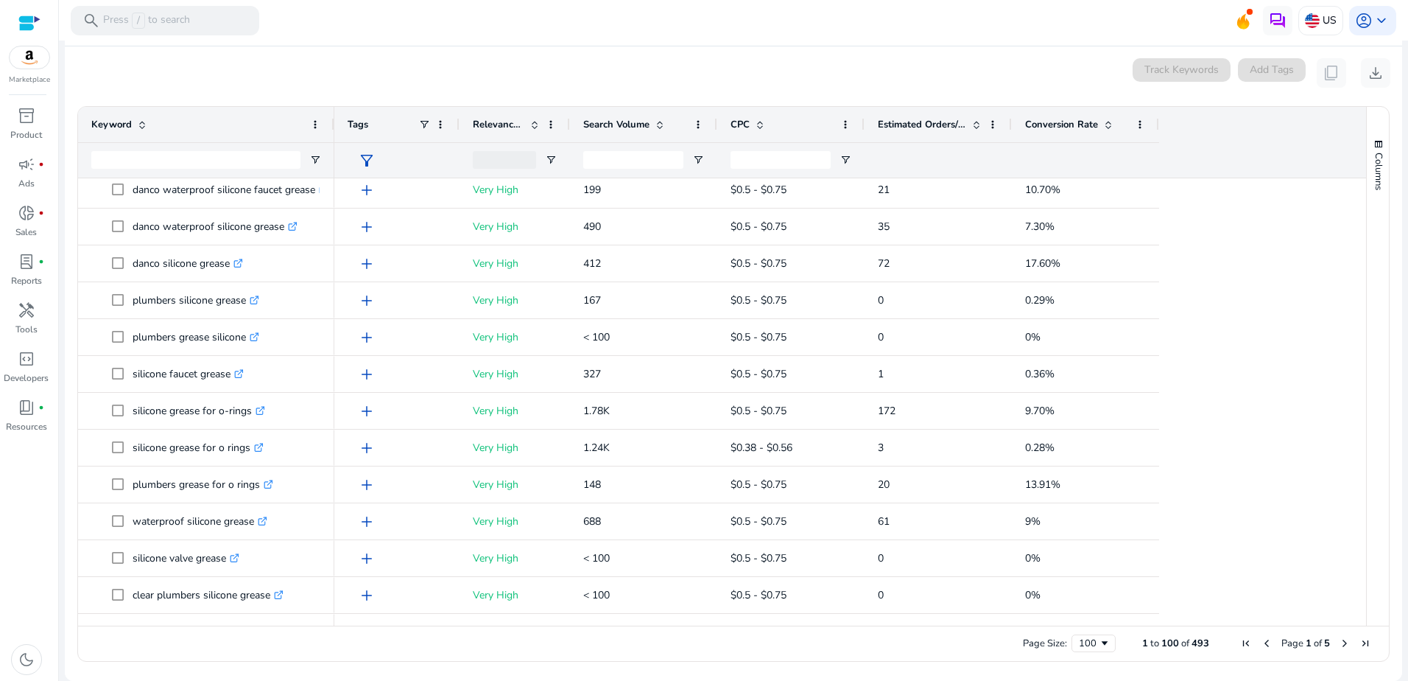
click at [1339, 642] on span "Next Page" at bounding box center [1345, 643] width 12 height 12
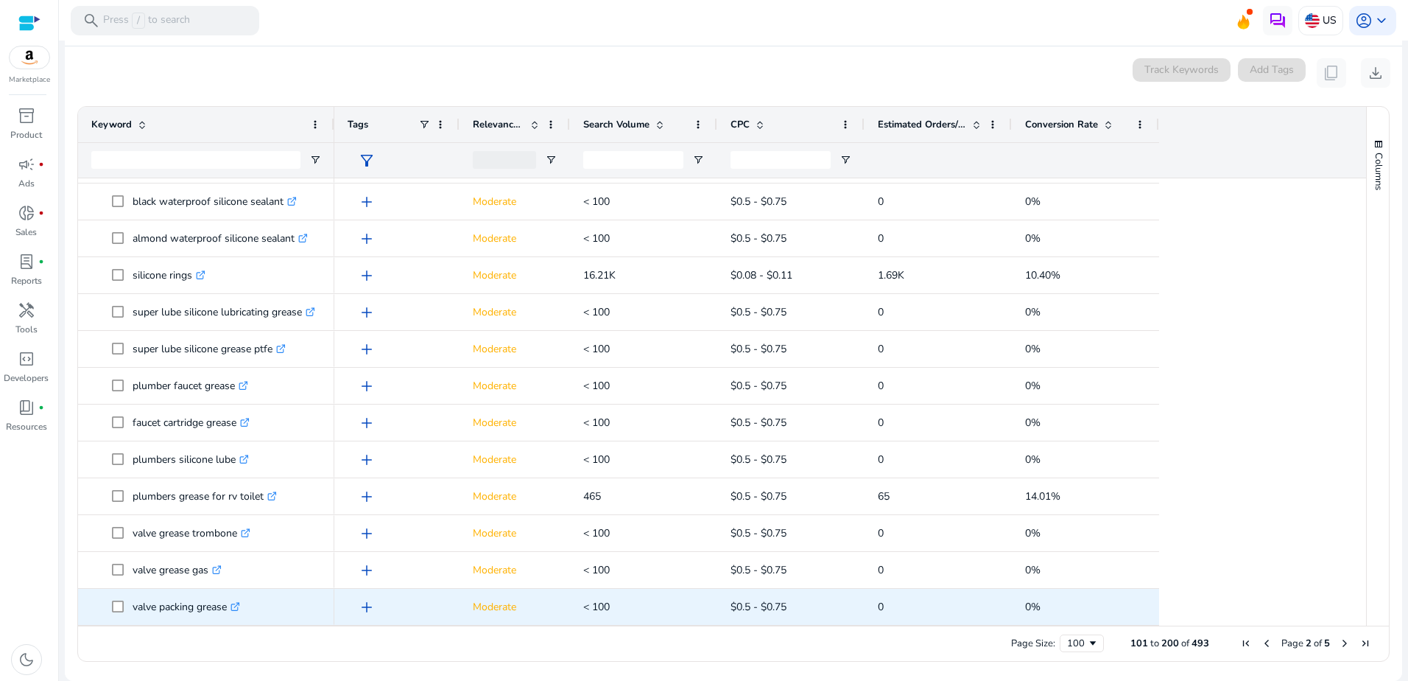
drag, startPoint x: 136, startPoint y: 198, endPoint x: 233, endPoint y: 605, distance: 418.1
copy div "waterproof silicone grease food grade .st0{fill:#2c8af8} silicone waterproof se…"
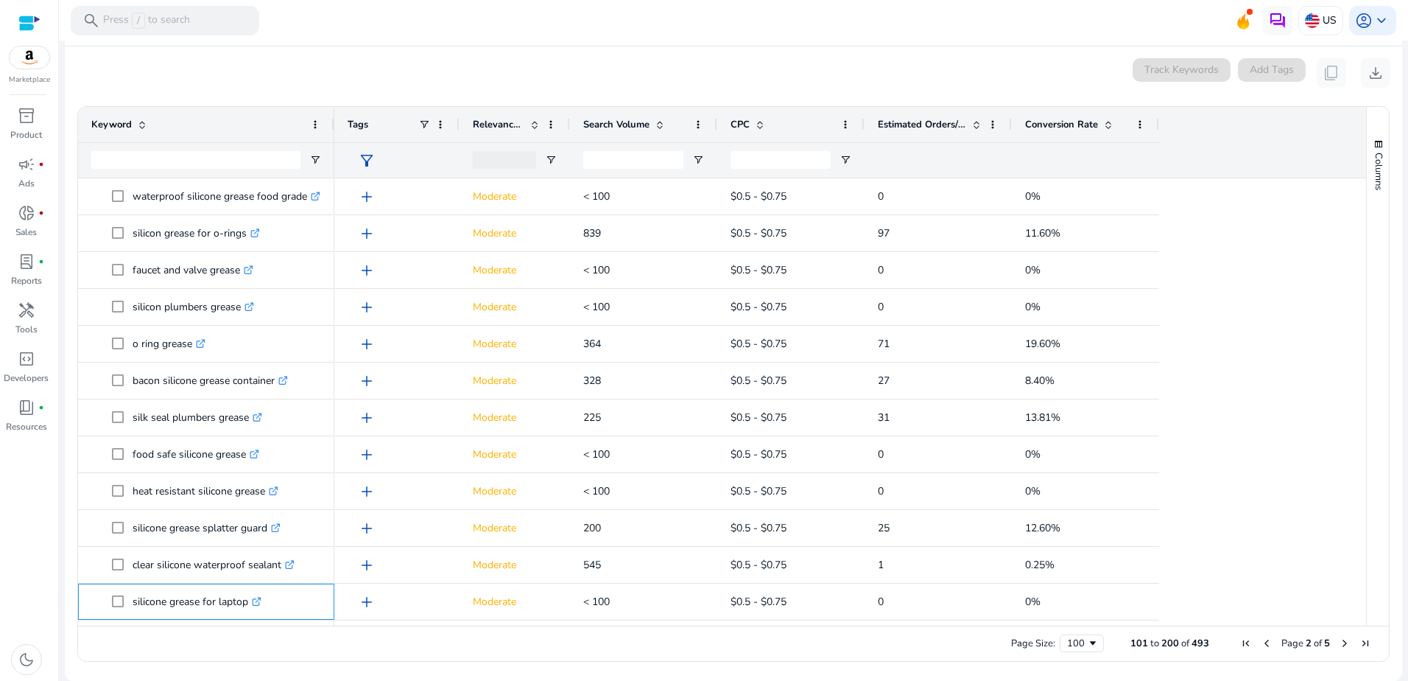
drag, startPoint x: 250, startPoint y: 600, endPoint x: 146, endPoint y: 157, distance: 455.5
click at [146, 157] on div "Keyword Tags Relevance Score" at bounding box center [722, 366] width 1288 height 519
click at [818, 67] on div "0 keyword(s) selected Track Keywords Add Tags content_copy download" at bounding box center [734, 72] width 1314 height 29
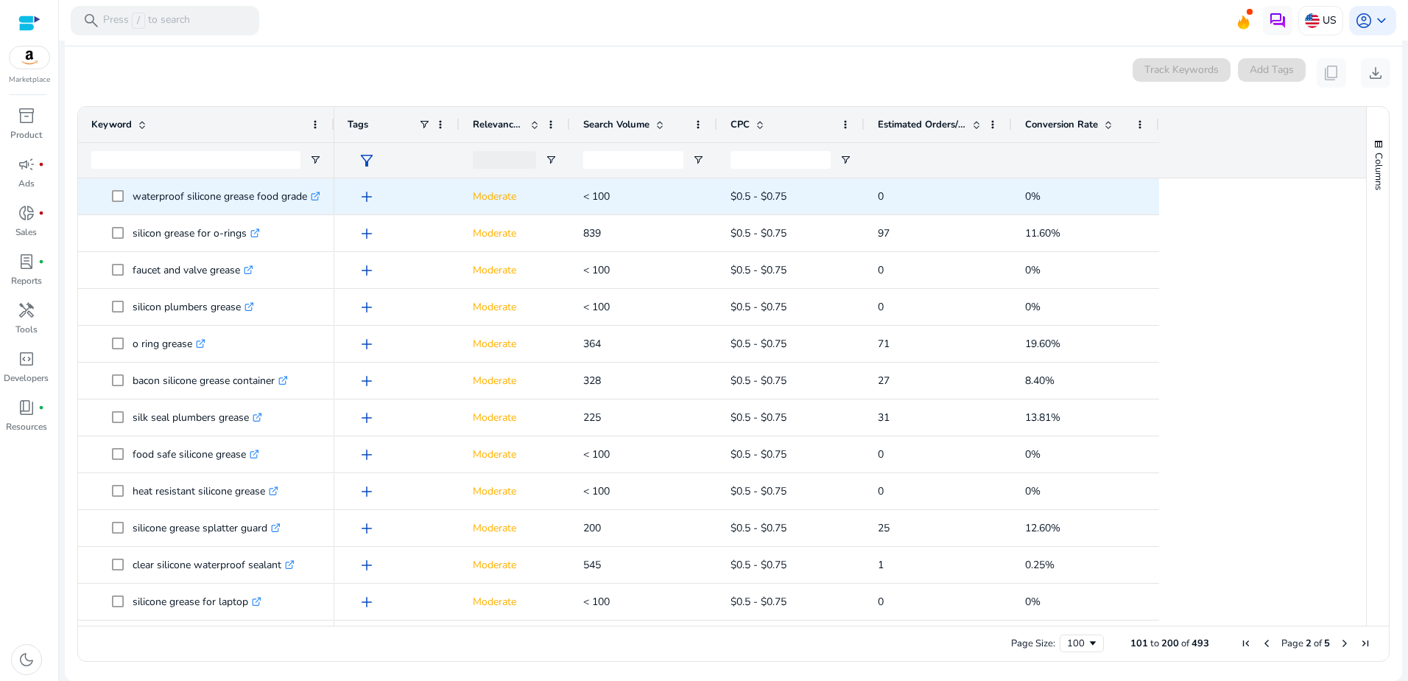
click at [135, 193] on p "waterproof silicone grease food grade .st0{fill:#2c8af8}" at bounding box center [227, 196] width 188 height 30
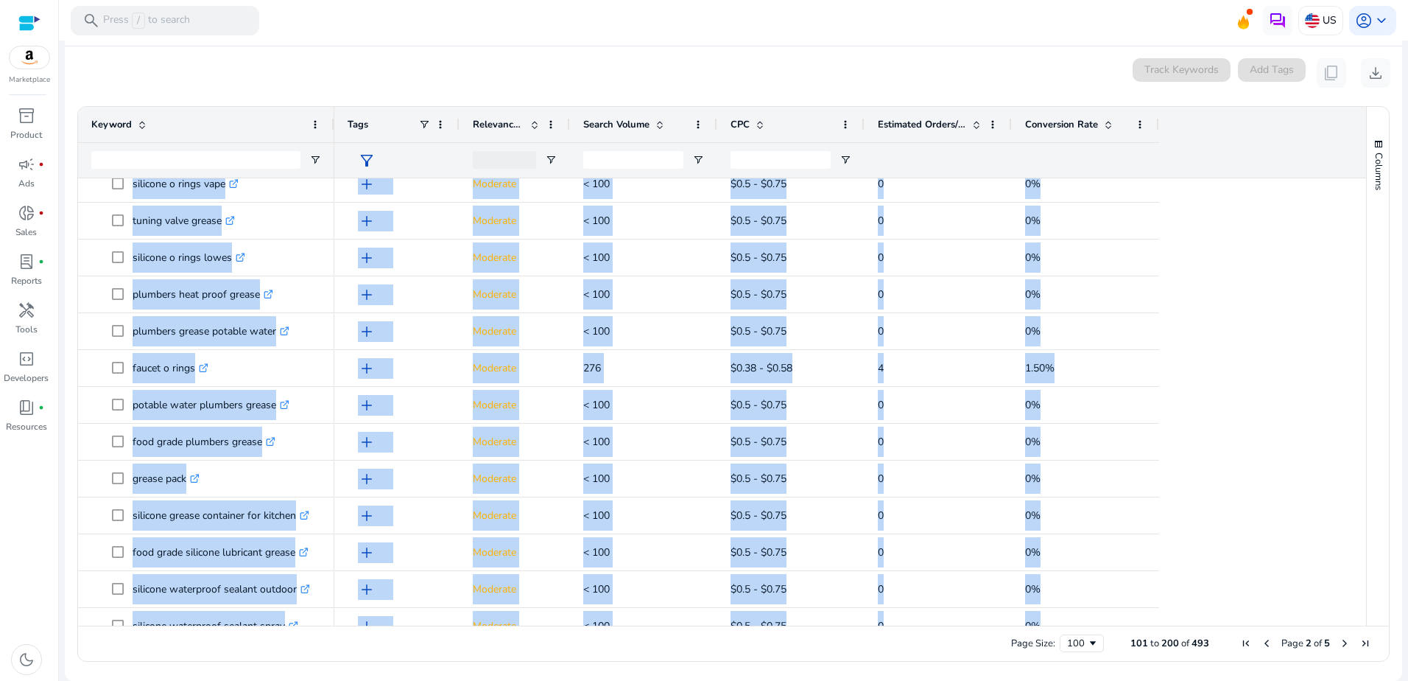
scroll to position [2672, 0]
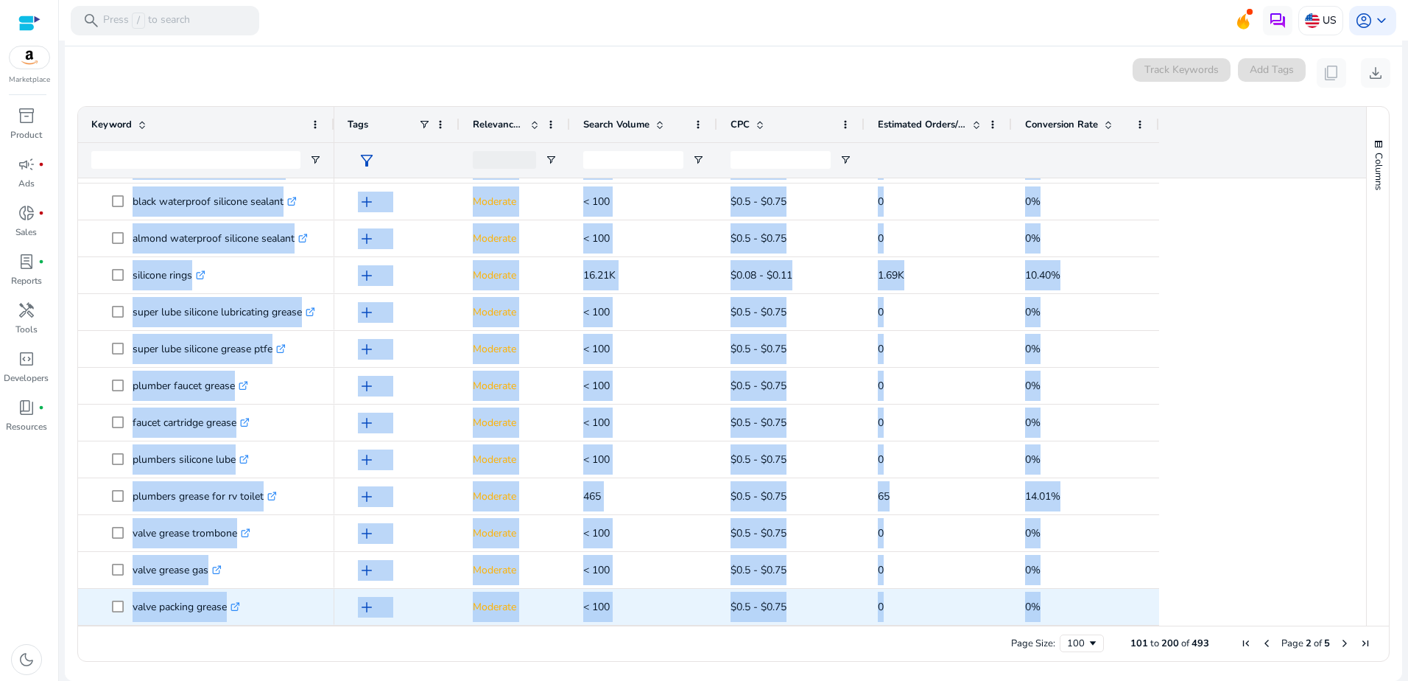
drag, startPoint x: 133, startPoint y: 196, endPoint x: 228, endPoint y: 616, distance: 430.5
copy div "waterproof silicone grease food grade .st0{fill:#2c8af8} silicone waterproof se…"
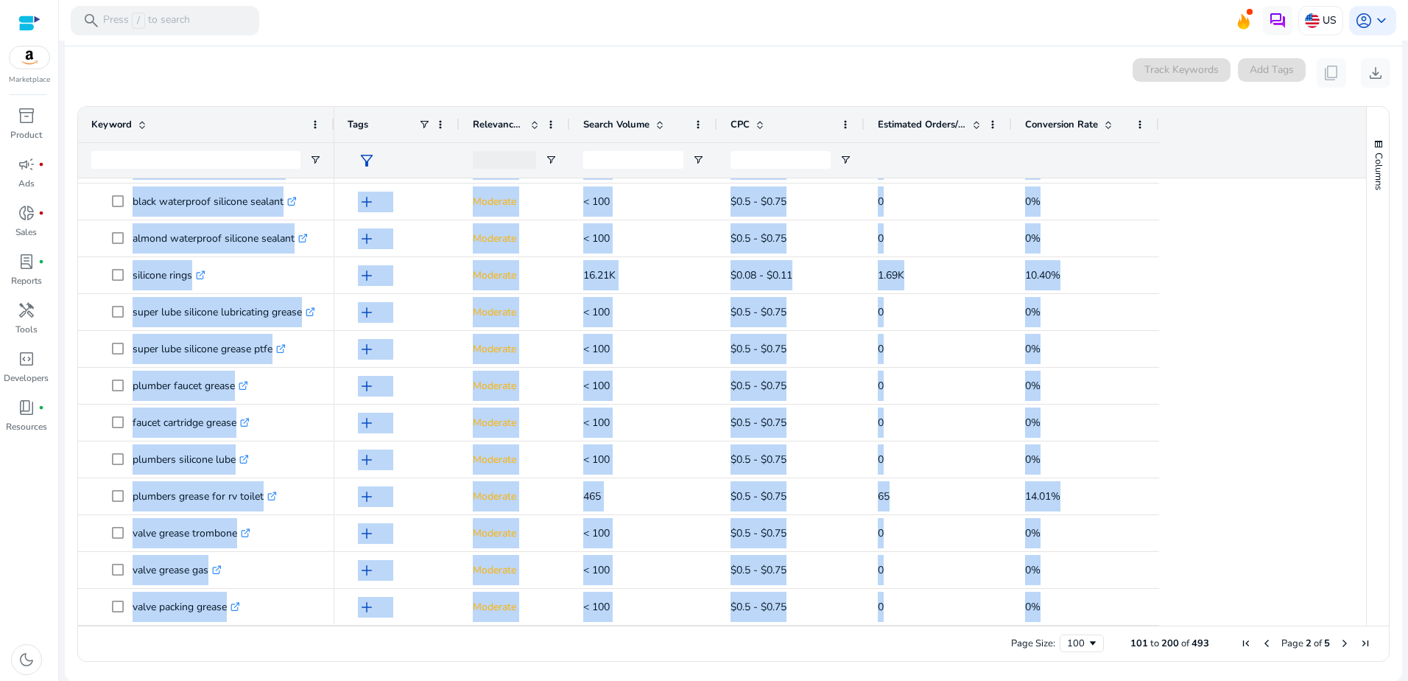
click at [1341, 643] on span "Next Page" at bounding box center [1345, 643] width 12 height 12
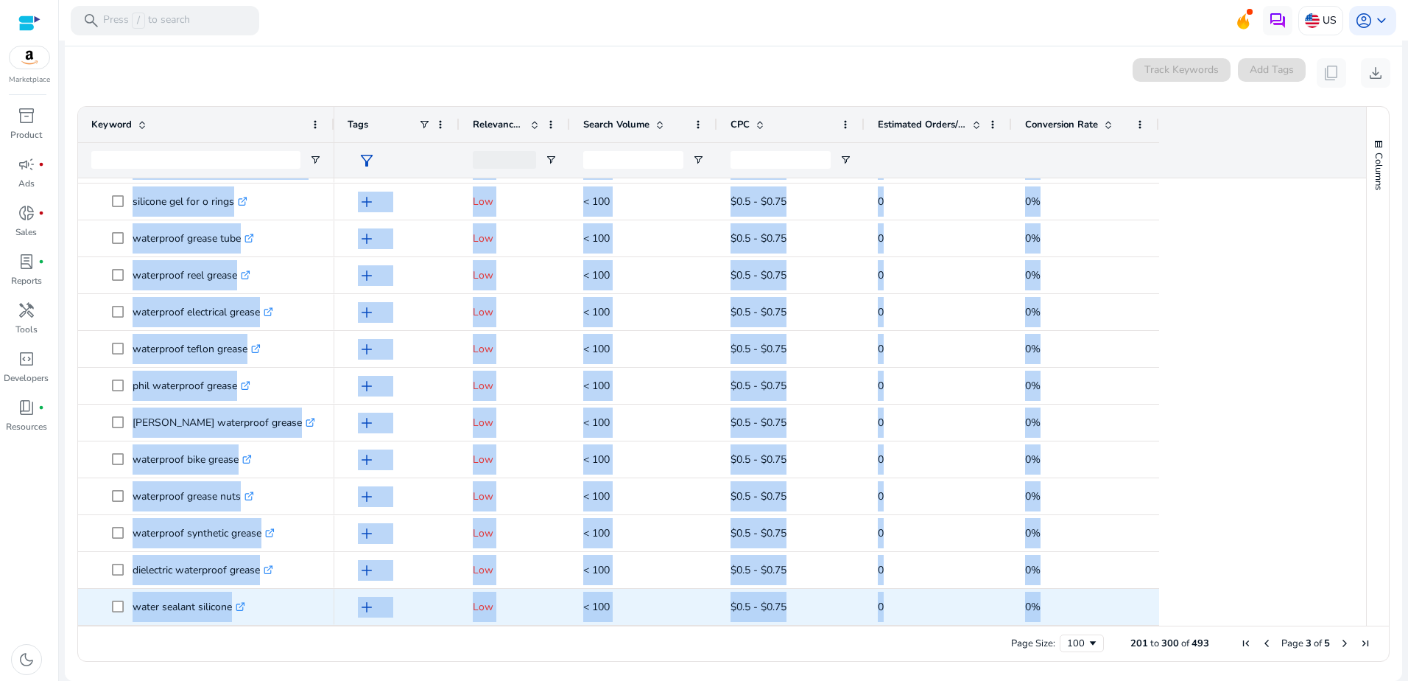
drag, startPoint x: 135, startPoint y: 195, endPoint x: 231, endPoint y: 606, distance: 422.2
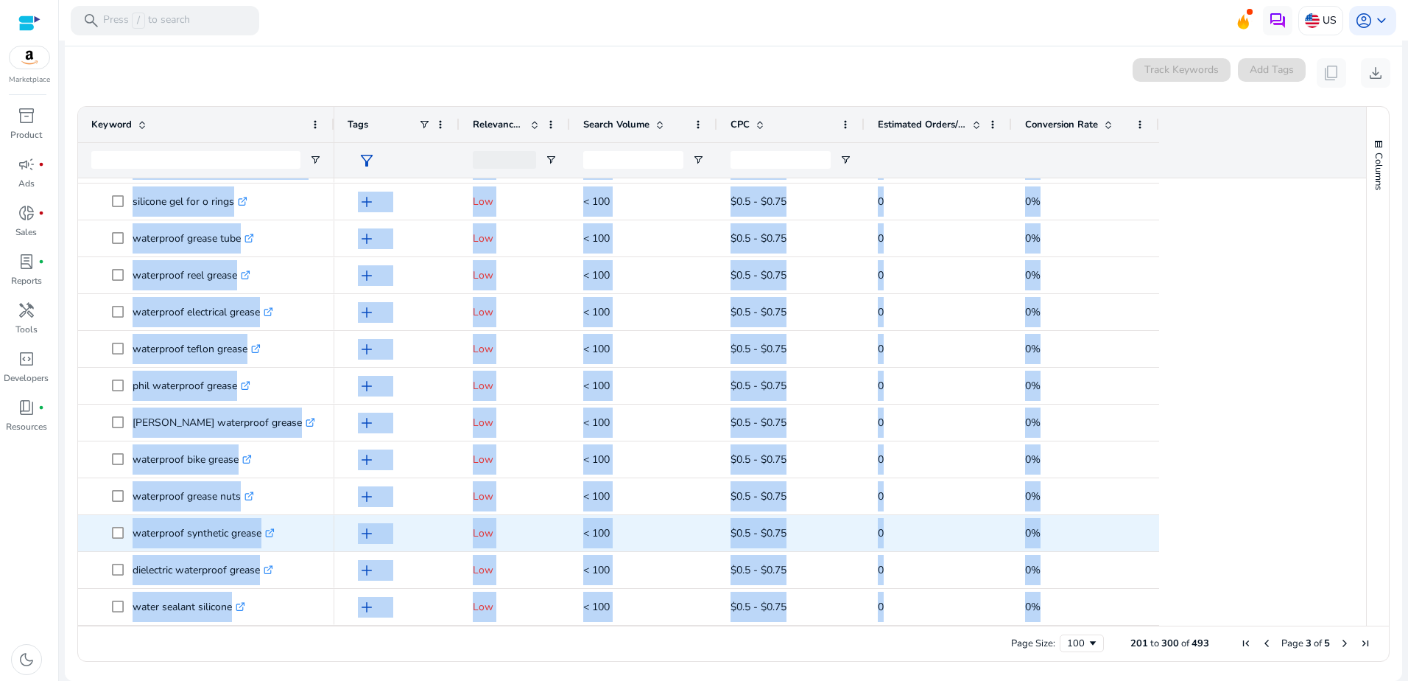
copy div "valve slide grease .st0{fill:#2c8af8} silicone o rings home depot .st0{fill:#2c…"
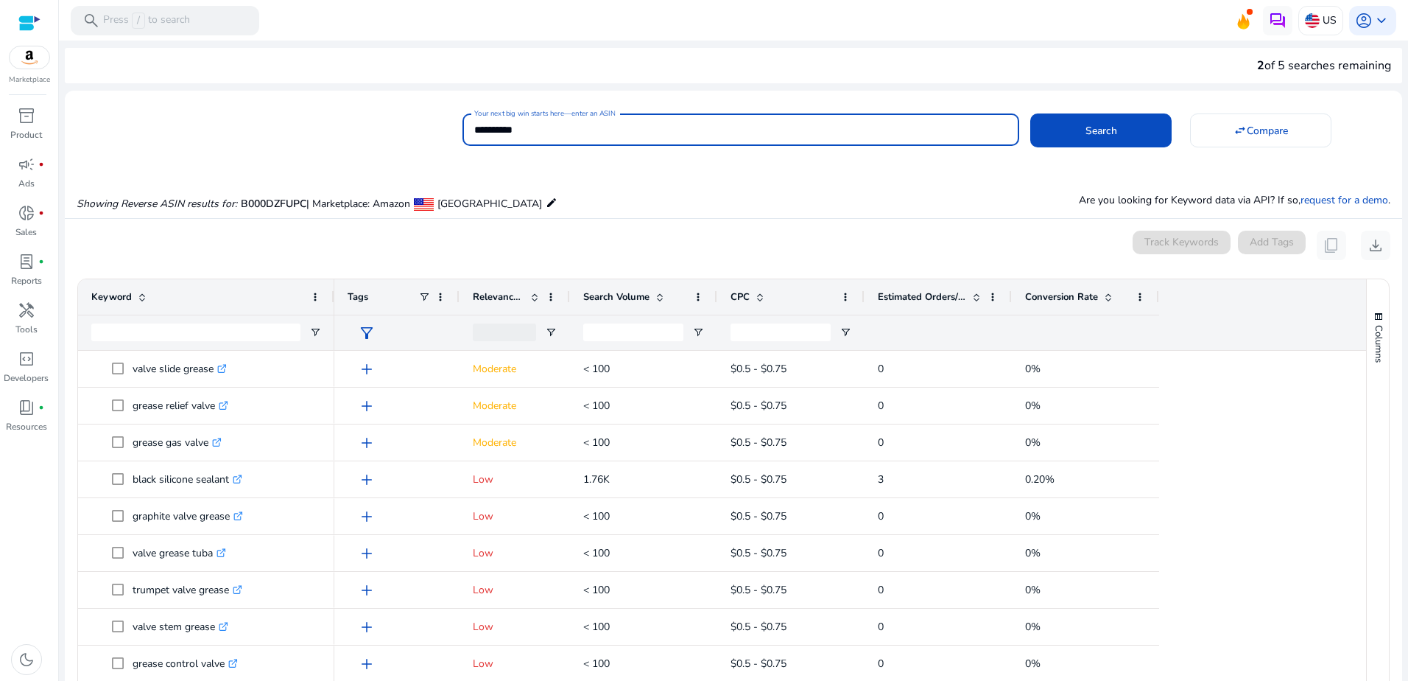
drag, startPoint x: 547, startPoint y: 124, endPoint x: 404, endPoint y: 125, distance: 142.9
click at [406, 125] on div "**********" at bounding box center [728, 128] width 1326 height 36
paste input
type input "**********"
click at [1086, 124] on span "Search" at bounding box center [1102, 130] width 32 height 15
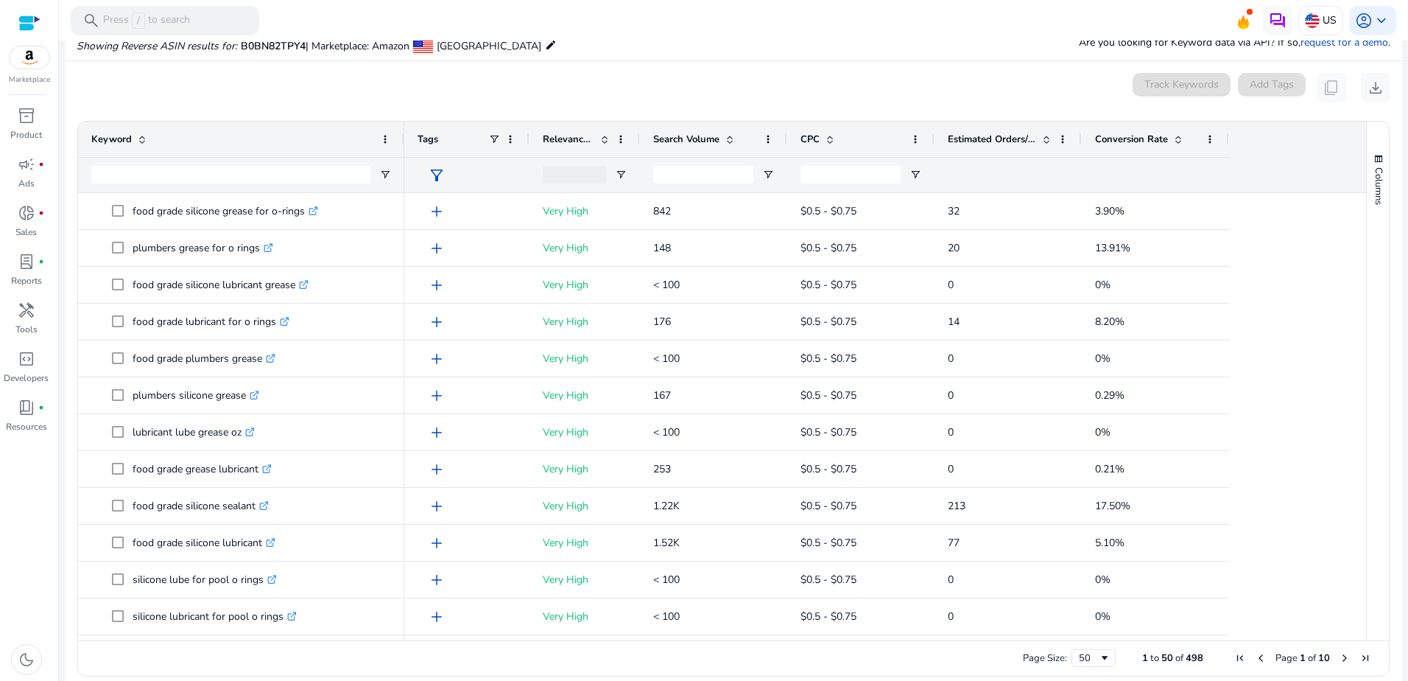
drag, startPoint x: 298, startPoint y: 142, endPoint x: 401, endPoint y: 146, distance: 103.2
click at [401, 146] on div at bounding box center [404, 139] width 6 height 35
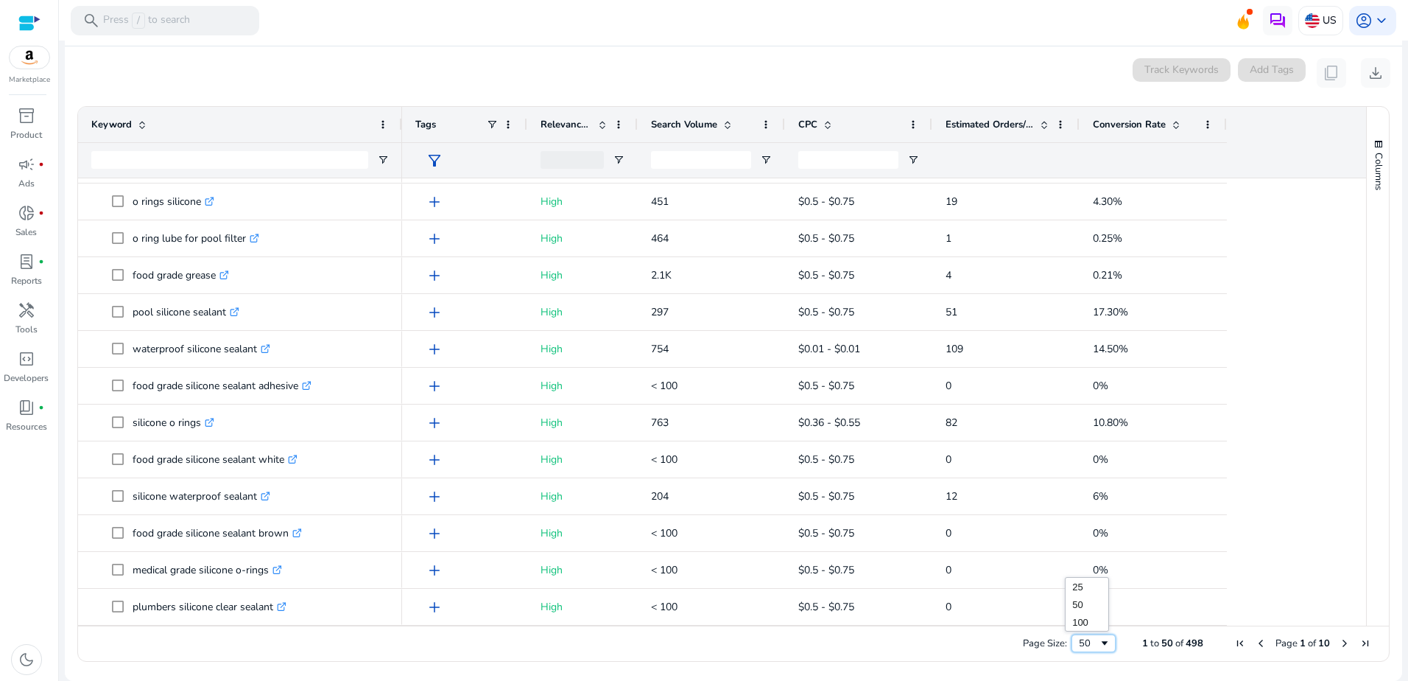
click at [1099, 642] on span "Page Size" at bounding box center [1105, 643] width 12 height 12
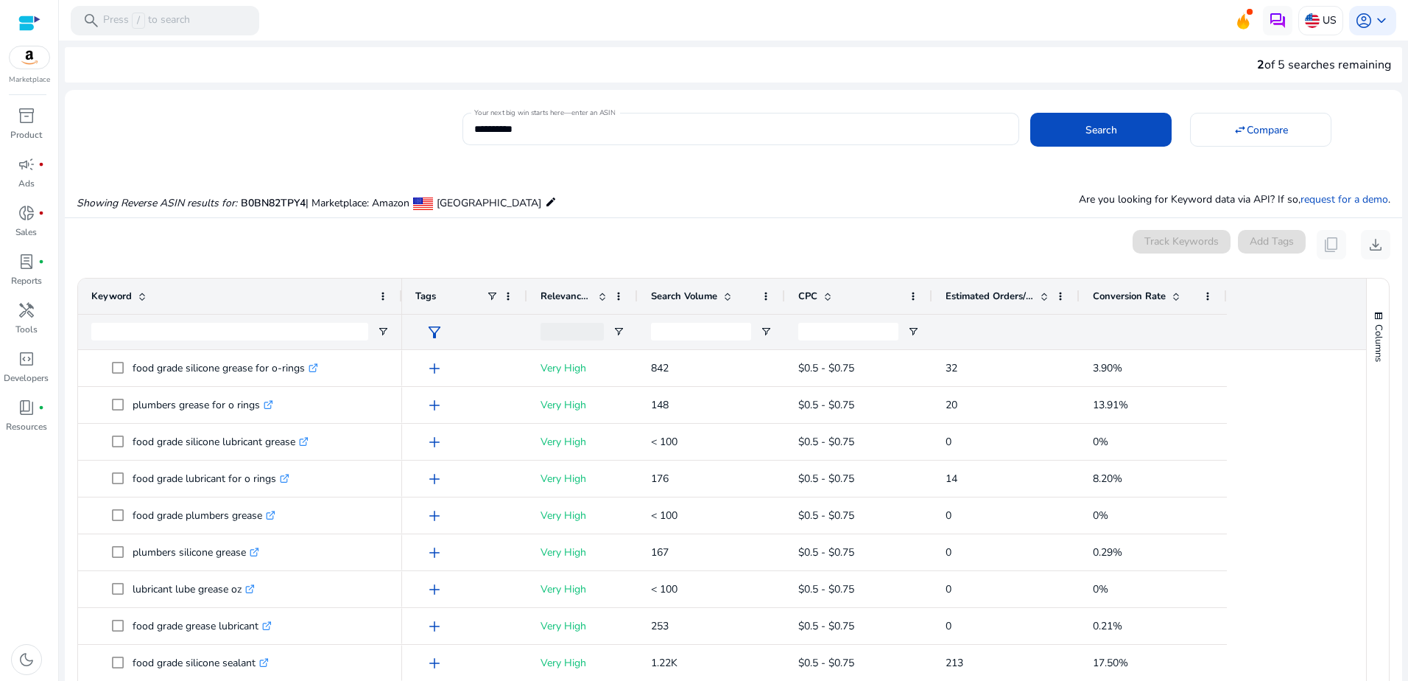
scroll to position [3, 0]
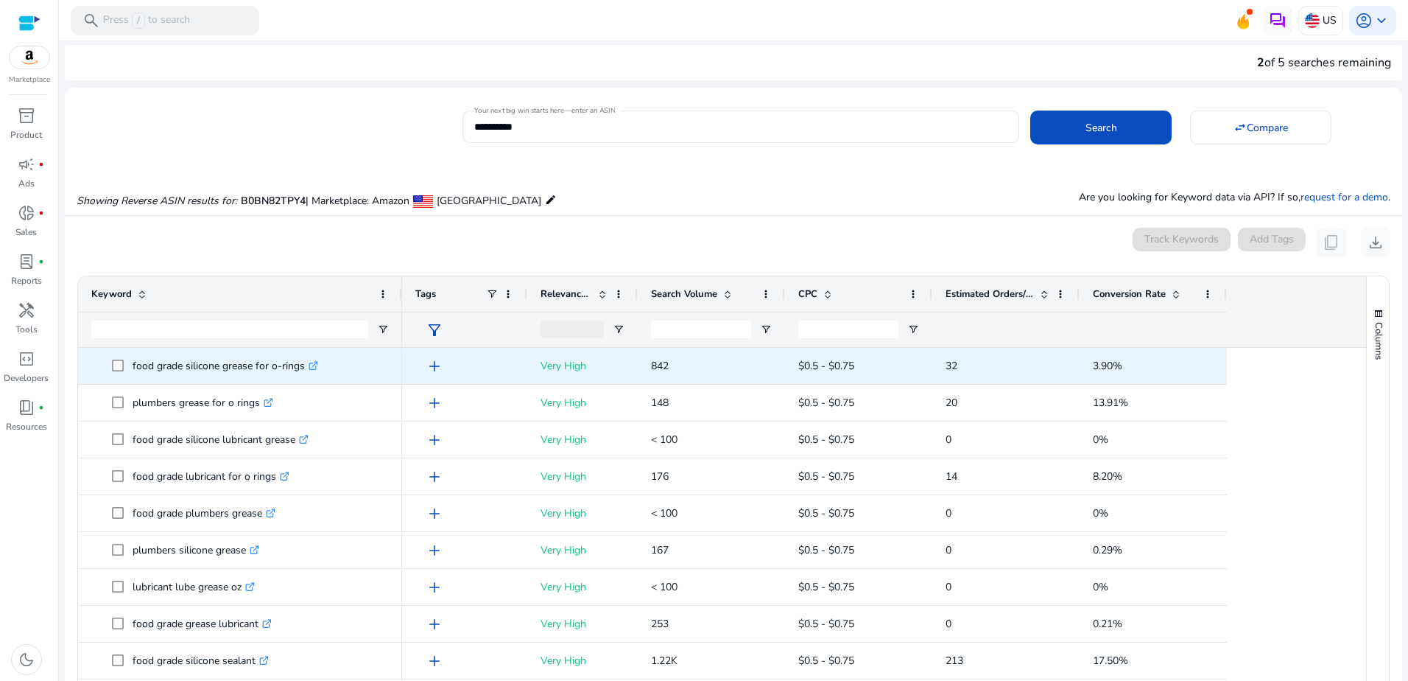
click at [136, 367] on p "food grade silicone grease for o-rings .st0{fill:#2c8af8}" at bounding box center [226, 366] width 186 height 30
click at [134, 363] on p "food grade silicone grease for o-rings .st0{fill:#2c8af8}" at bounding box center [226, 366] width 186 height 30
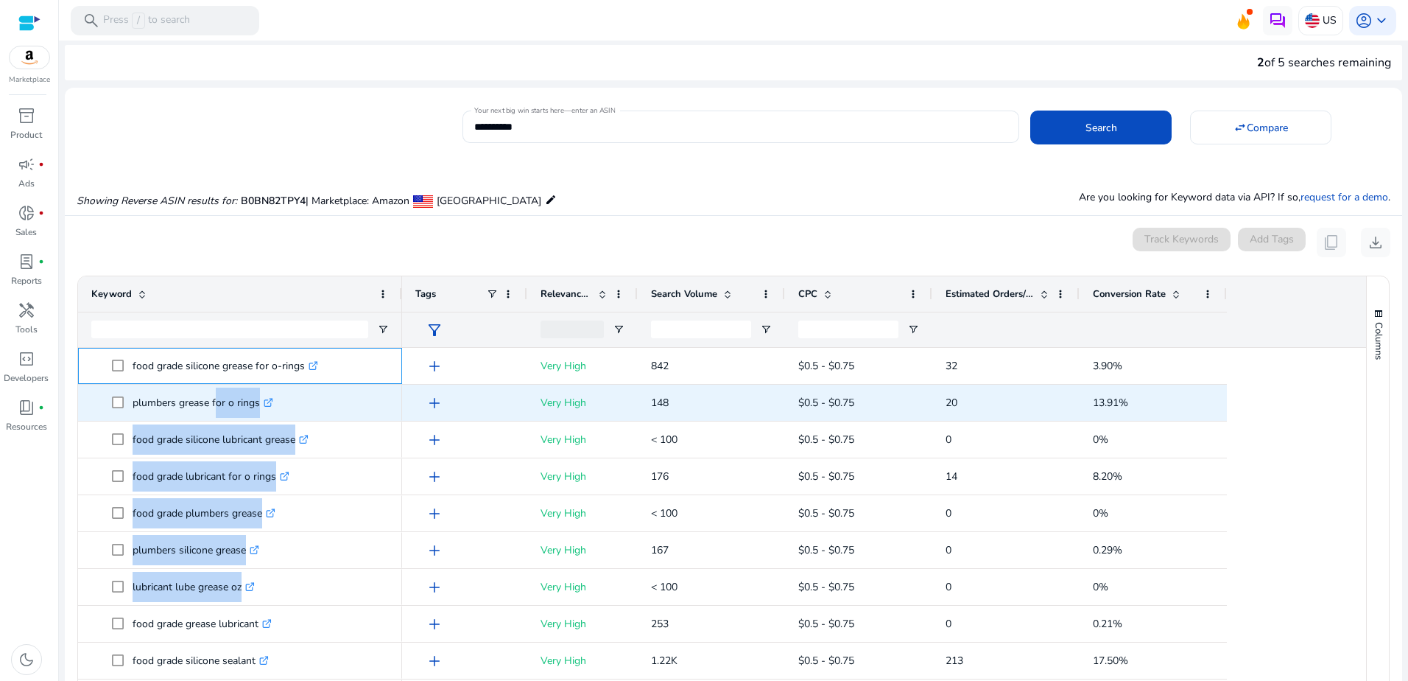
drag, startPoint x: 133, startPoint y: 364, endPoint x: 214, endPoint y: 394, distance: 86.5
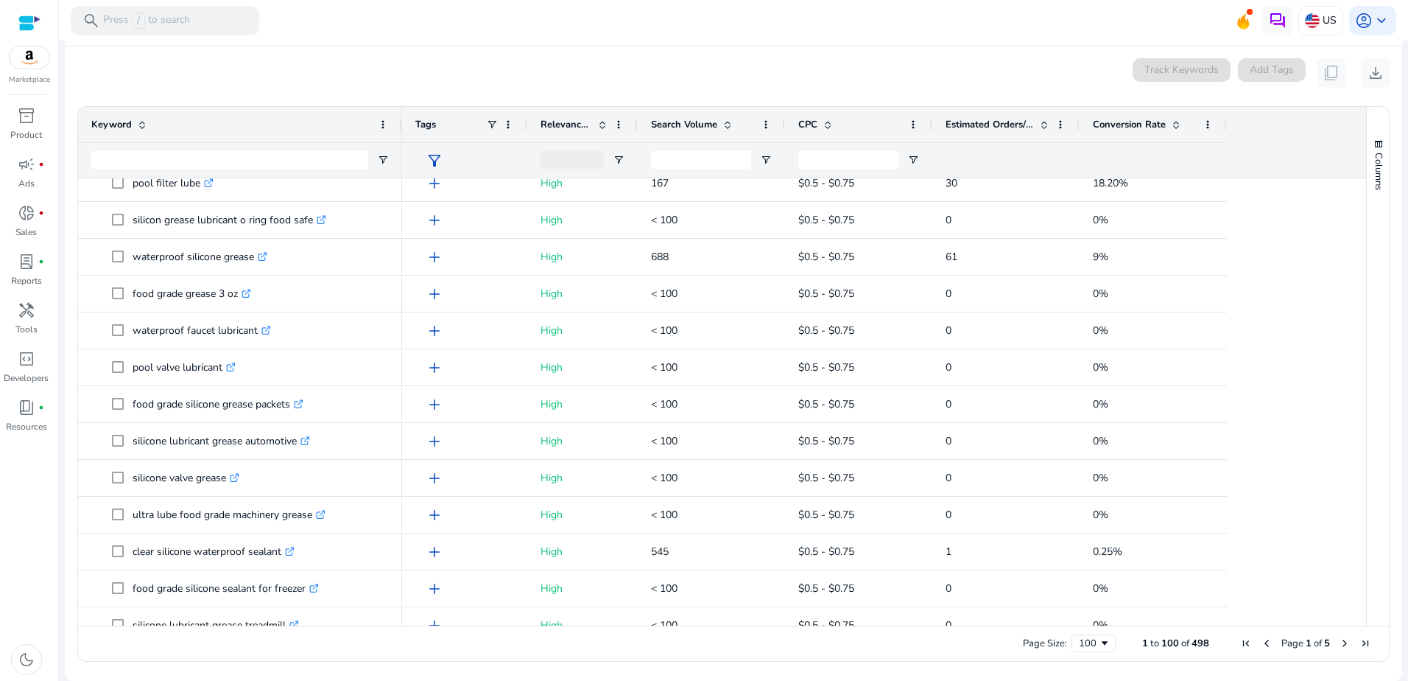
scroll to position [2452, 0]
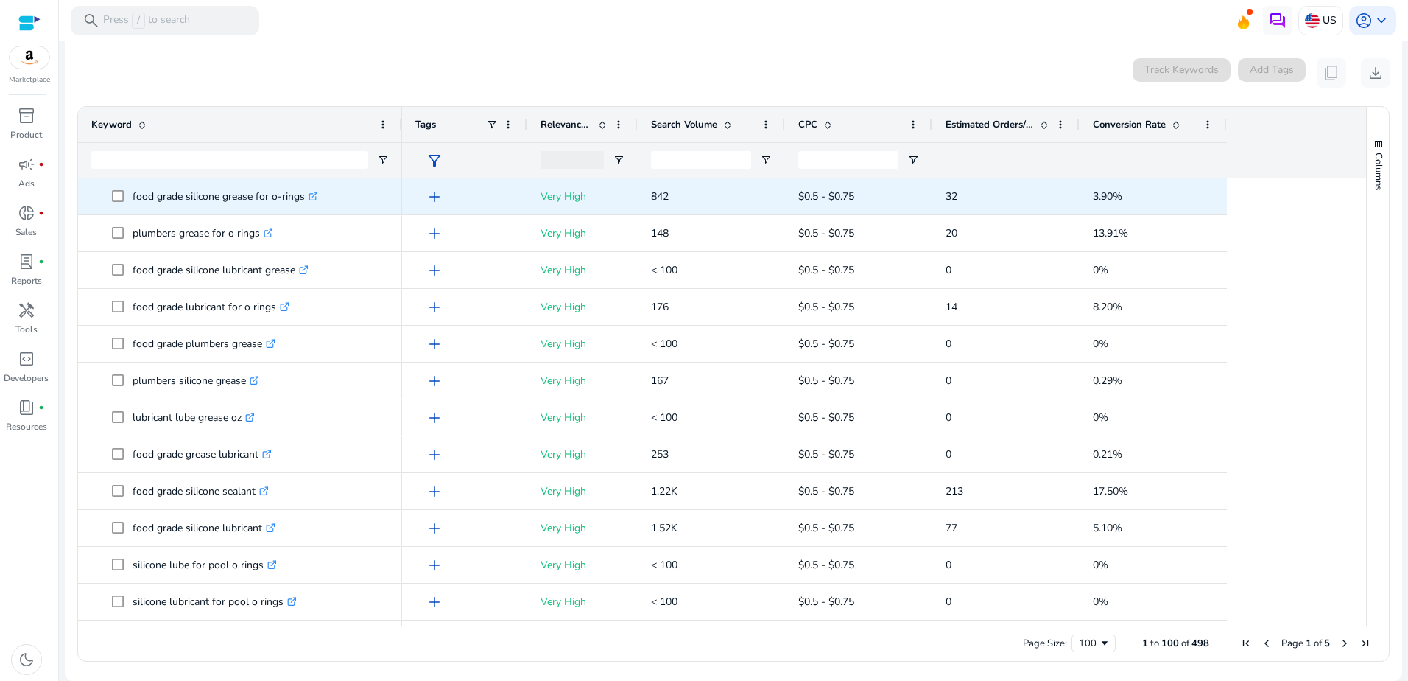
drag, startPoint x: 273, startPoint y: 605, endPoint x: 304, endPoint y: 194, distance: 411.5
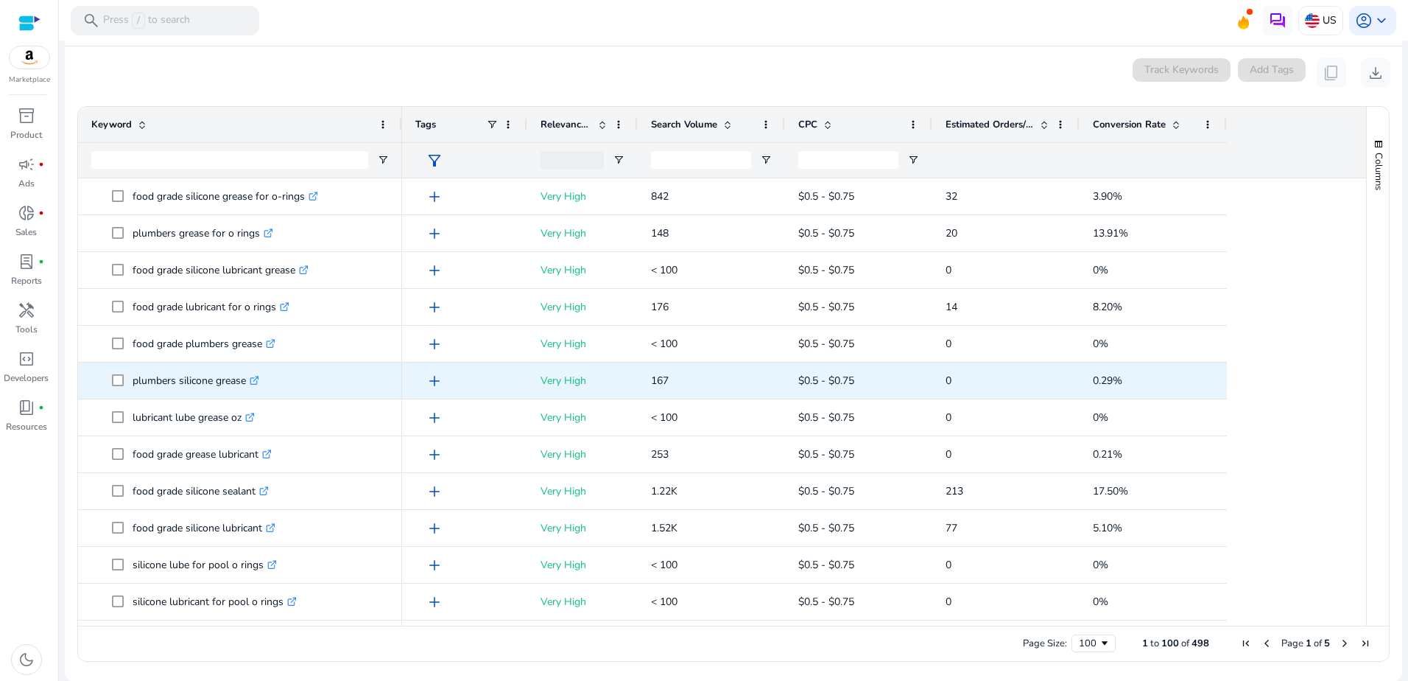
copy div ".st0{fill:#2c8af8} silicone lubricant grease .st0{fill:#2c8af8} plumbers grease…"
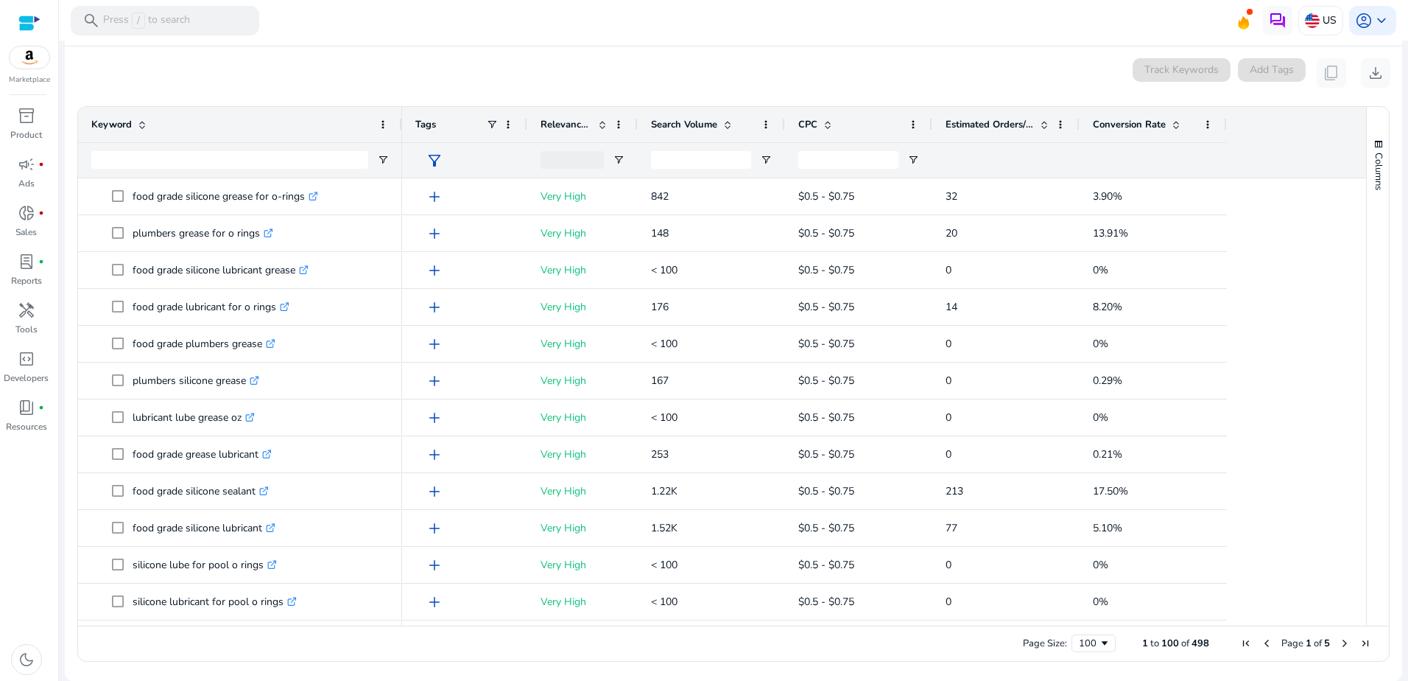
click at [1339, 644] on span "Next Page" at bounding box center [1345, 643] width 12 height 12
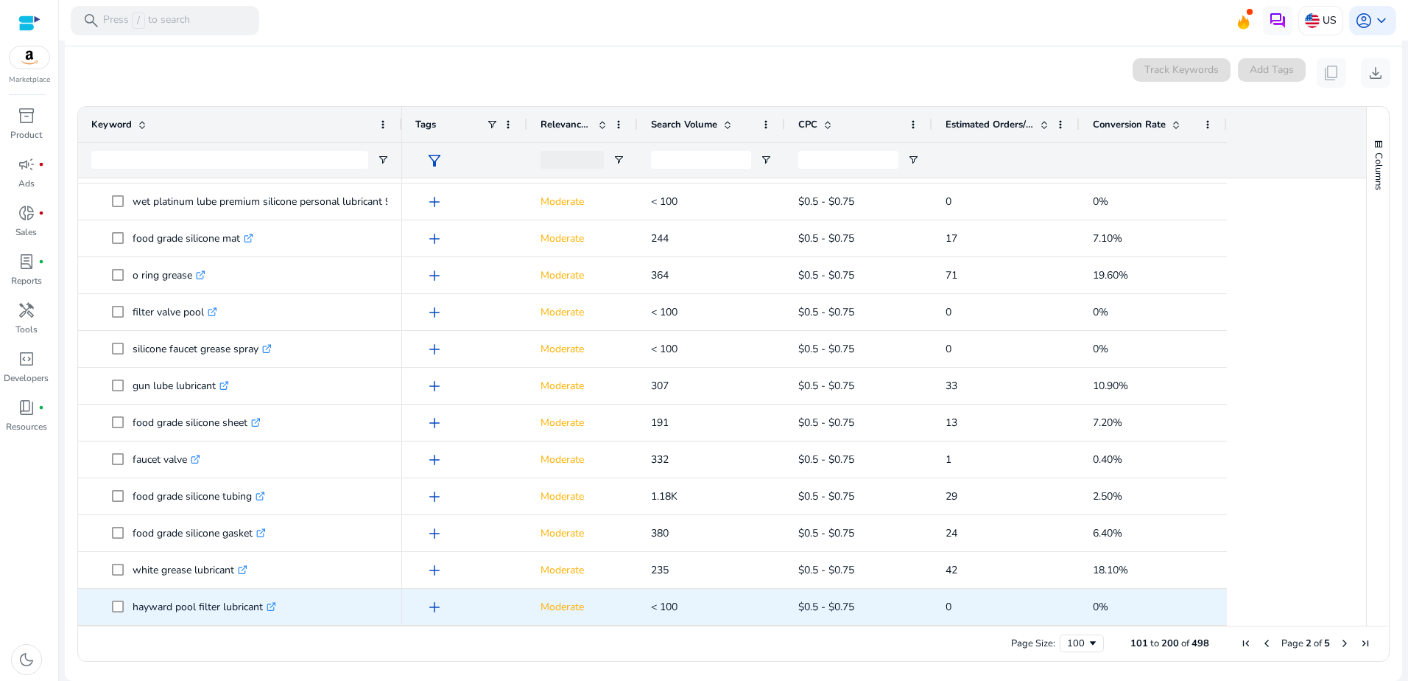
drag, startPoint x: 134, startPoint y: 264, endPoint x: 264, endPoint y: 611, distance: 370.7
copy div "food grade lubricant spray .st0{fill:#2c8af8} silicone o rings lowes .st0{fill:…"
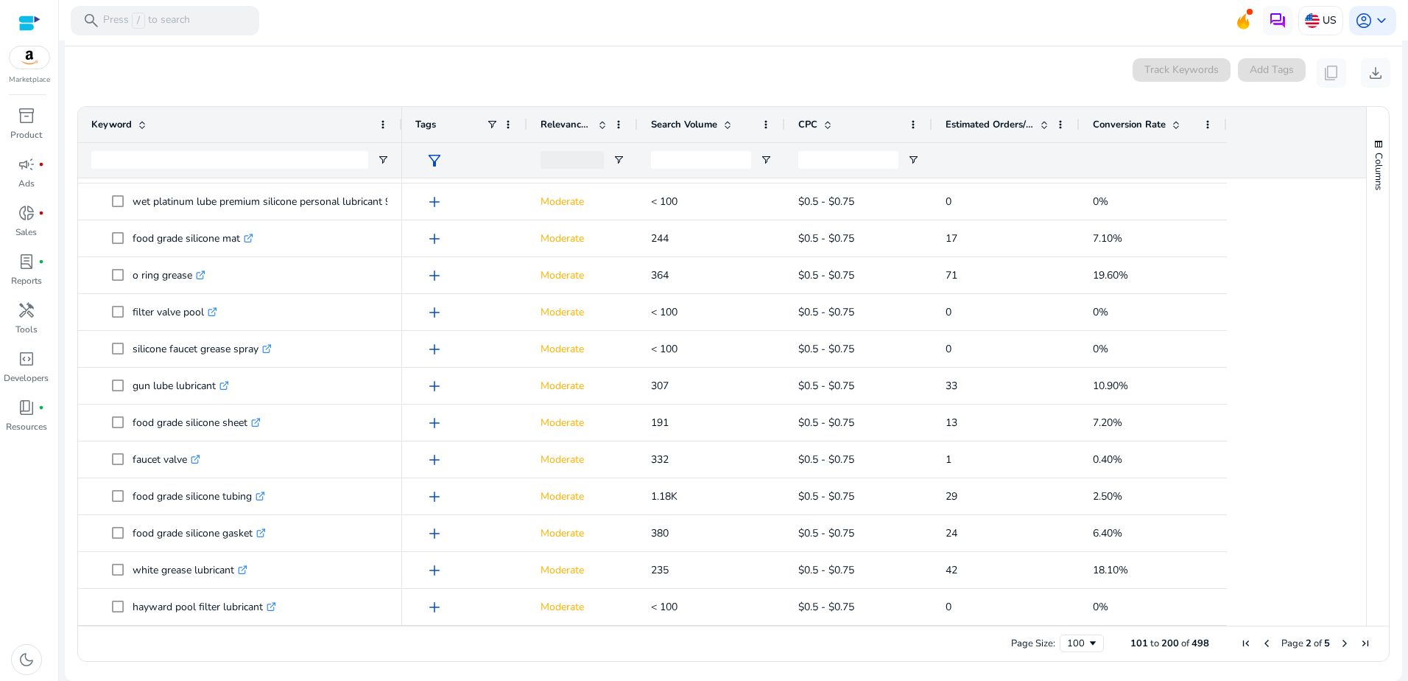
click at [1339, 638] on span "Next Page" at bounding box center [1345, 643] width 12 height 12
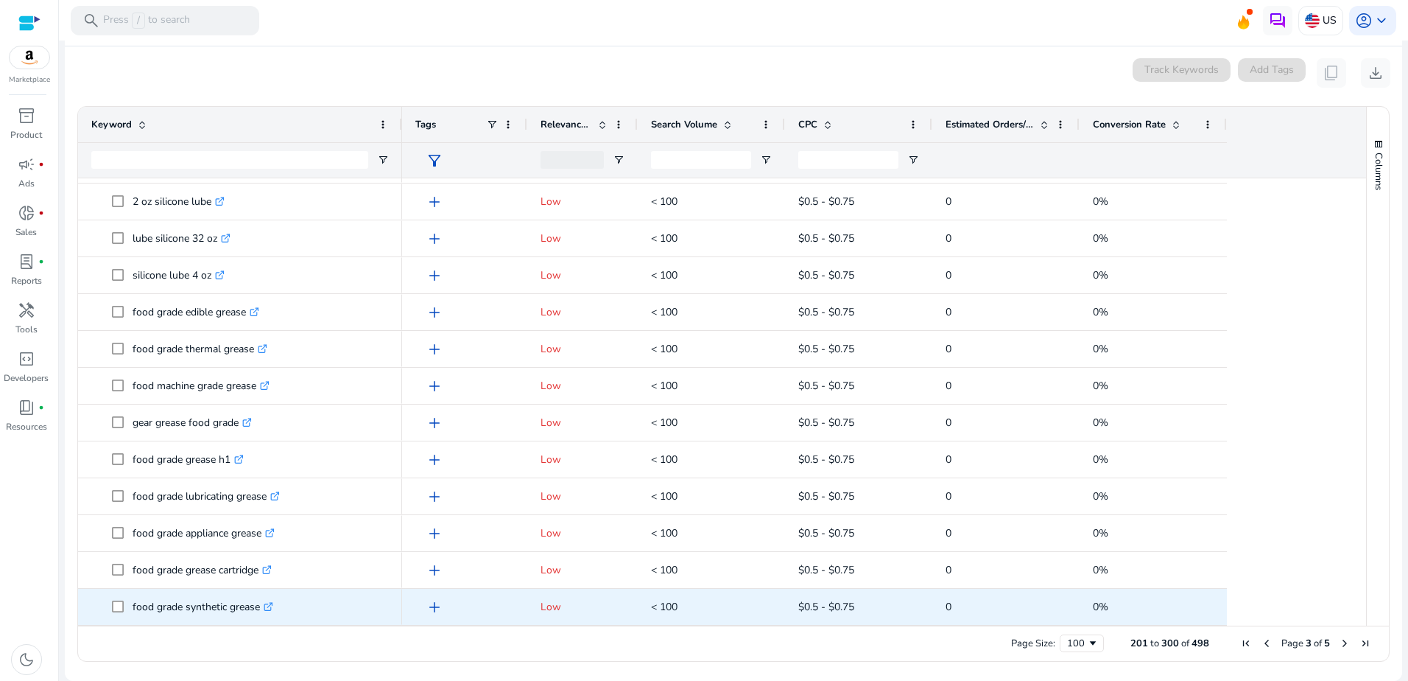
drag, startPoint x: 134, startPoint y: 245, endPoint x: 259, endPoint y: 603, distance: 380.0
copy div "silicone lube .st0{fill:#2c8af8} usda food grade lubricant .st0{fill:#2c8af8} p…"
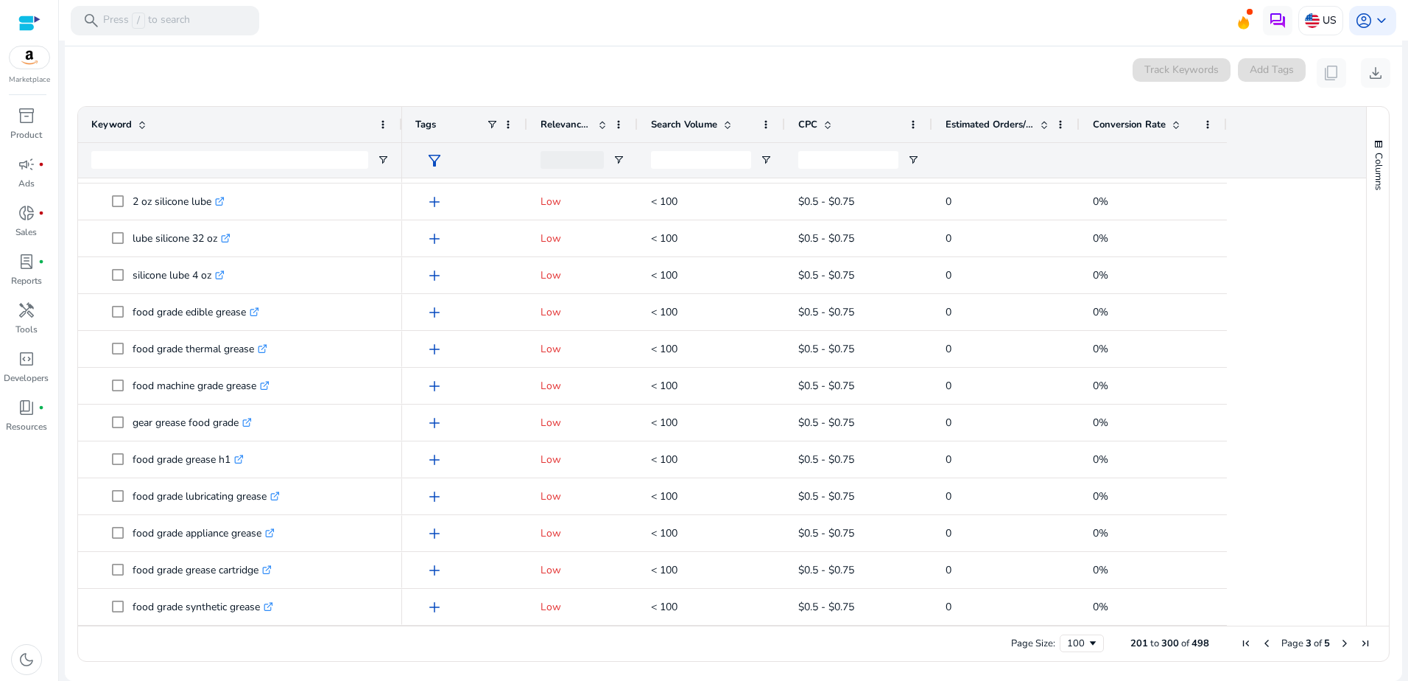
click at [1340, 642] on span "Next Page" at bounding box center [1345, 643] width 12 height 12
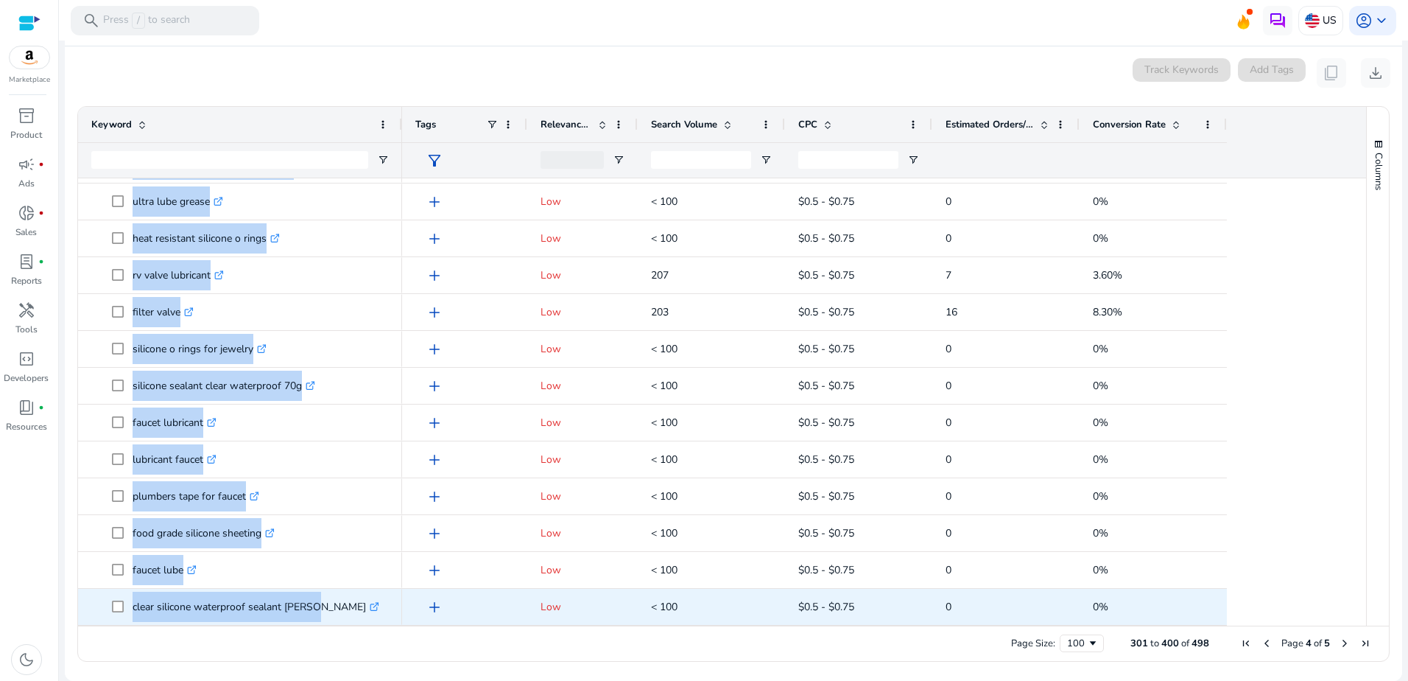
drag, startPoint x: 134, startPoint y: 368, endPoint x: 311, endPoint y: 606, distance: 297.0
copy div "food grade machine grease .st0{fill:#2c8af8} silicone putty food grade .st0{fil…"
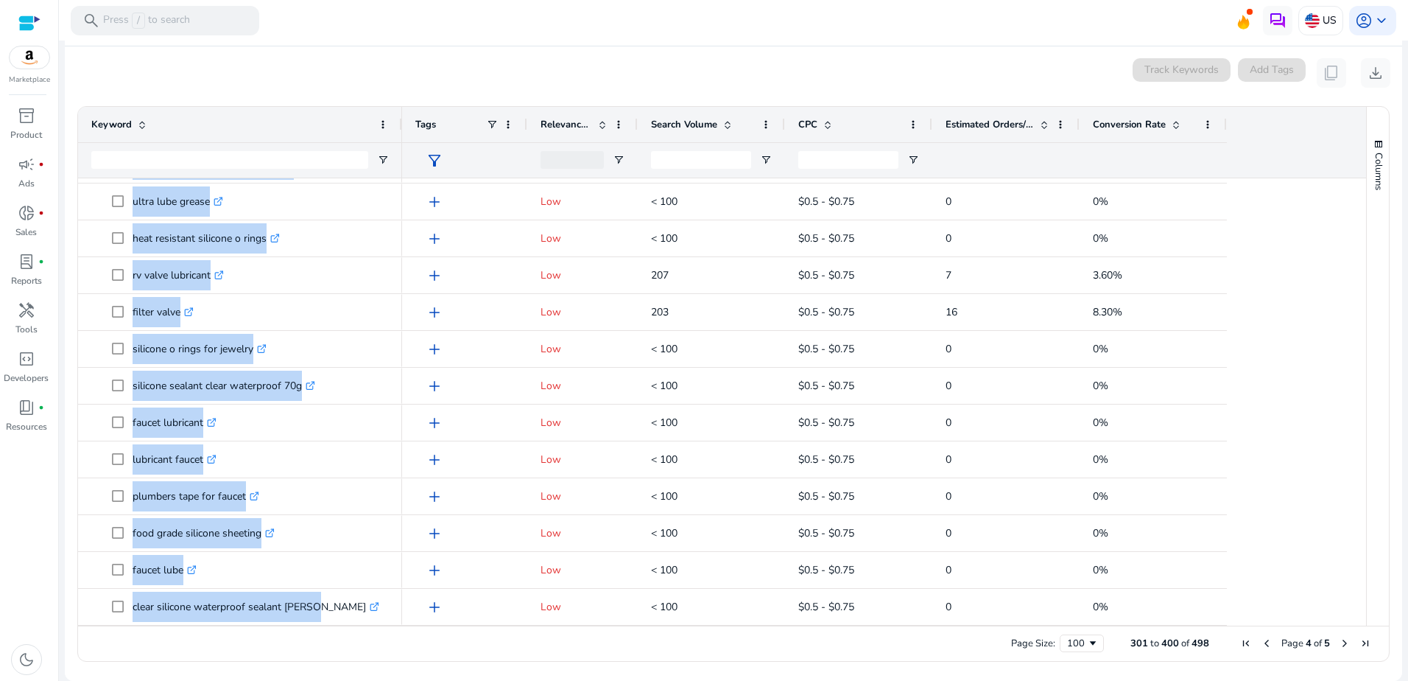
click at [266, 73] on div "0 keyword(s) selected Track Keywords Add Tags content_copy download" at bounding box center [734, 72] width 1314 height 29
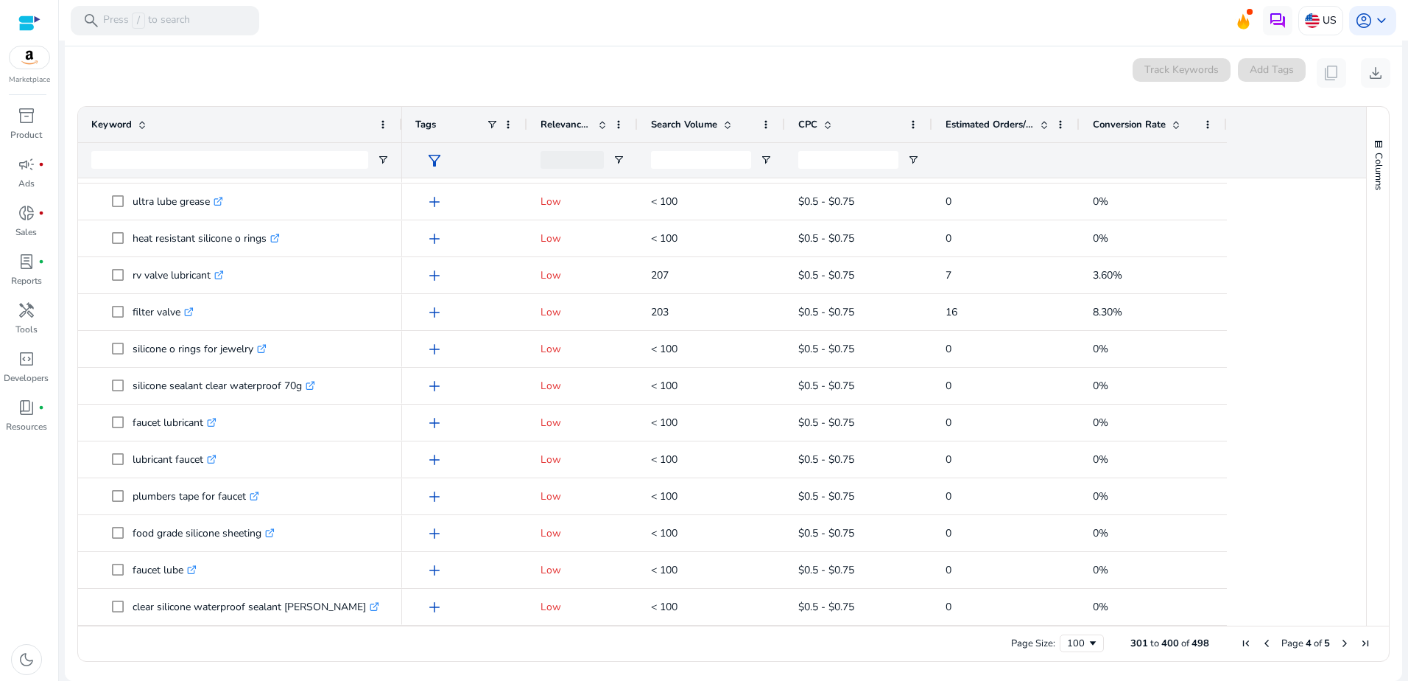
click at [1339, 644] on span "Next Page" at bounding box center [1345, 643] width 12 height 12
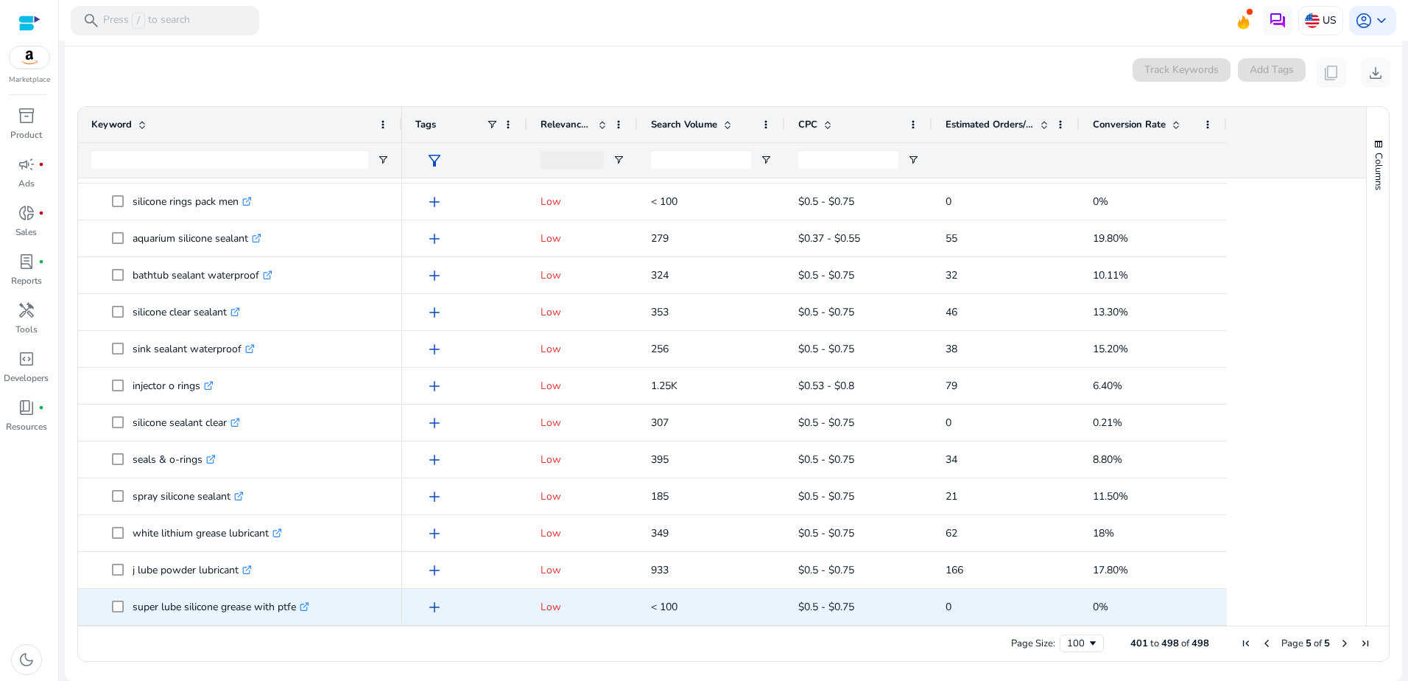
drag, startPoint x: 133, startPoint y: 194, endPoint x: 295, endPoint y: 606, distance: 441.6
copy div "silicone food rings .st0{fill:#2c8af8} silicone roof sealant .st0{fill:#2c8af8}…"
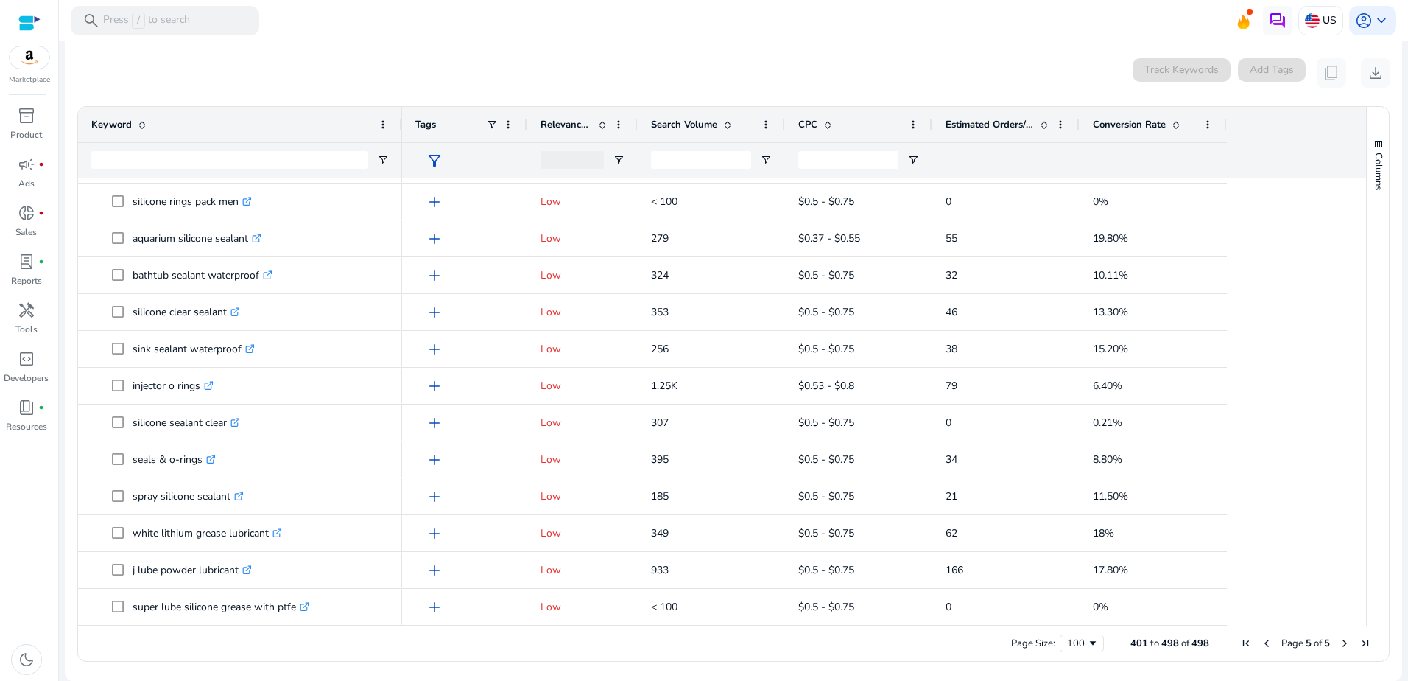
click at [409, 43] on div at bounding box center [734, 42] width 1350 height 3
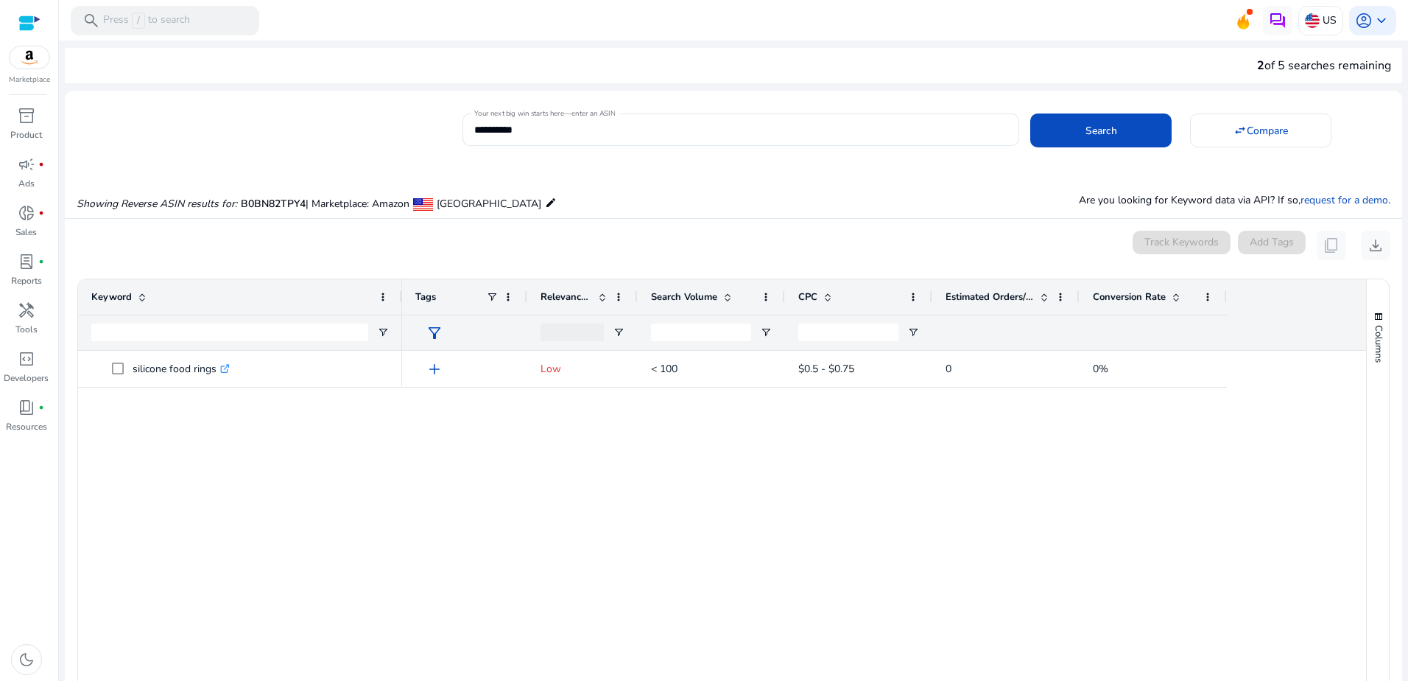
scroll to position [3162, 0]
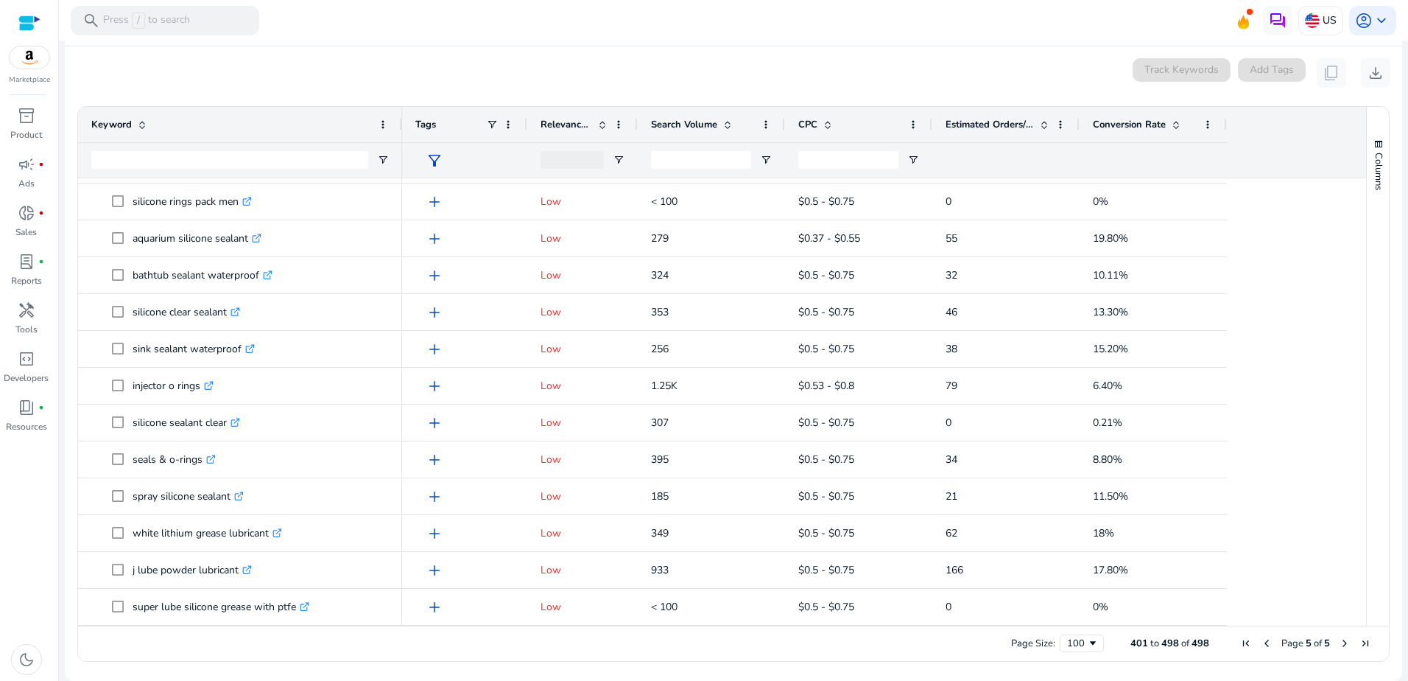
click at [454, 68] on div "0 keyword(s) selected Track Keywords Add Tags content_copy download" at bounding box center [734, 72] width 1314 height 29
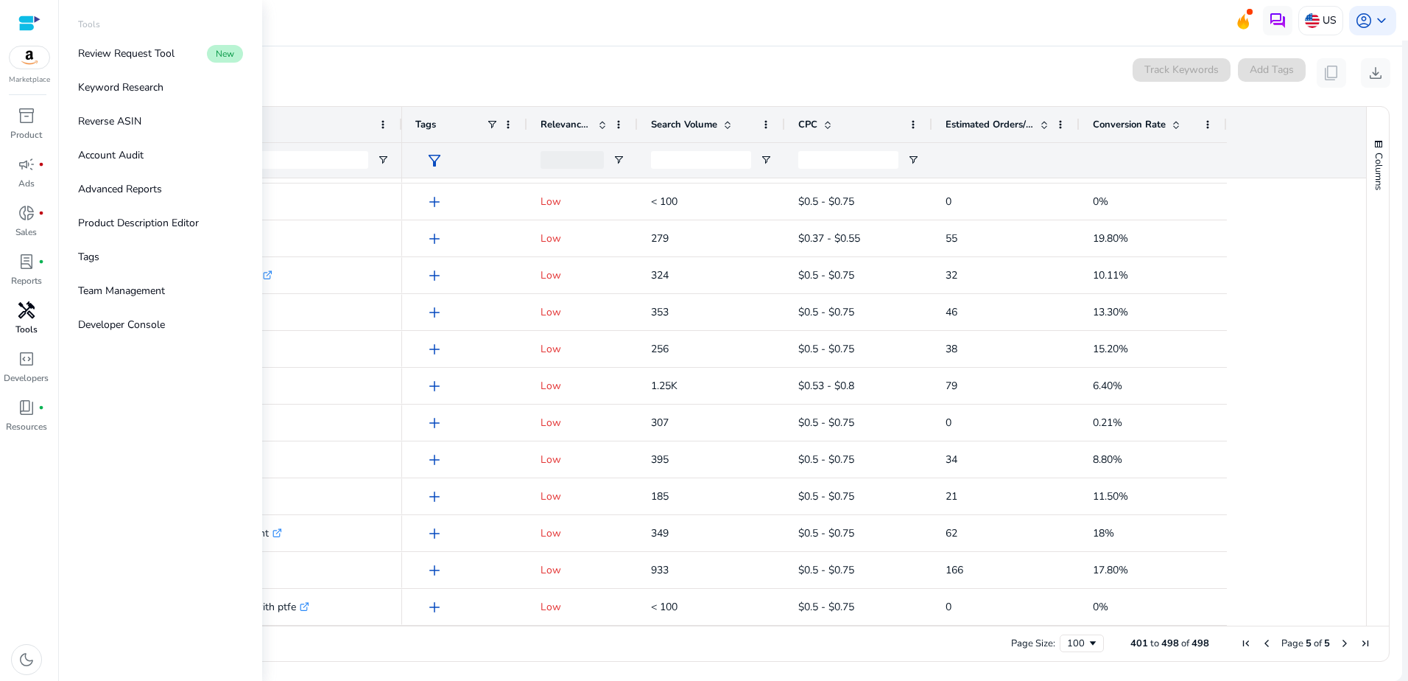
click at [29, 310] on span "handyman" at bounding box center [27, 310] width 18 height 18
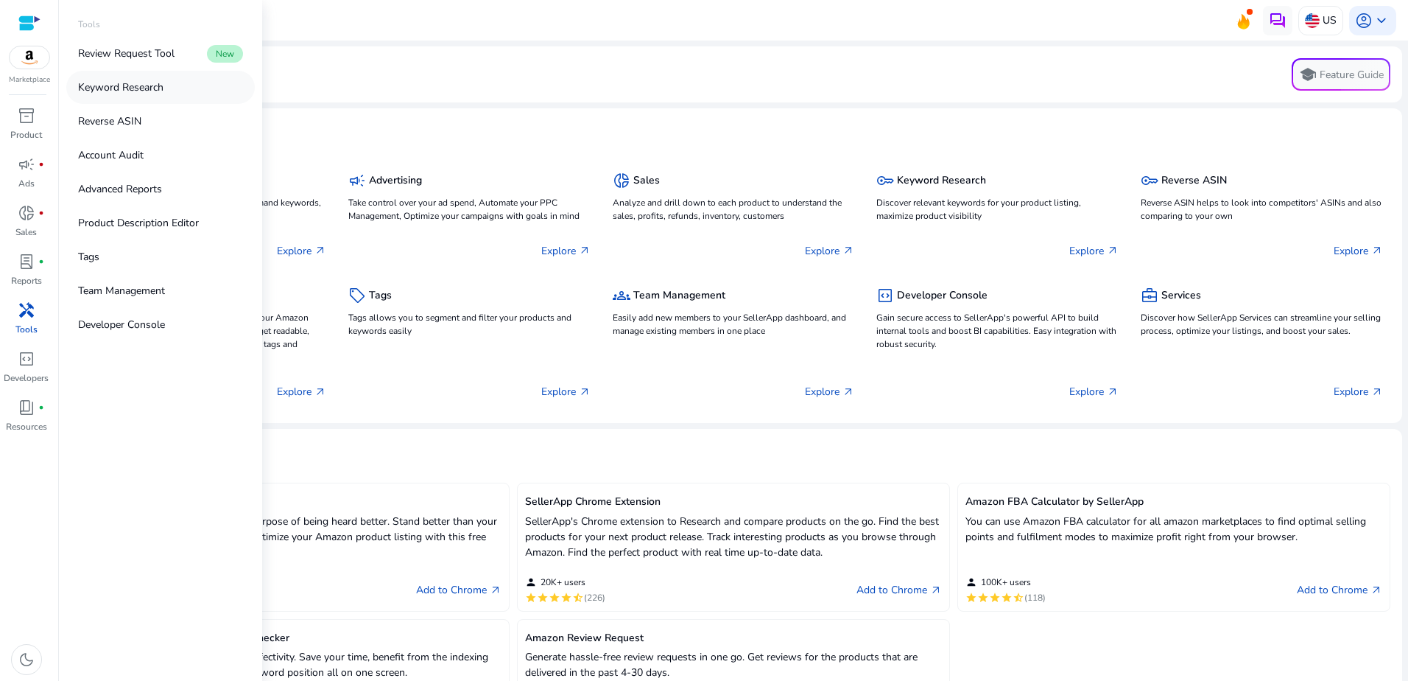
click at [113, 88] on p "Keyword Research" at bounding box center [120, 87] width 85 height 15
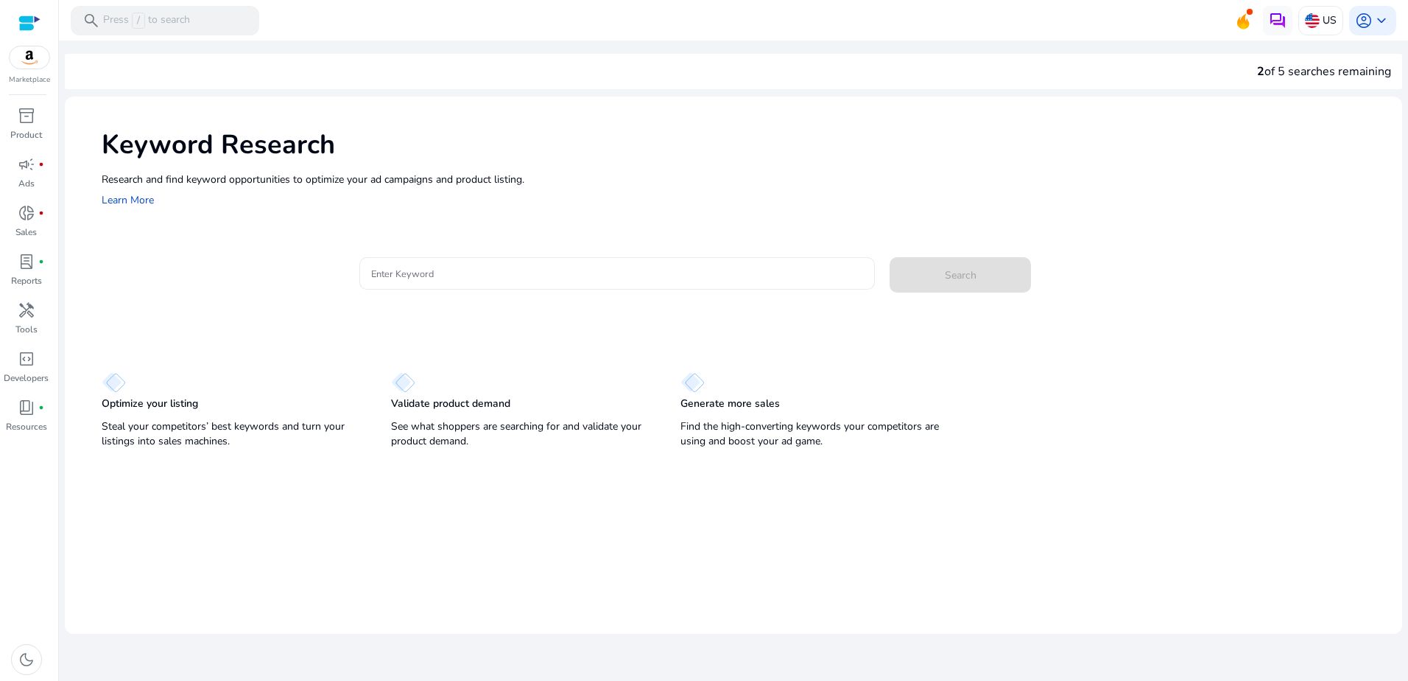
click at [423, 272] on input "Enter Keyword" at bounding box center [617, 273] width 492 height 16
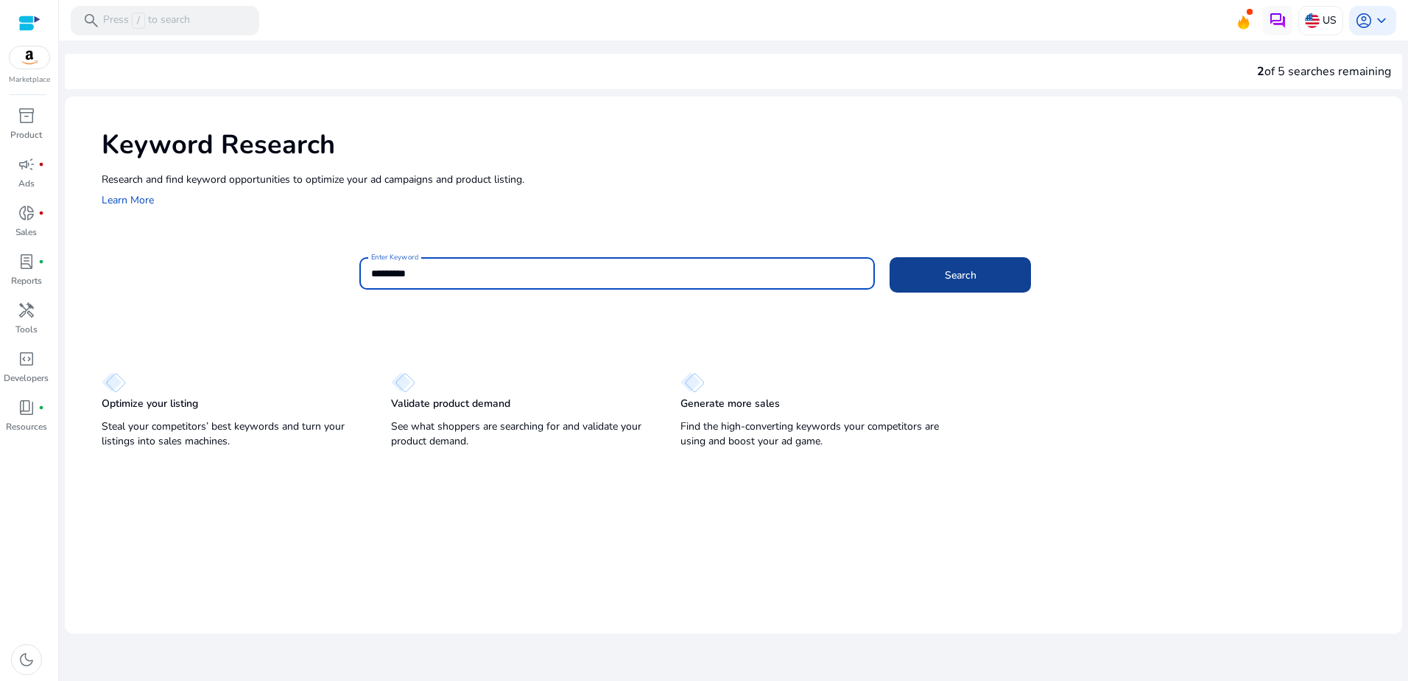
type input "*********"
click at [955, 274] on span "Search" at bounding box center [961, 274] width 32 height 15
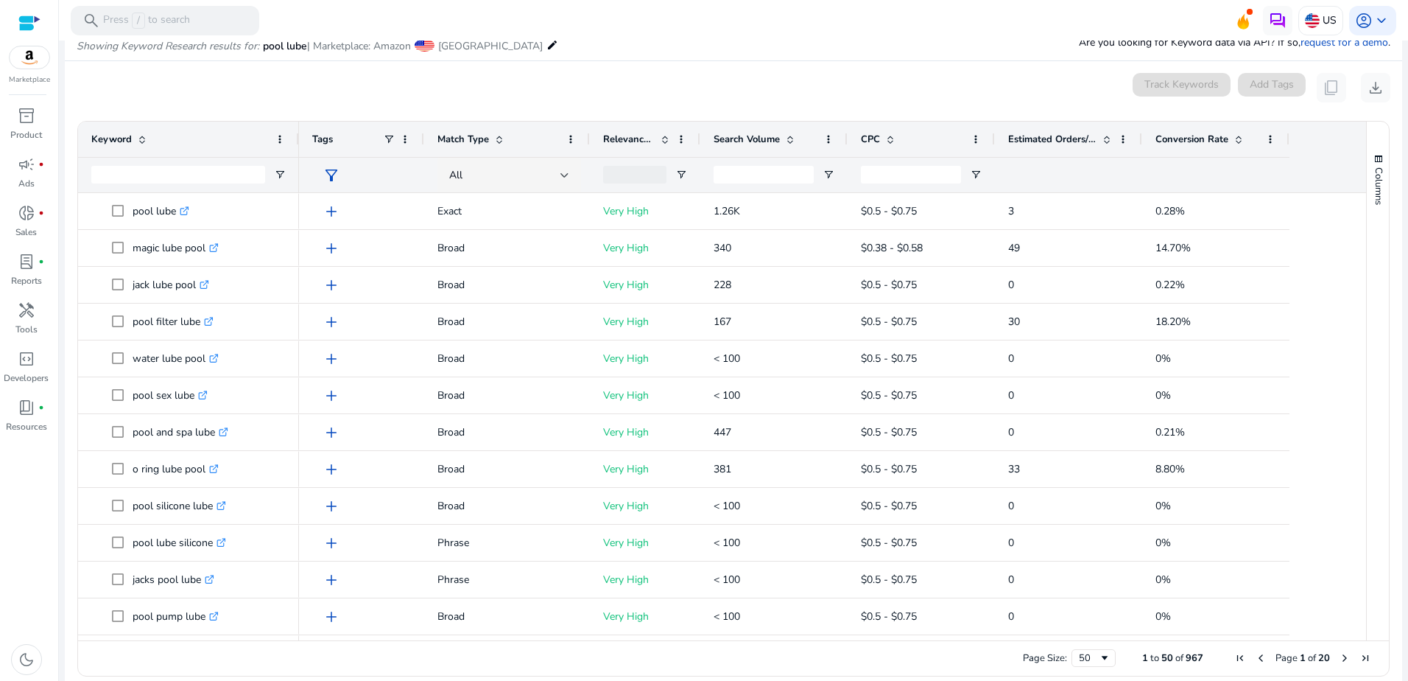
click at [743, 136] on span "Search Volume" at bounding box center [747, 139] width 66 height 13
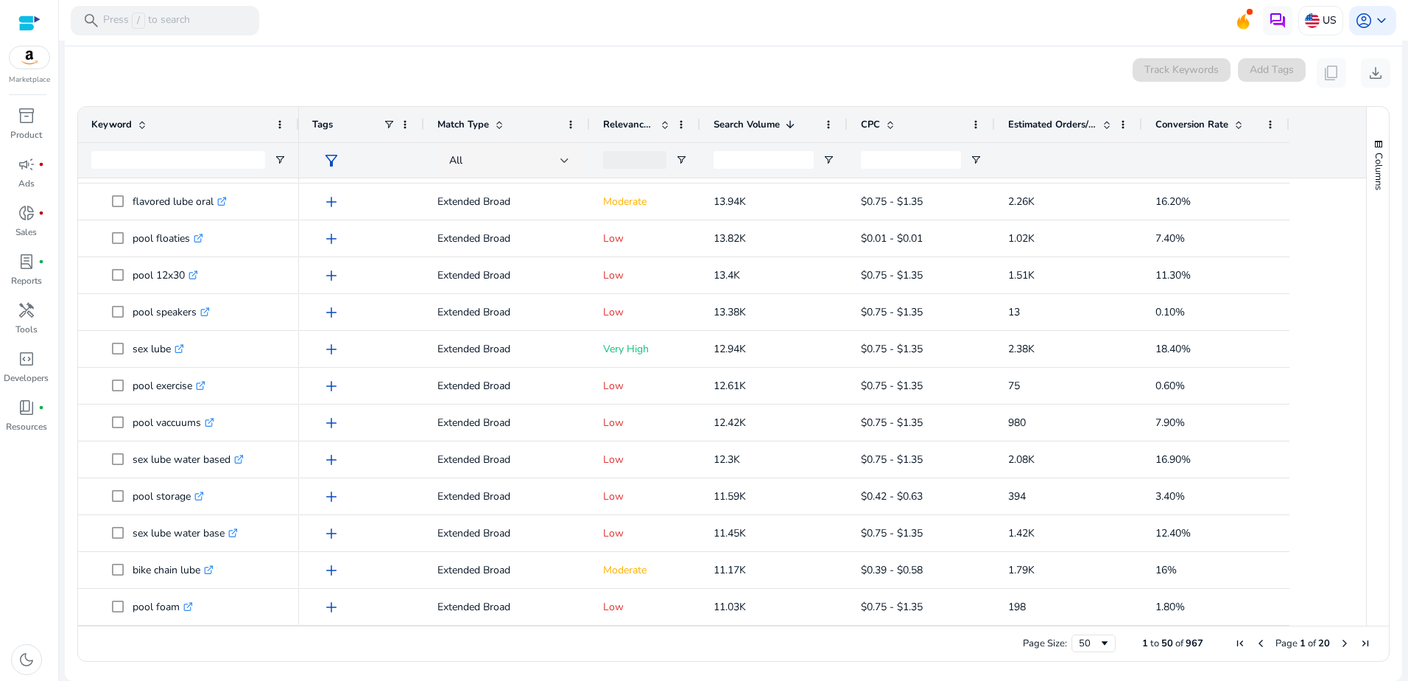
click at [1339, 640] on span "Next Page" at bounding box center [1345, 643] width 12 height 12
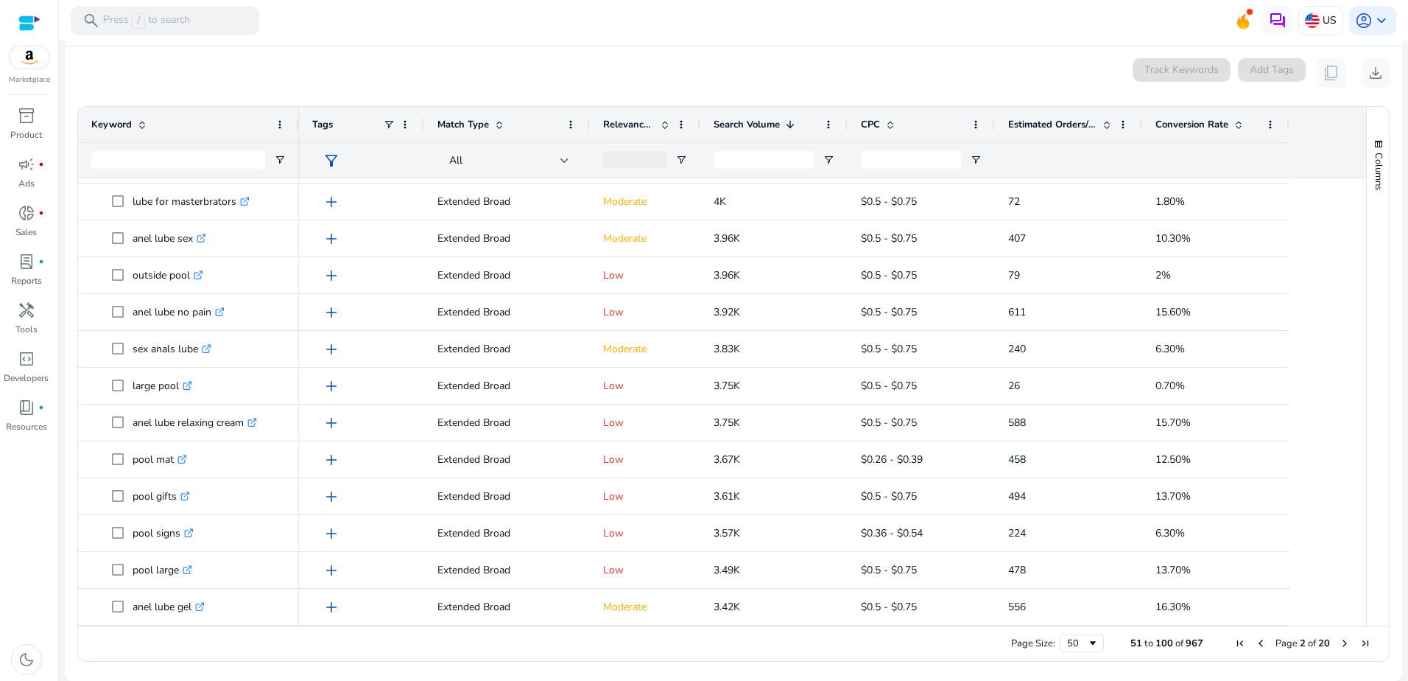
click at [528, 37] on mat-toolbar "search Press / to search US account_circle keyboard_arrow_down" at bounding box center [734, 20] width 1350 height 41
click at [1339, 643] on span "Next Page" at bounding box center [1345, 643] width 12 height 12
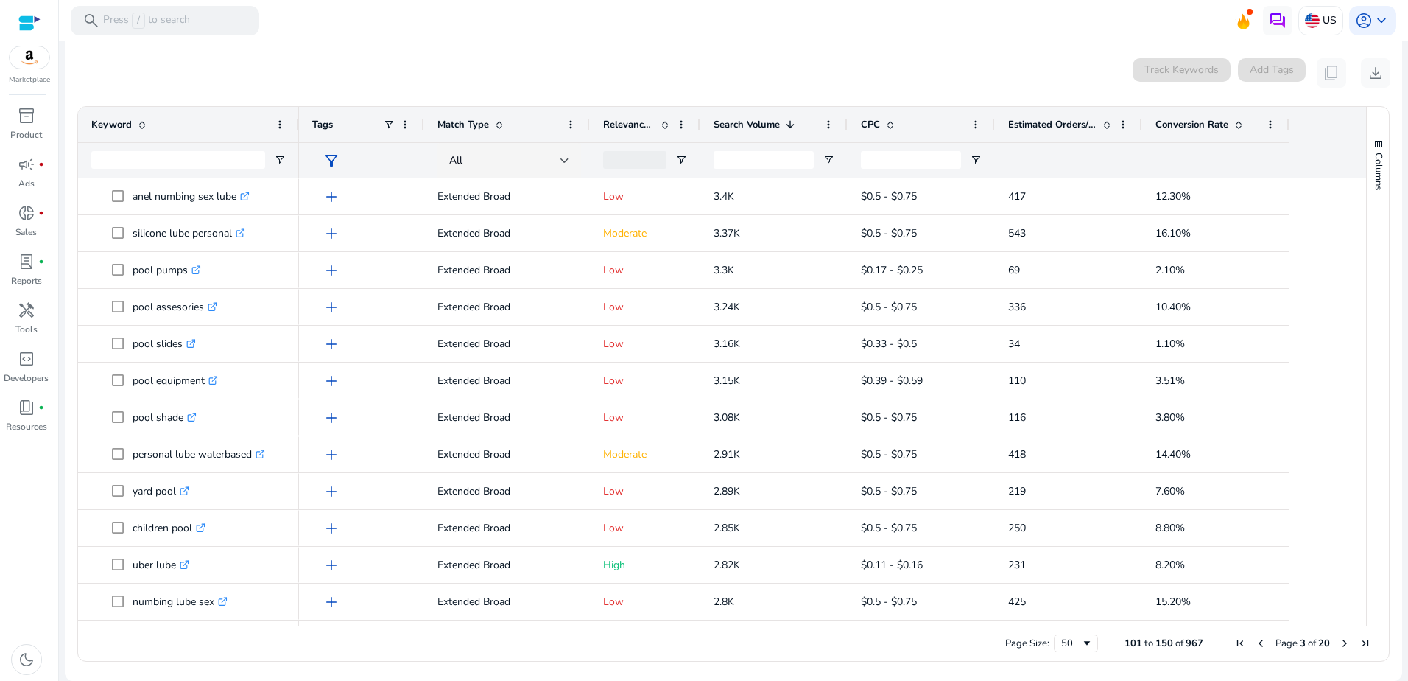
click at [31, 20] on div at bounding box center [29, 23] width 22 height 17
